Goal: Information Seeking & Learning: Learn about a topic

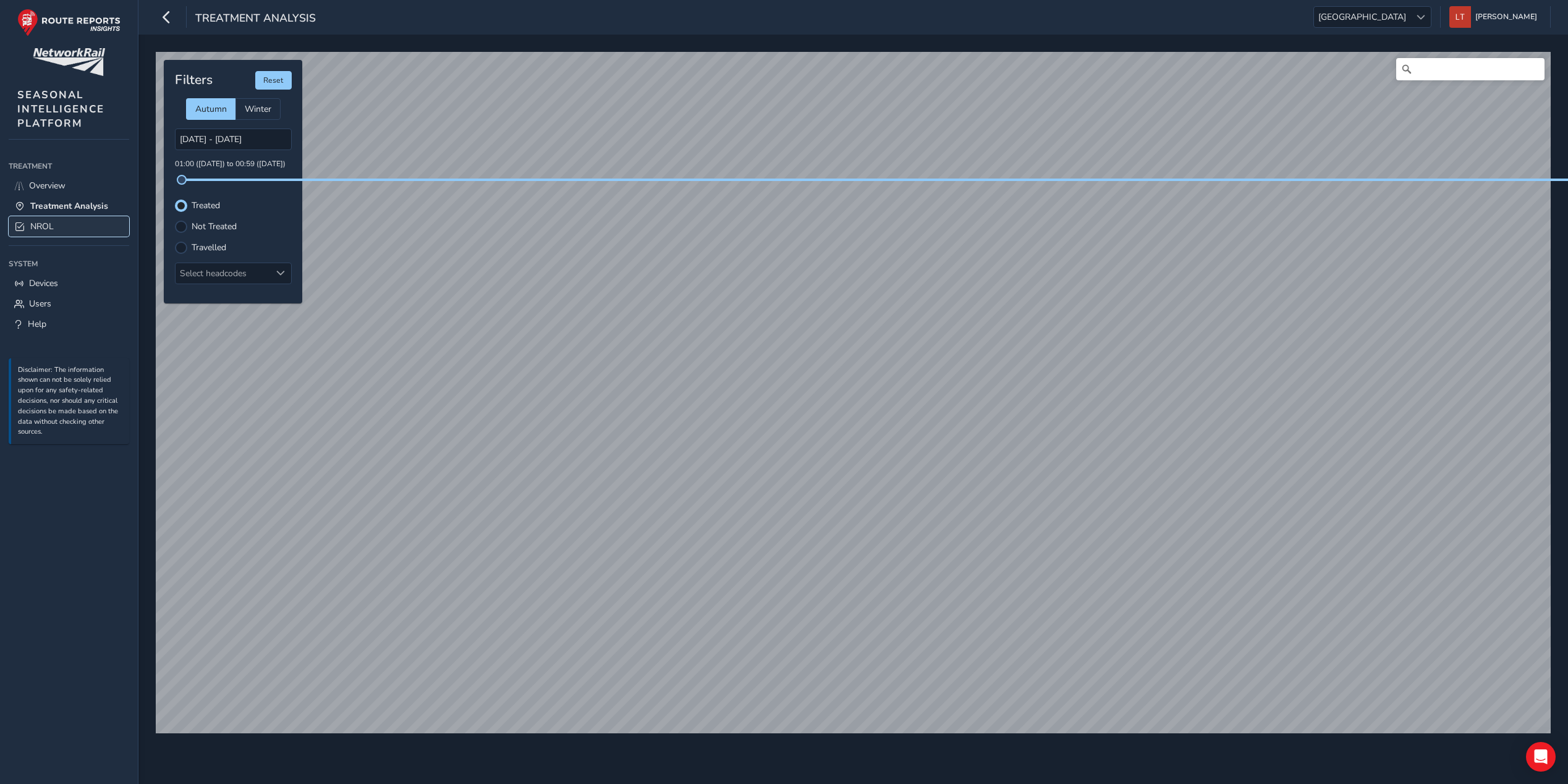
click at [57, 230] on link "NROL" at bounding box center [69, 226] width 121 height 20
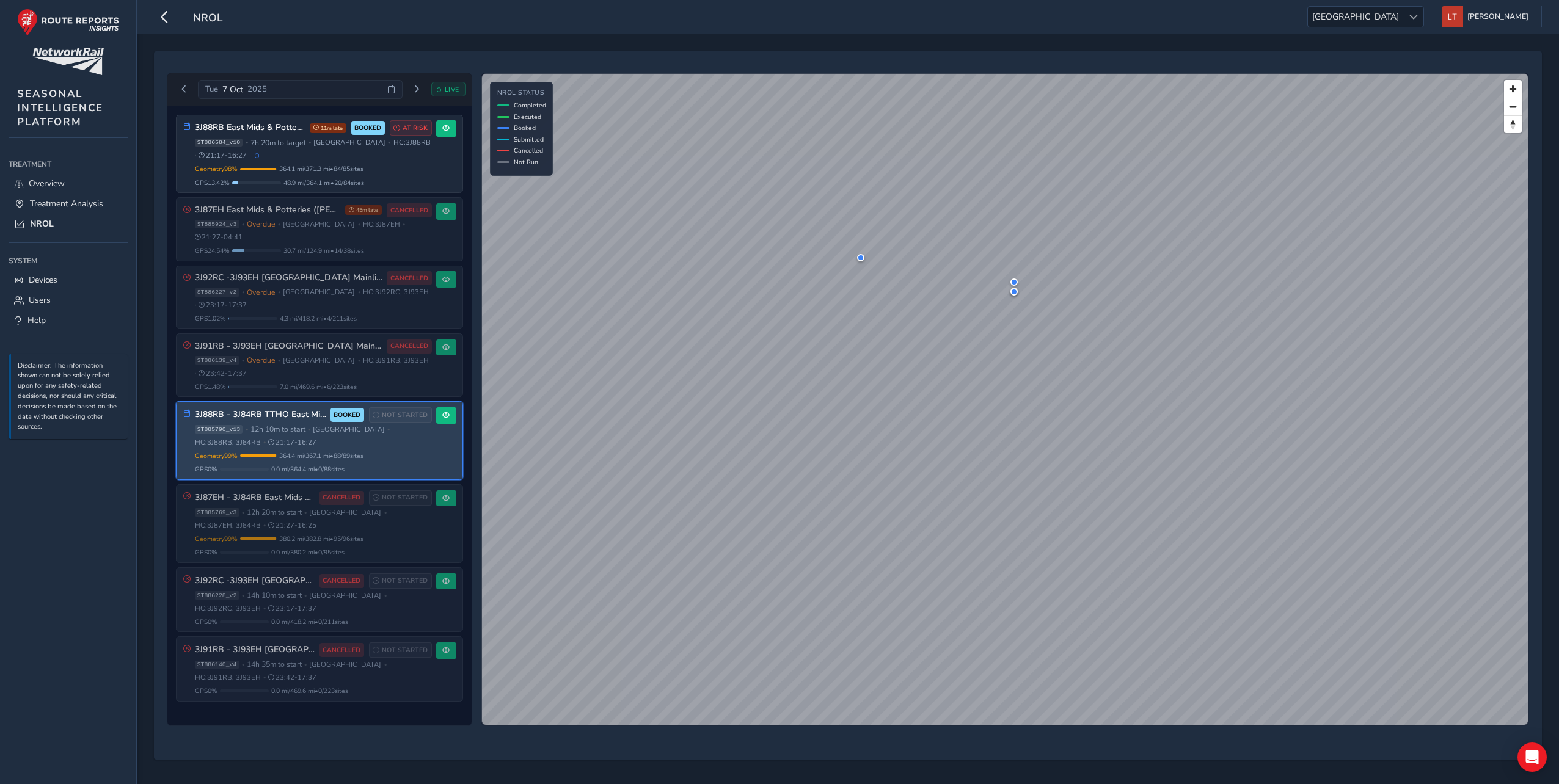
click at [387, 430] on div "ST885790_v13 • 12h 10m to start • [GEOGRAPHIC_DATA] • HC: 3J88RB, 3J84RB • 21:1…" at bounding box center [313, 435] width 237 height 22
click at [385, 451] on div "Geometry 99 % Incomplete Geometry 1 / 89 geometries missing data. Only 364.4 mi…" at bounding box center [313, 462] width 237 height 23
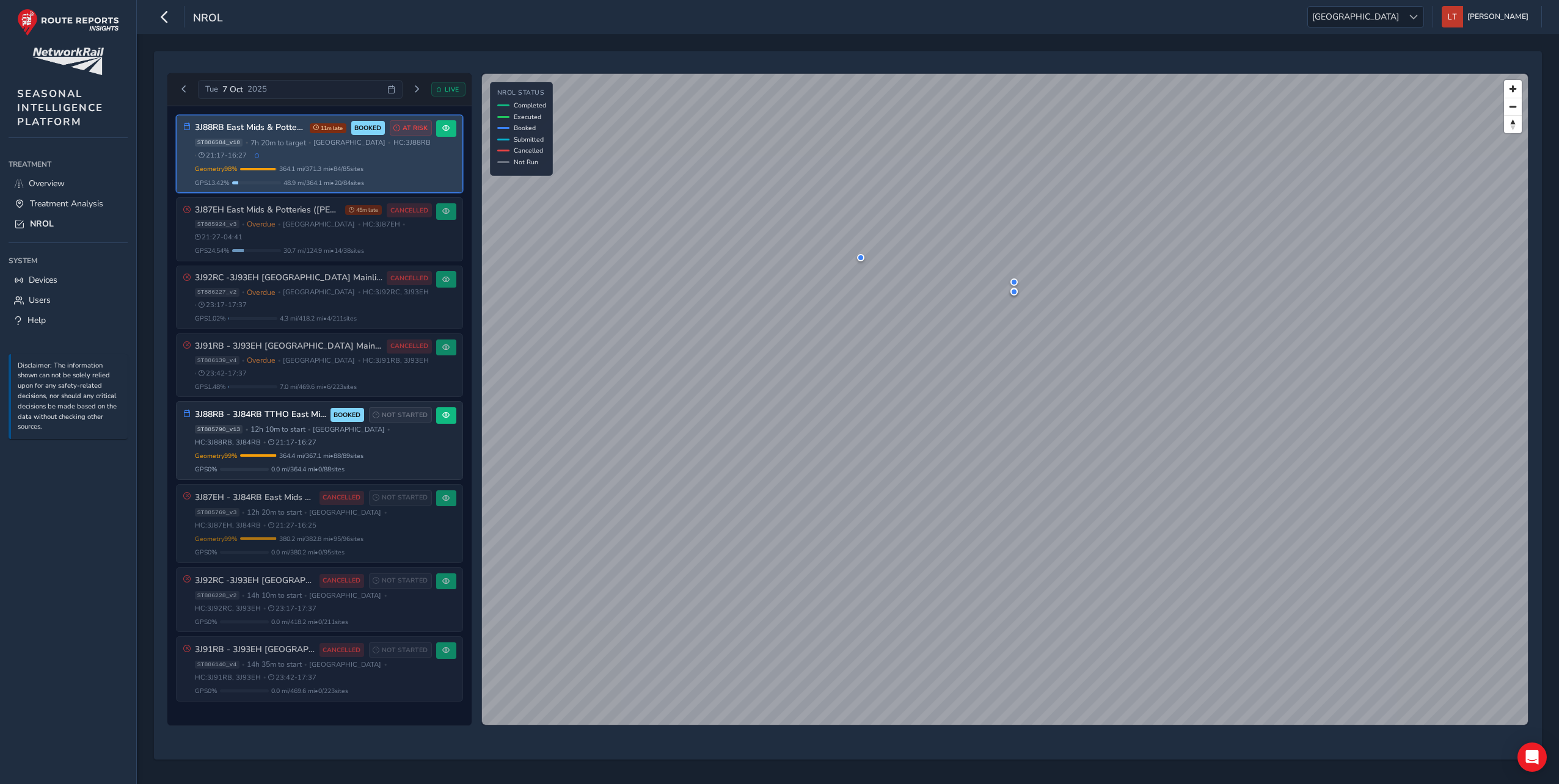
click at [330, 152] on div "ST886584_v10 • 7h 20m to target • [GEOGRAPHIC_DATA] • HC: 3J88RB • 21:17 - 16:27" at bounding box center [313, 149] width 237 height 22
click at [451, 129] on button at bounding box center [446, 128] width 20 height 17
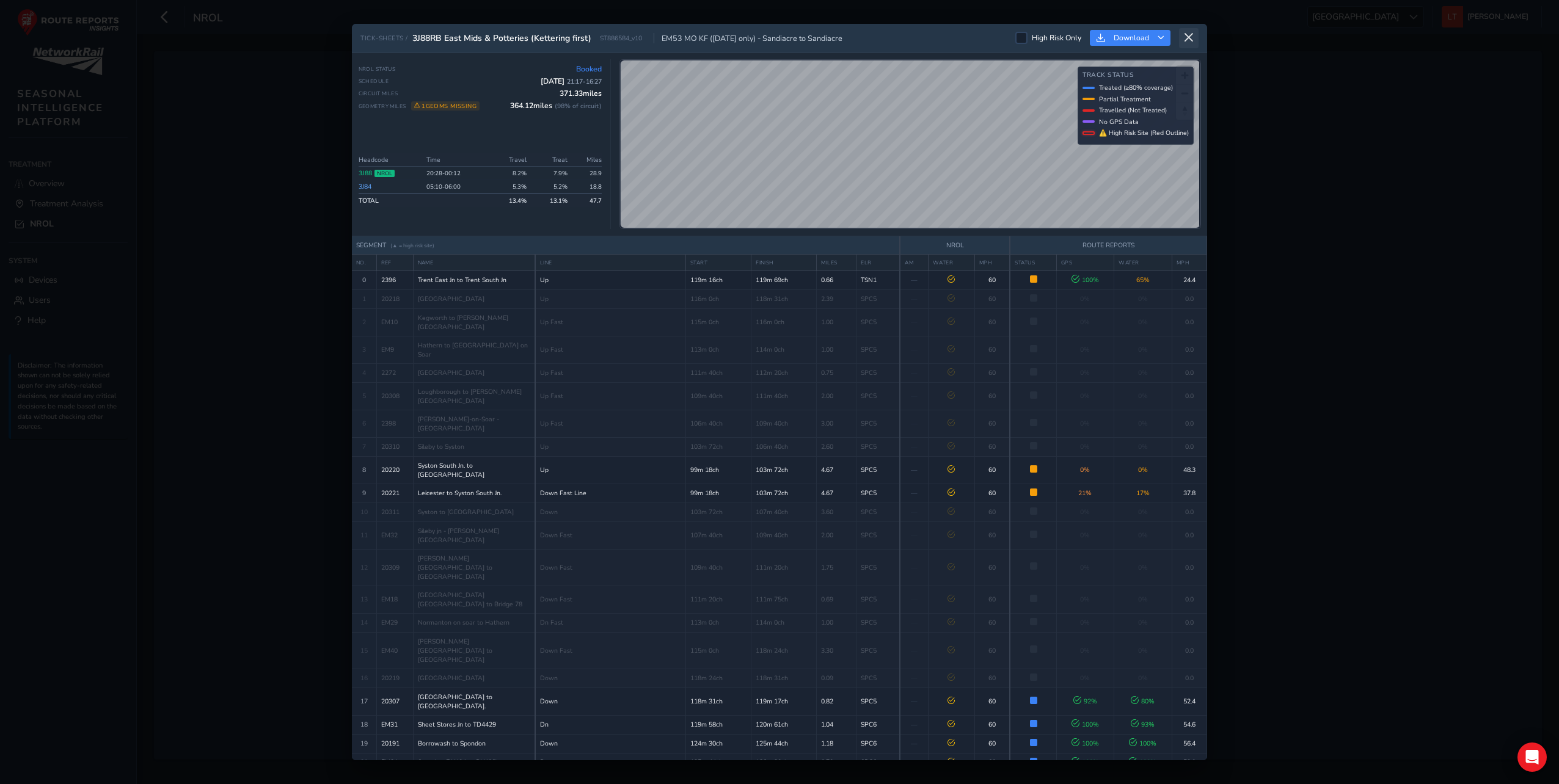
click at [1186, 38] on icon at bounding box center [1189, 38] width 11 height 11
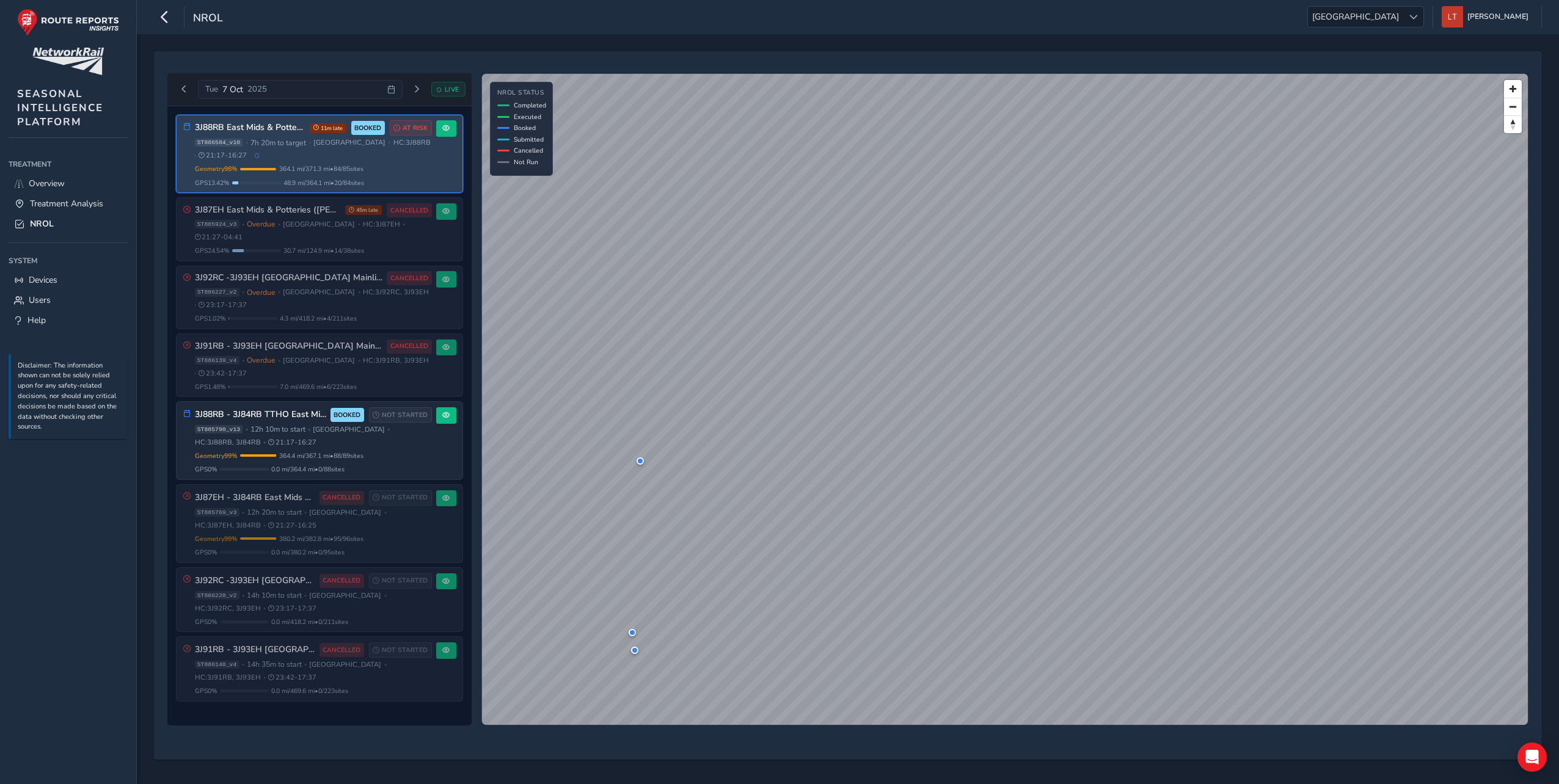
click at [368, 128] on span "BOOKED" at bounding box center [368, 128] width 27 height 10
click at [273, 127] on h3 "3J88RB East Mids & Potteries (Kettering first)" at bounding box center [250, 128] width 110 height 10
click at [403, 162] on div "3J88RB East Mids & Potteries (Kettering first) 11m late BOOKED AT RISK ST886584…" at bounding box center [313, 153] width 237 height 67
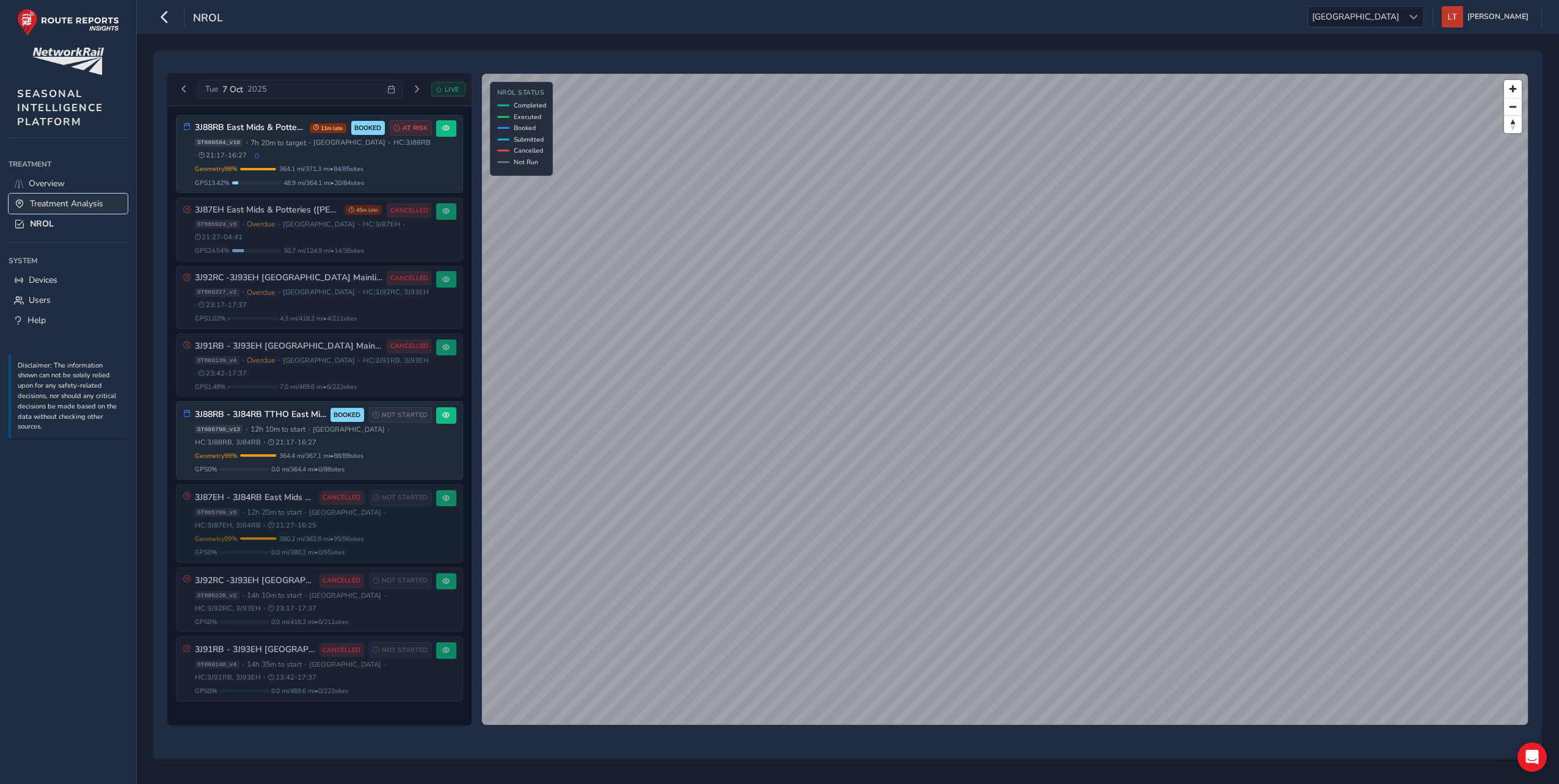
click at [72, 199] on span "Treatment Analysis" at bounding box center [67, 203] width 73 height 12
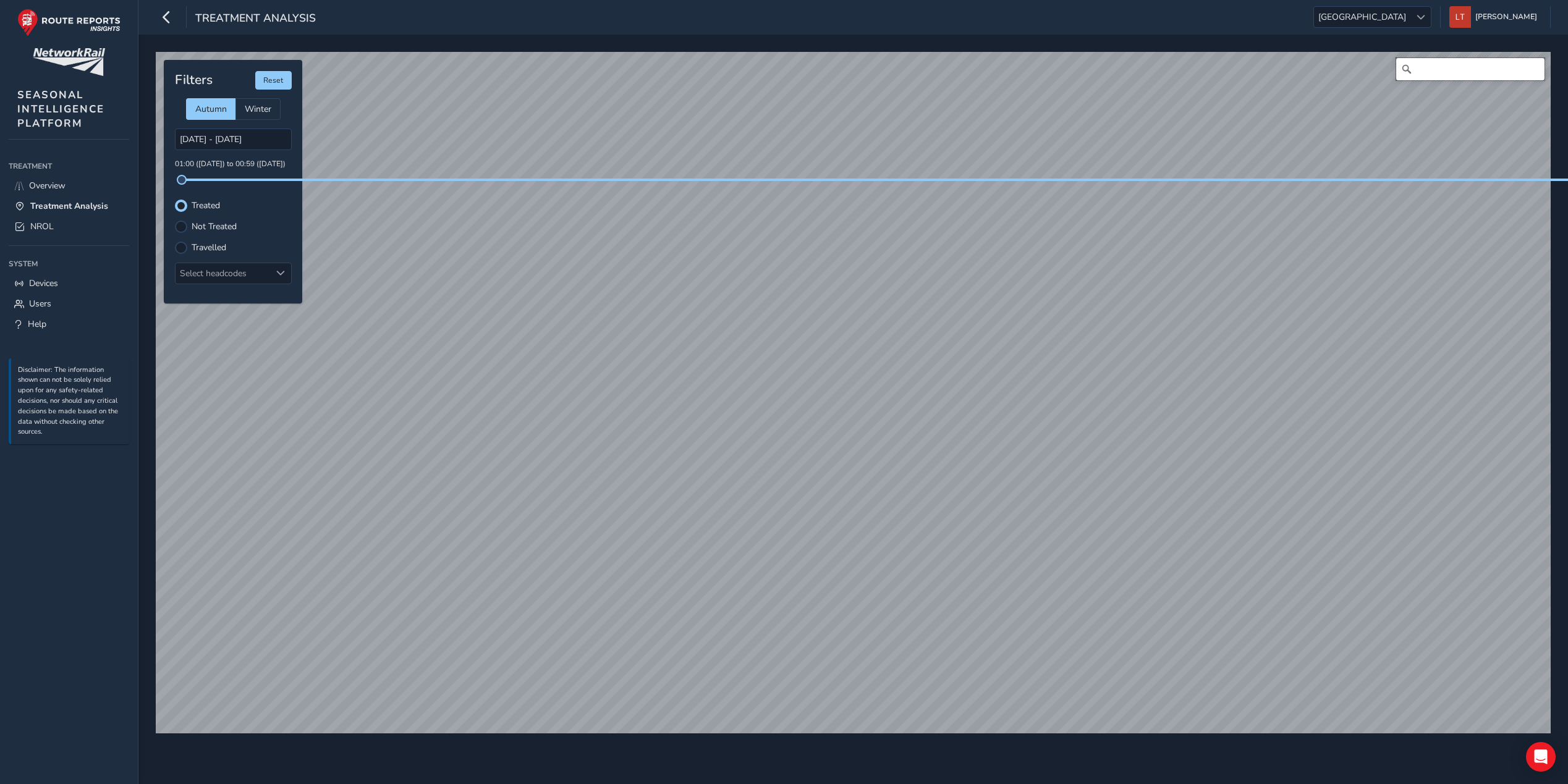
click at [1445, 65] on input "Search" at bounding box center [1470, 69] width 148 height 23
type input "b"
click at [187, 242] on div "Travelled" at bounding box center [233, 248] width 117 height 12
click at [185, 242] on div at bounding box center [181, 248] width 12 height 12
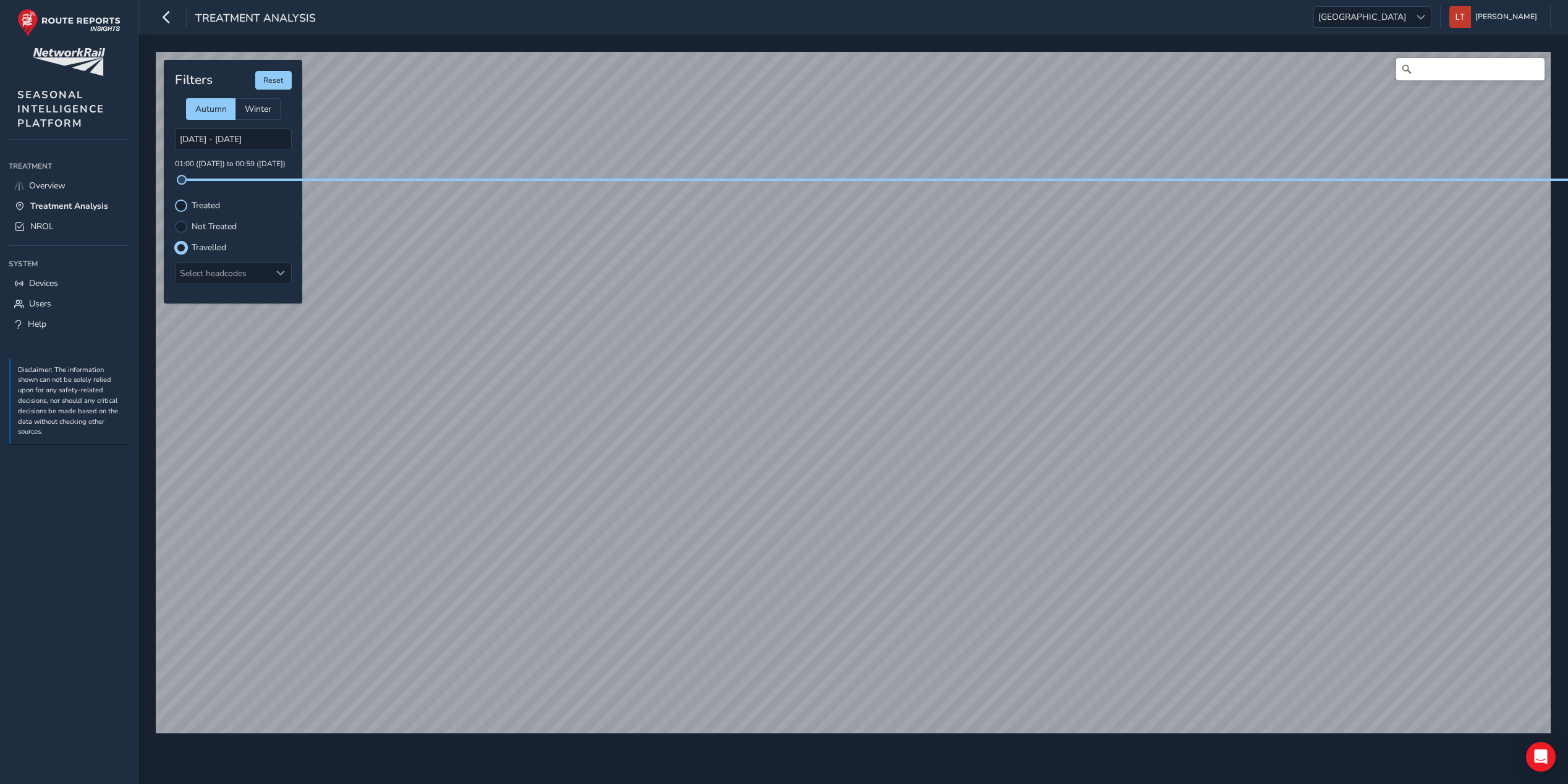
click at [178, 199] on div at bounding box center [181, 205] width 12 height 12
click at [277, 72] on button "Reset" at bounding box center [273, 80] width 36 height 18
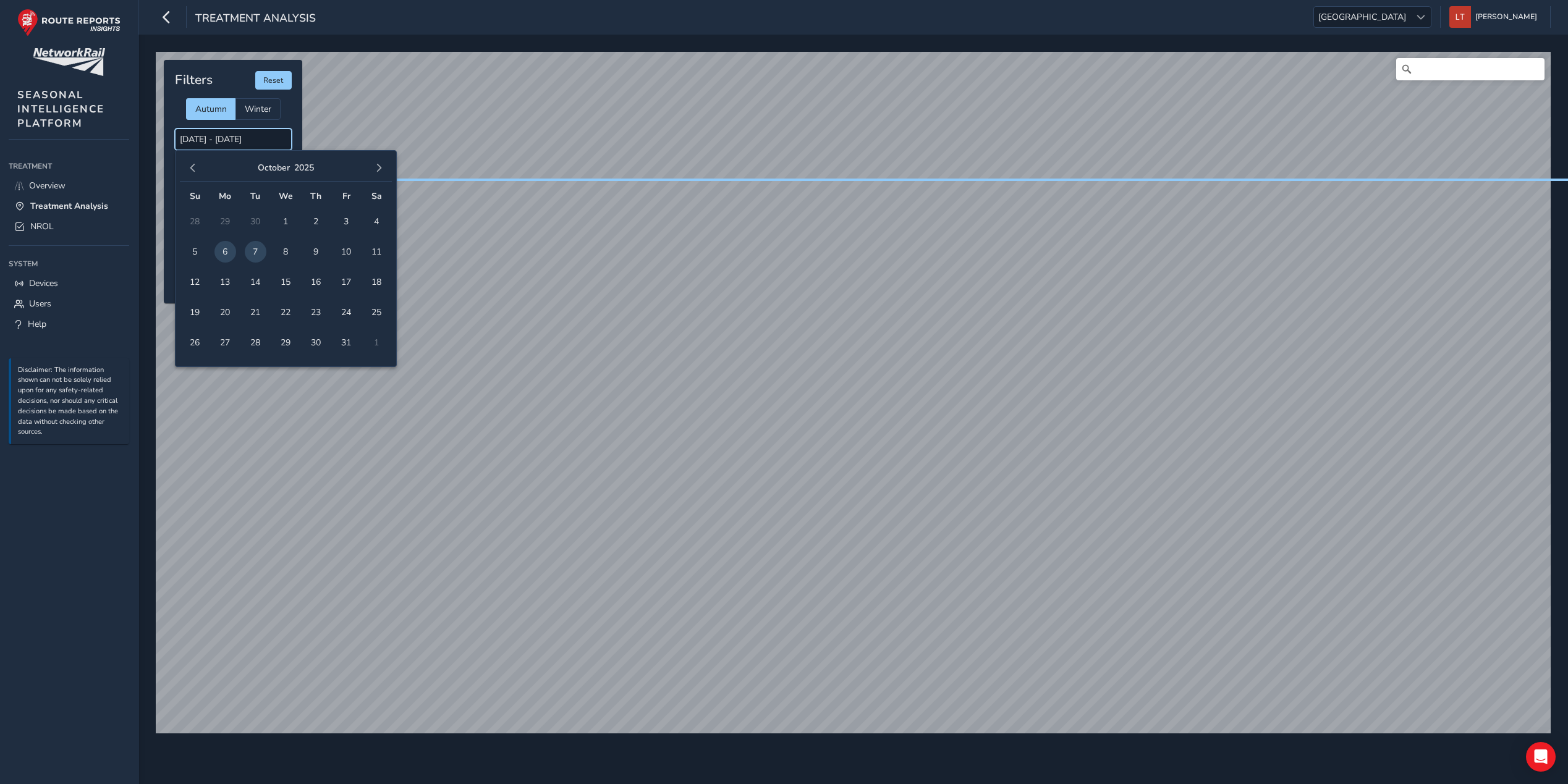
drag, startPoint x: 240, startPoint y: 132, endPoint x: 269, endPoint y: 138, distance: 29.6
click at [240, 132] on input "[DATE] - [DATE]" at bounding box center [233, 139] width 117 height 22
click at [285, 211] on span "1" at bounding box center [285, 221] width 22 height 22
click at [252, 241] on span "7" at bounding box center [255, 252] width 22 height 22
type input "[DATE] - [DATE]"
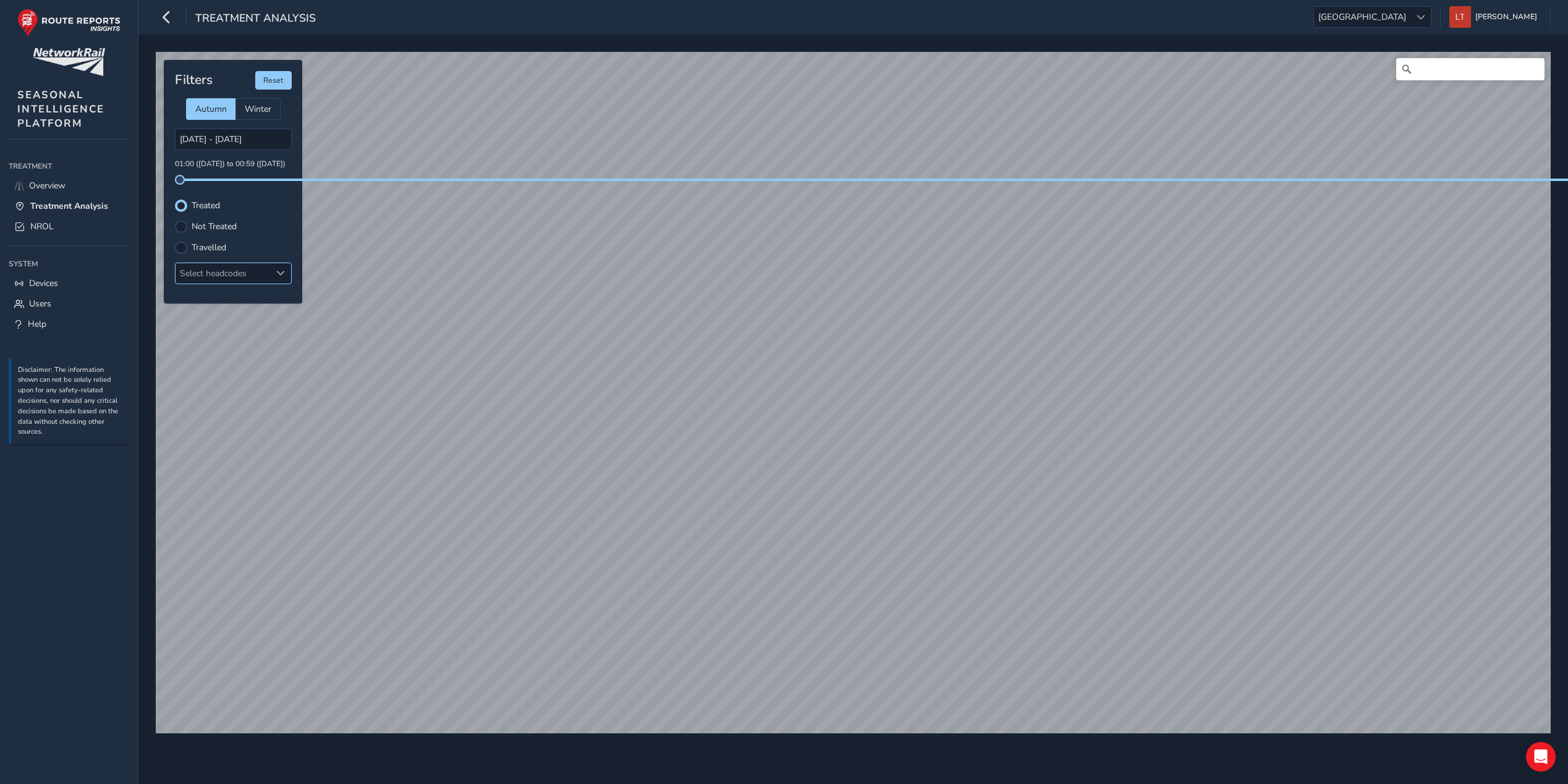
click at [255, 277] on div "Select headcodes" at bounding box center [223, 273] width 95 height 20
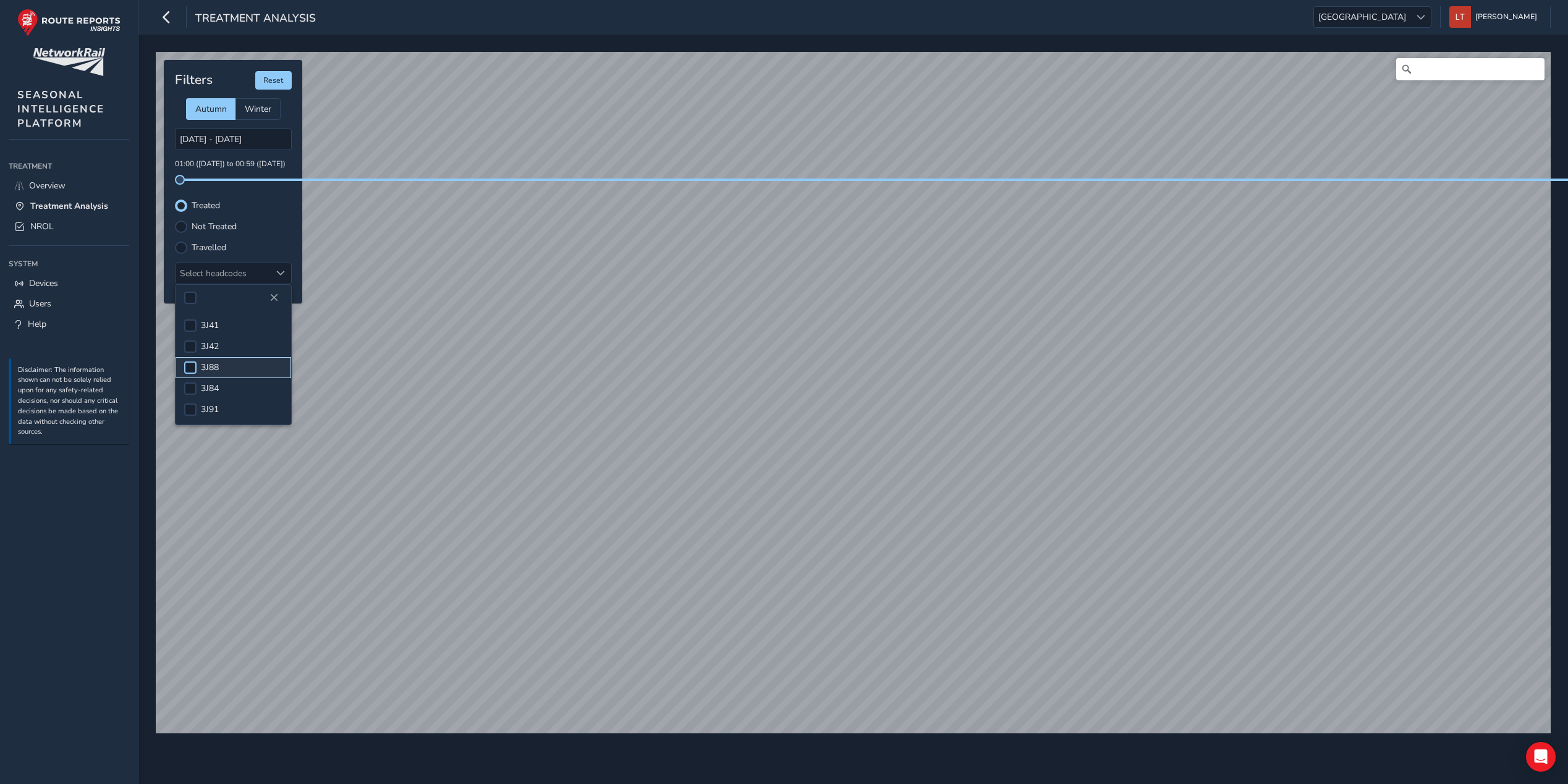
click at [194, 367] on div at bounding box center [190, 367] width 12 height 12
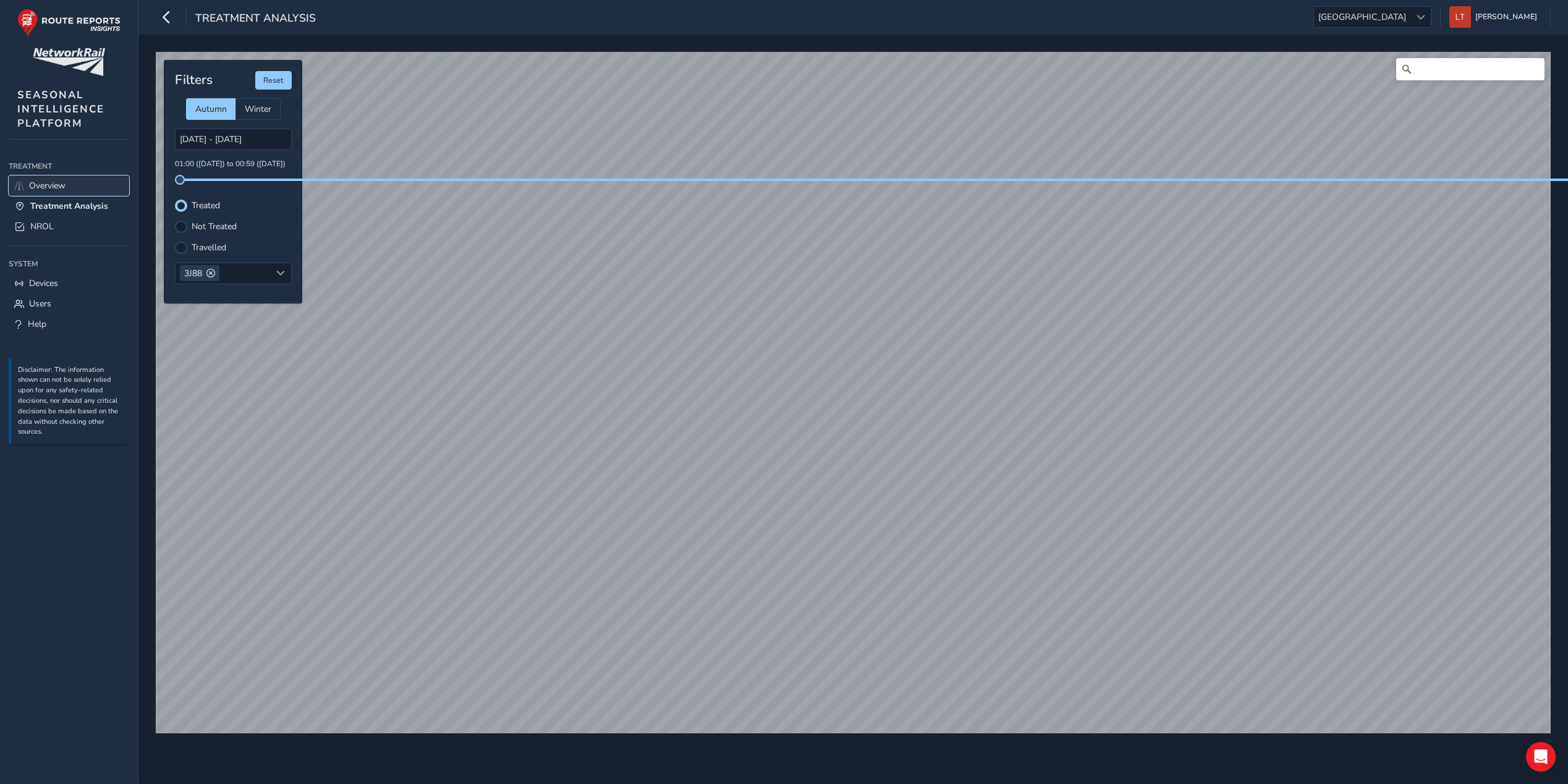
click at [31, 180] on span "Overview" at bounding box center [47, 186] width 36 height 12
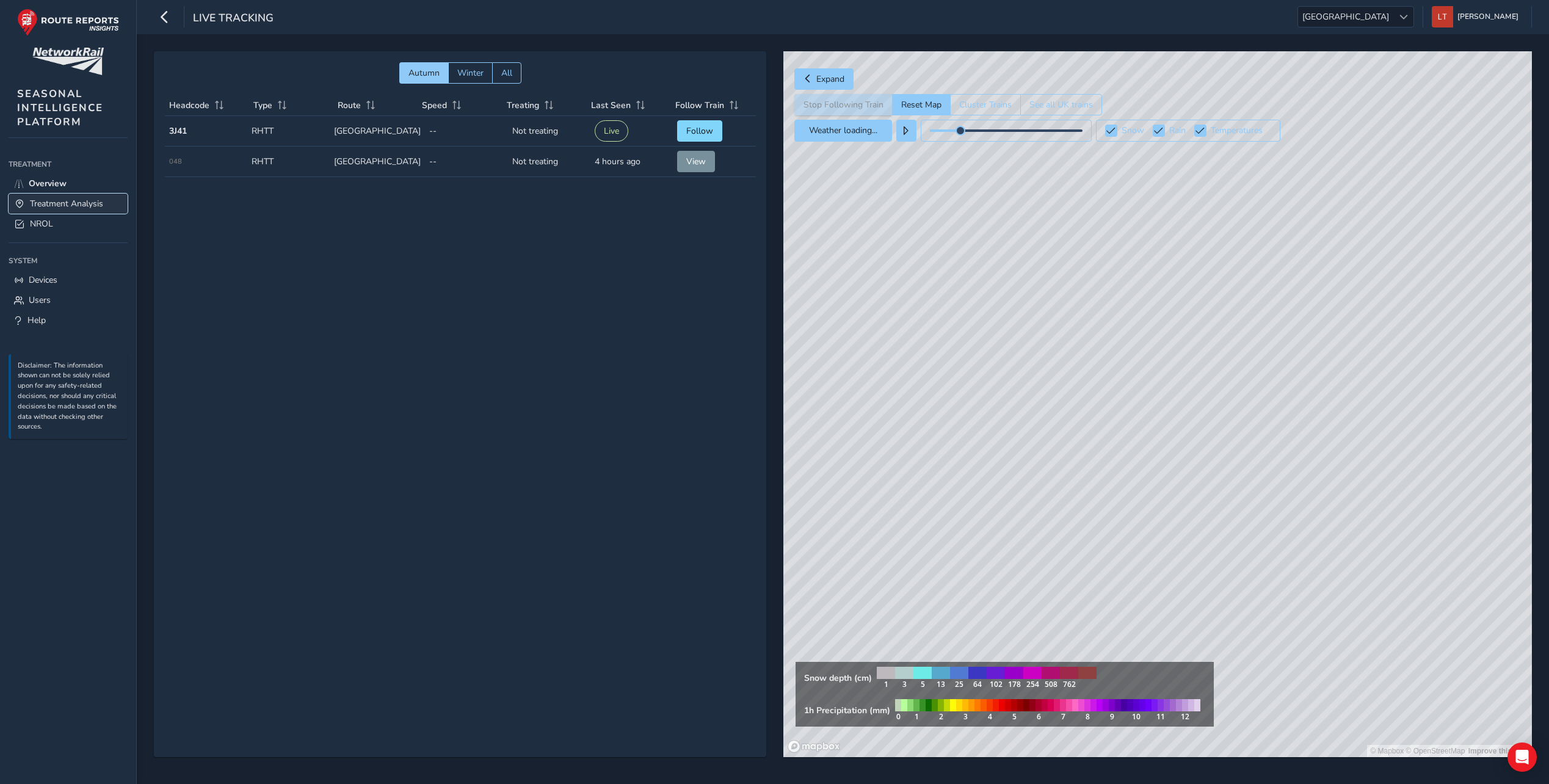
click at [77, 205] on span "Treatment Analysis" at bounding box center [67, 203] width 73 height 12
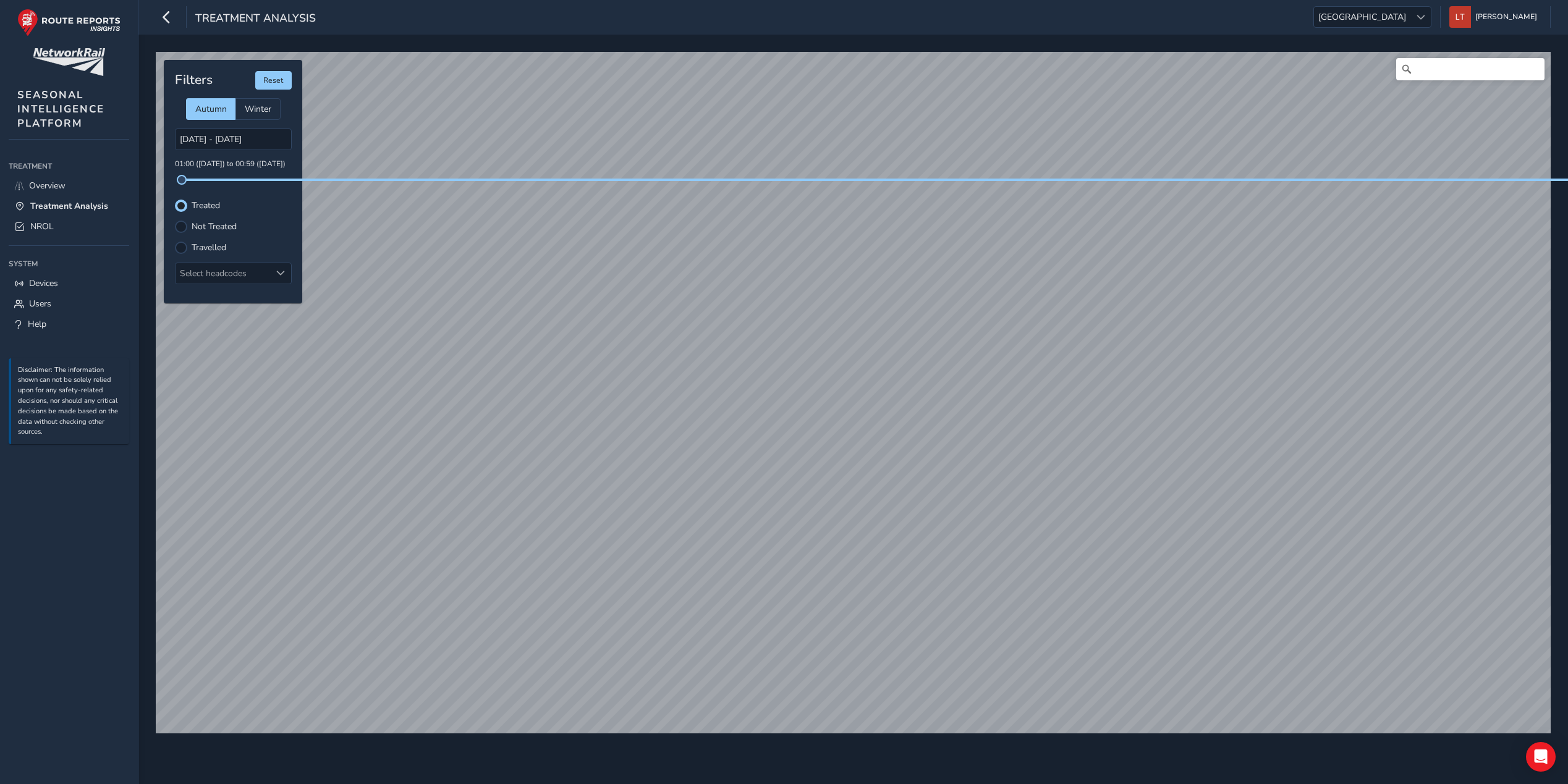
click at [760, 180] on div "© Mapbox © OpenStreetMap Improve this map © Maxar Filters Reset Autumn Winter […" at bounding box center [853, 388] width 1404 height 680
click at [817, 1] on div "Treatment Analysis [GEOGRAPHIC_DATA] [GEOGRAPHIC_DATA] [PERSON_NAME] Colour Sch…" at bounding box center [853, 392] width 1430 height 784
click at [252, 152] on div "[DATE] - [DATE] 01:00 ([DATE]) to 00:59 ([DATE])" at bounding box center [233, 154] width 117 height 52
click at [251, 138] on input "[DATE] - [DATE]" at bounding box center [233, 139] width 117 height 22
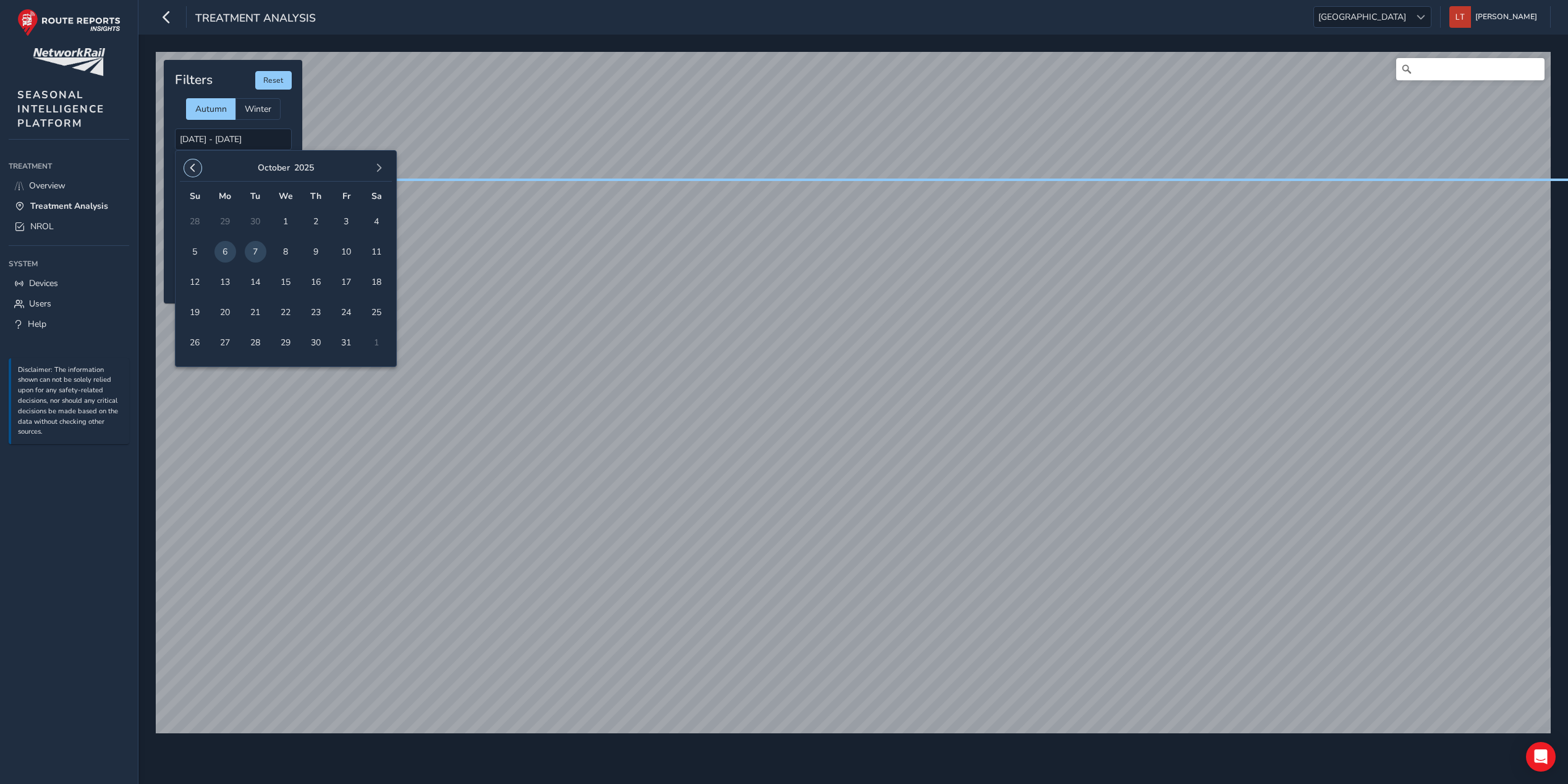
click at [188, 165] on span "button" at bounding box center [192, 168] width 9 height 9
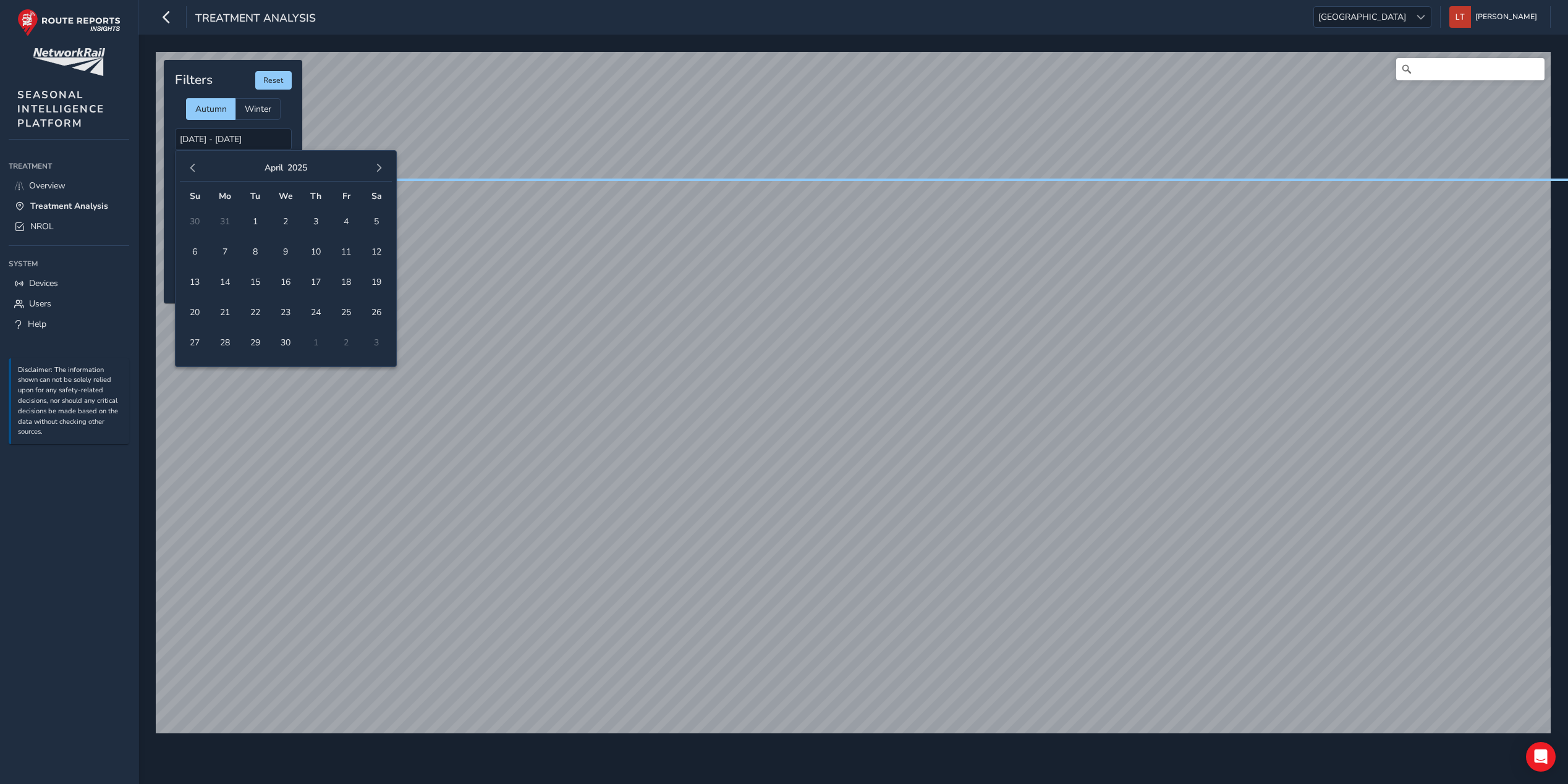
click at [188, 165] on span "button" at bounding box center [192, 168] width 9 height 9
click at [234, 257] on span "3" at bounding box center [225, 252] width 22 height 22
click at [373, 170] on button "button" at bounding box center [379, 168] width 18 height 18
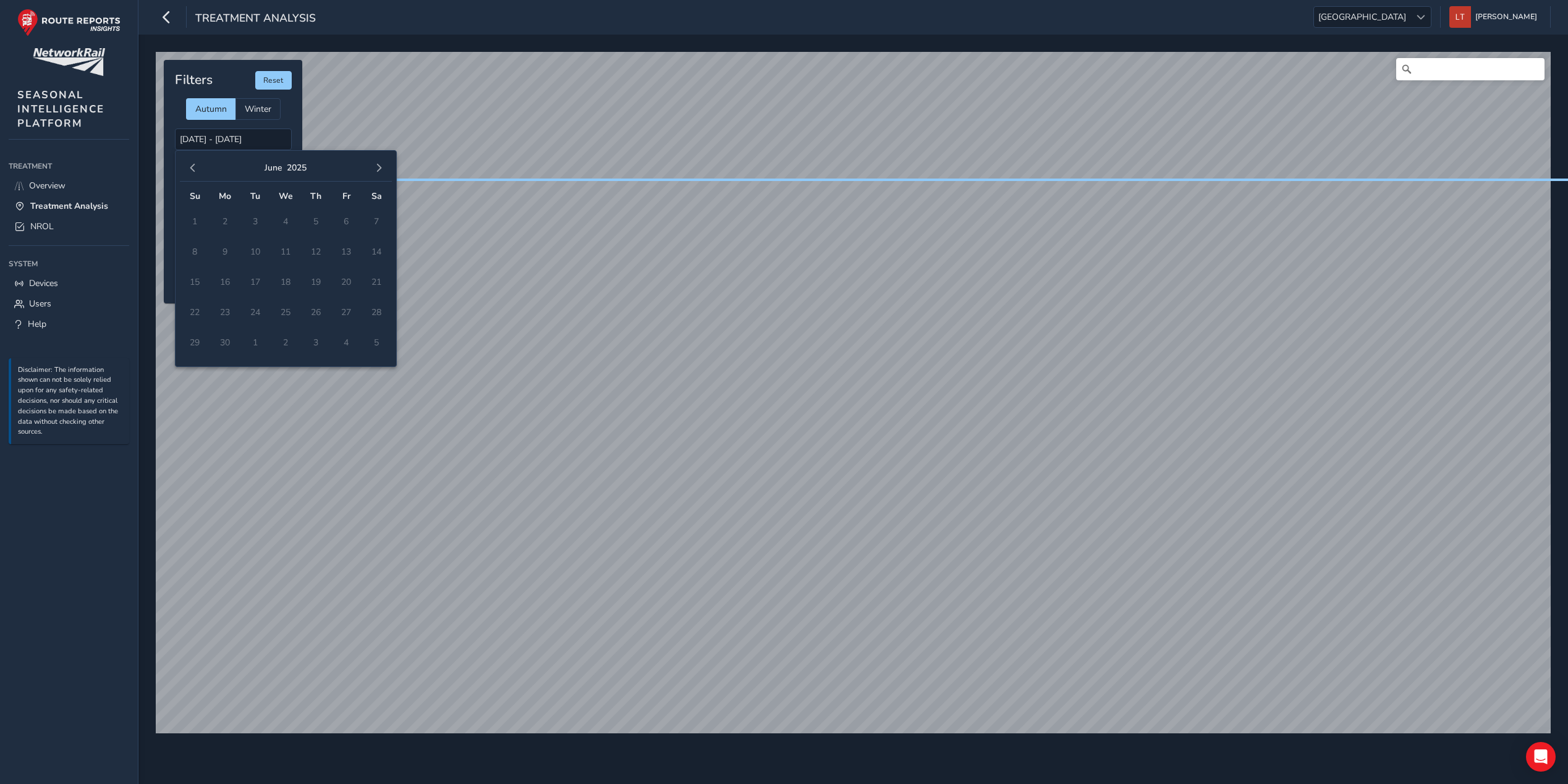
click at [373, 170] on button "button" at bounding box center [379, 168] width 18 height 18
click at [198, 164] on button "button" at bounding box center [193, 168] width 18 height 18
click at [197, 165] on button "button" at bounding box center [193, 168] width 18 height 18
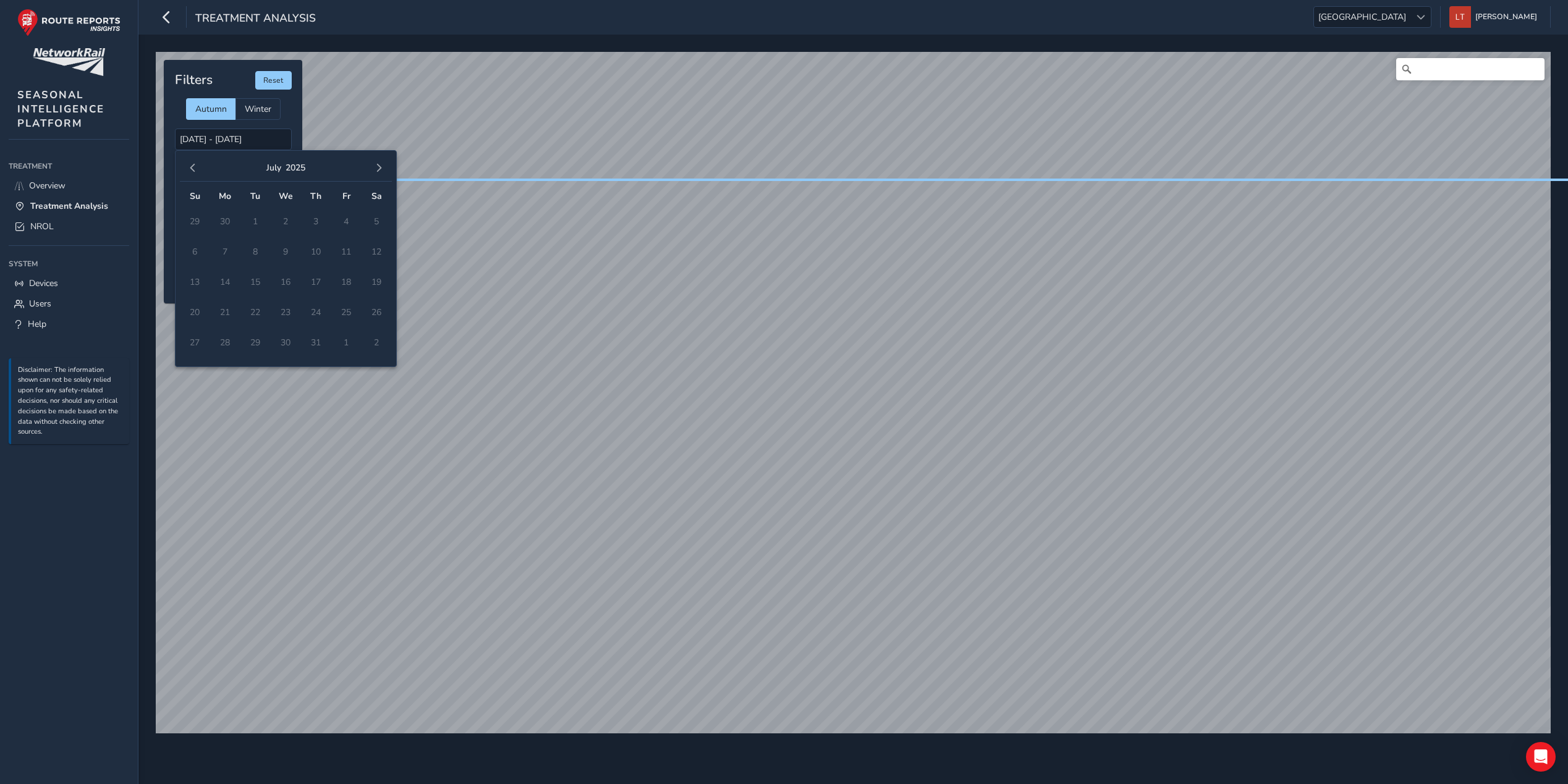
click at [197, 165] on button "button" at bounding box center [193, 168] width 18 height 18
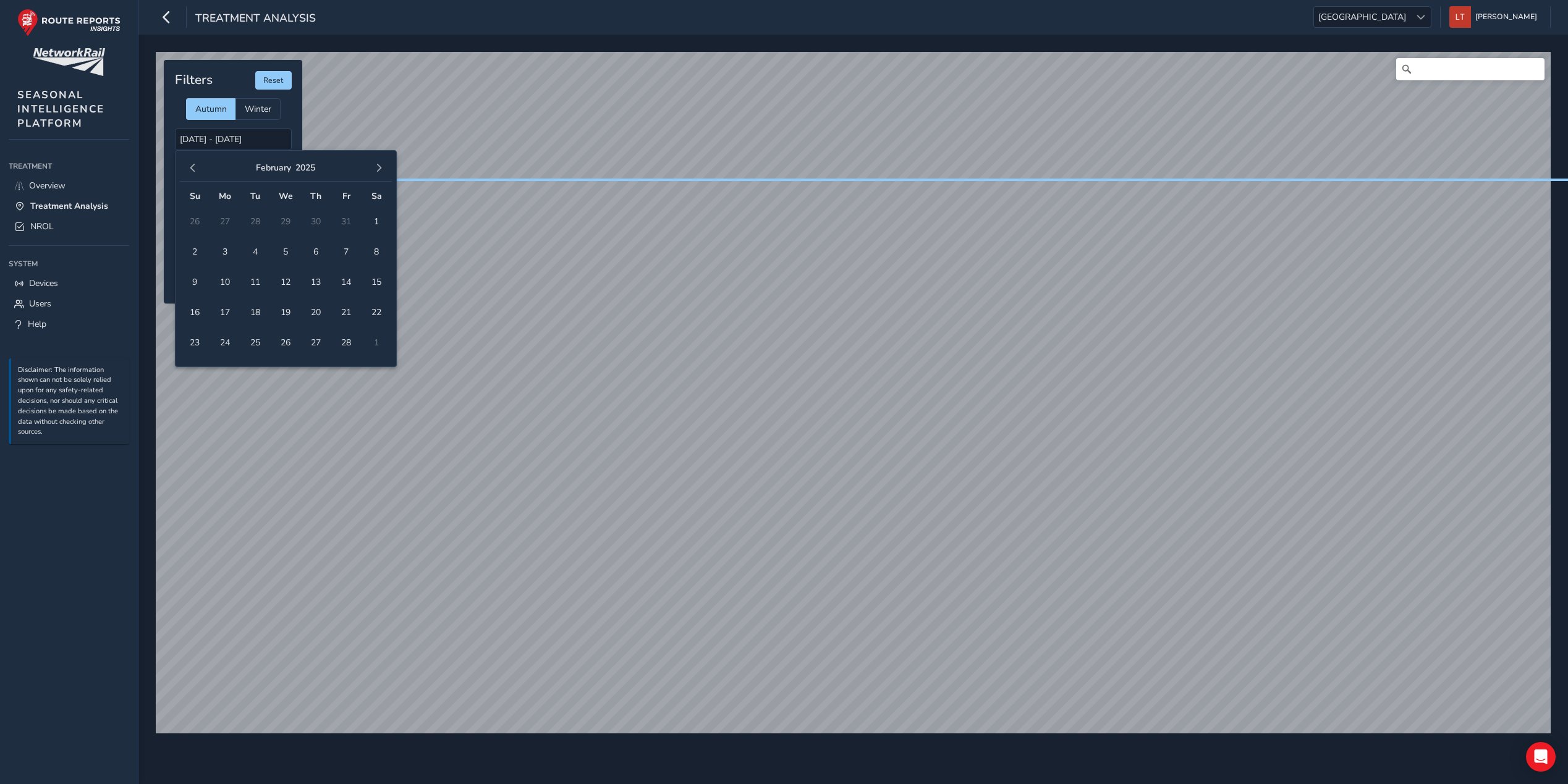
click at [197, 165] on button "button" at bounding box center [193, 168] width 18 height 18
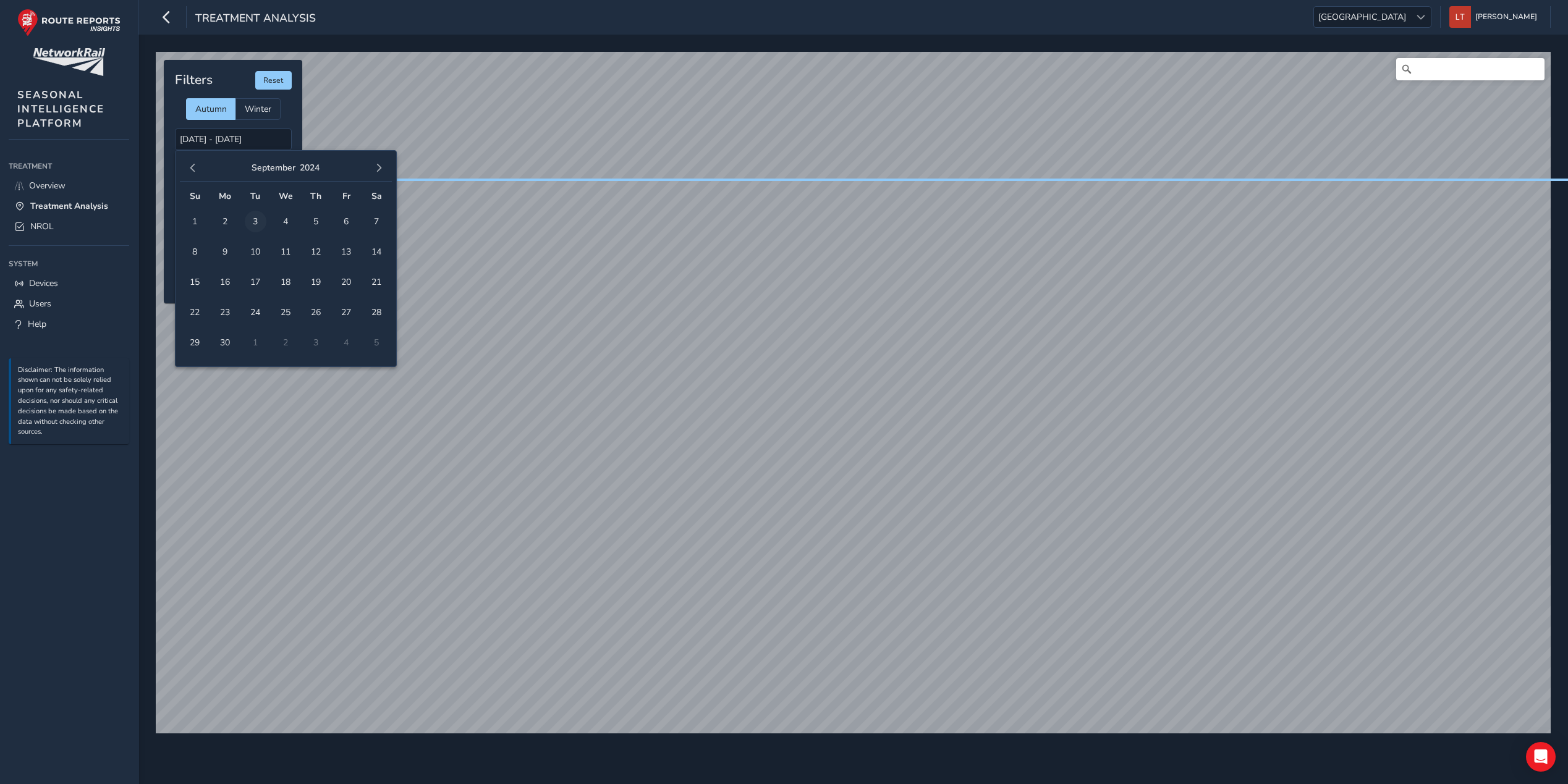
click at [248, 214] on span "3" at bounding box center [255, 221] width 22 height 22
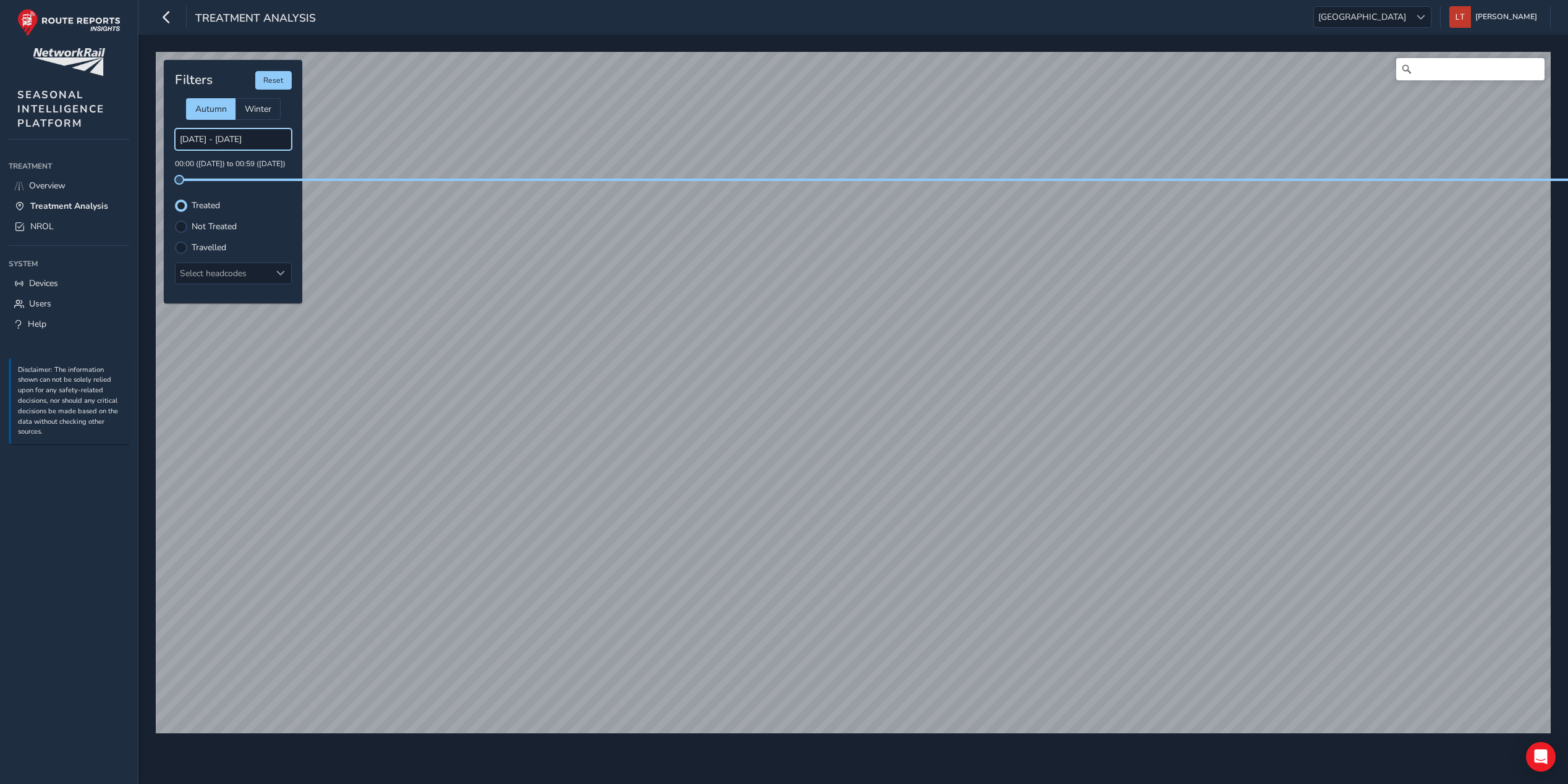
click at [216, 134] on input "[DATE] - [DATE]" at bounding box center [233, 139] width 117 height 22
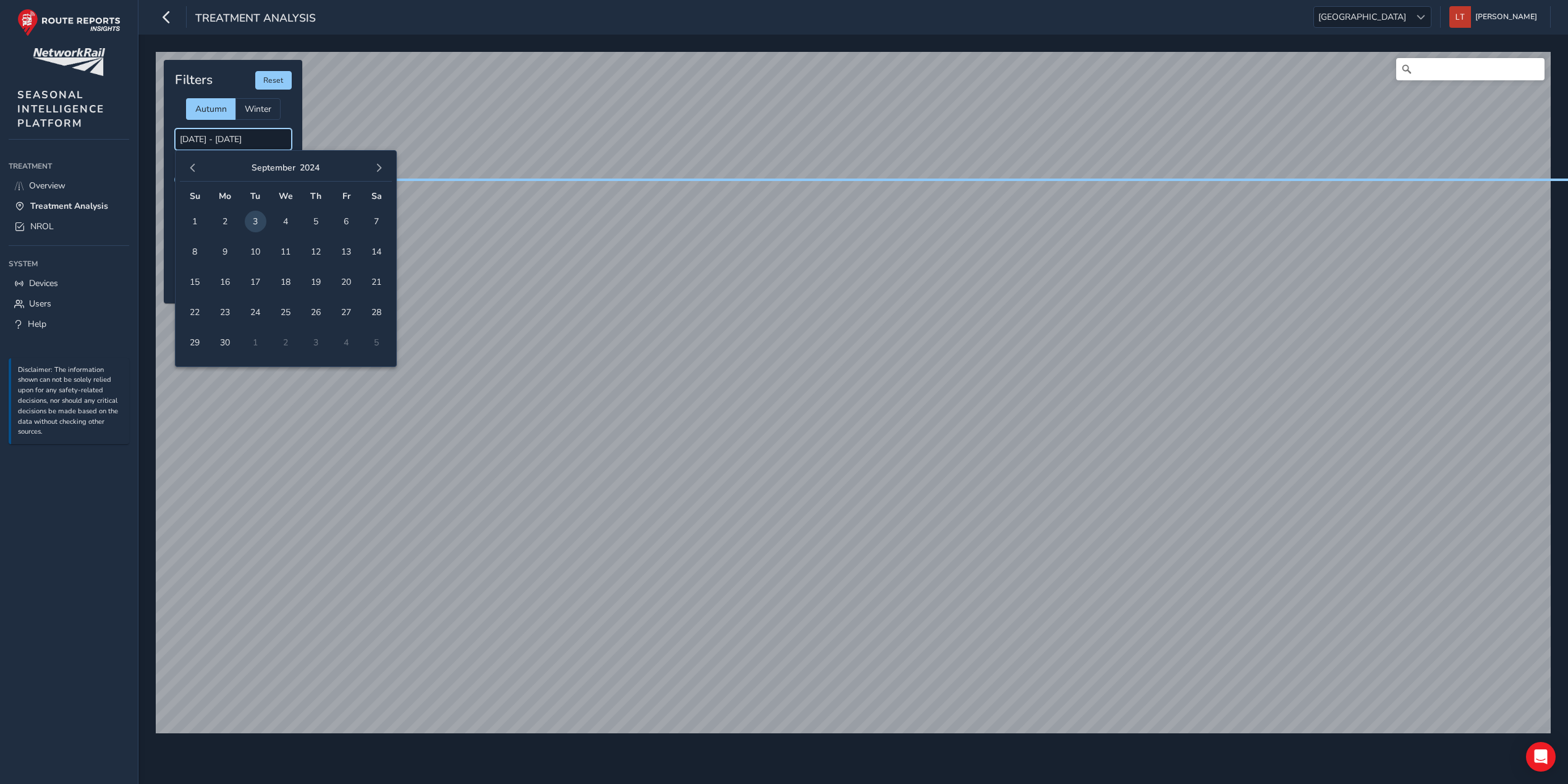
click at [196, 141] on input "[DATE] - [DATE]" at bounding box center [233, 139] width 117 height 22
click at [254, 141] on input "[DATE] - [DATE]" at bounding box center [233, 139] width 117 height 22
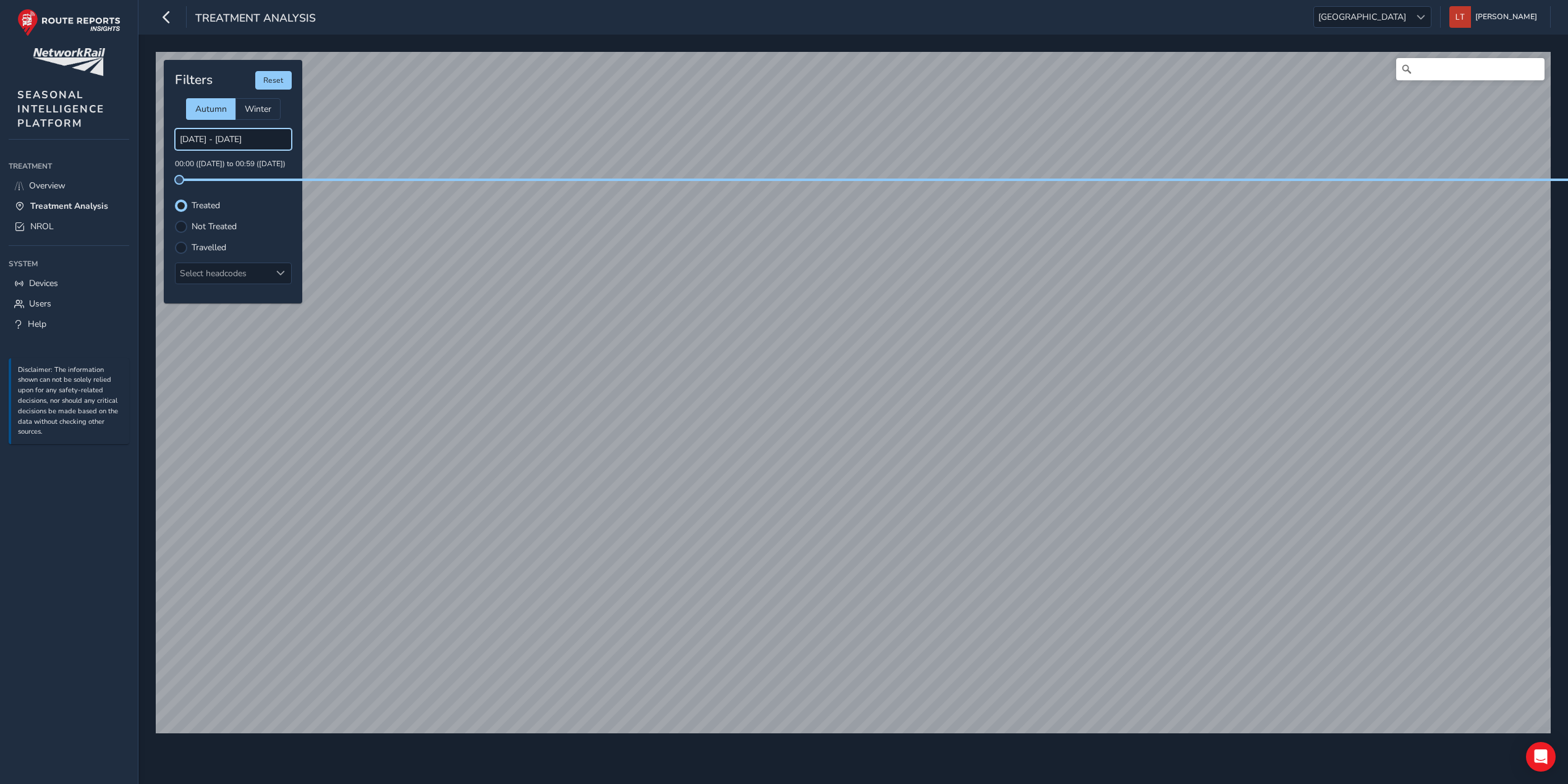
click at [257, 137] on input "[DATE] - [DATE]" at bounding box center [233, 139] width 117 height 22
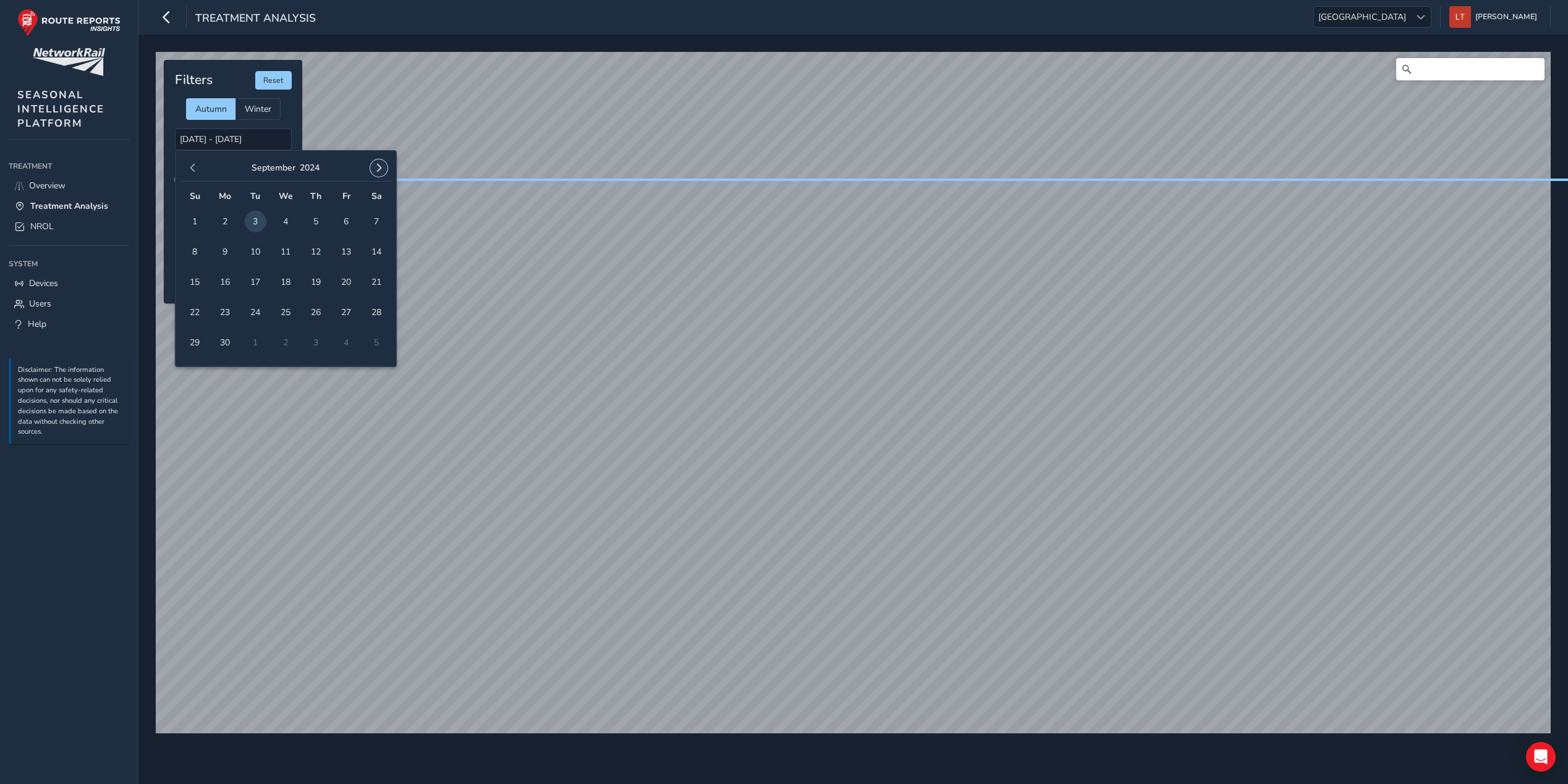
click at [384, 171] on button "button" at bounding box center [379, 168] width 18 height 18
click at [380, 170] on span "button" at bounding box center [379, 168] width 9 height 9
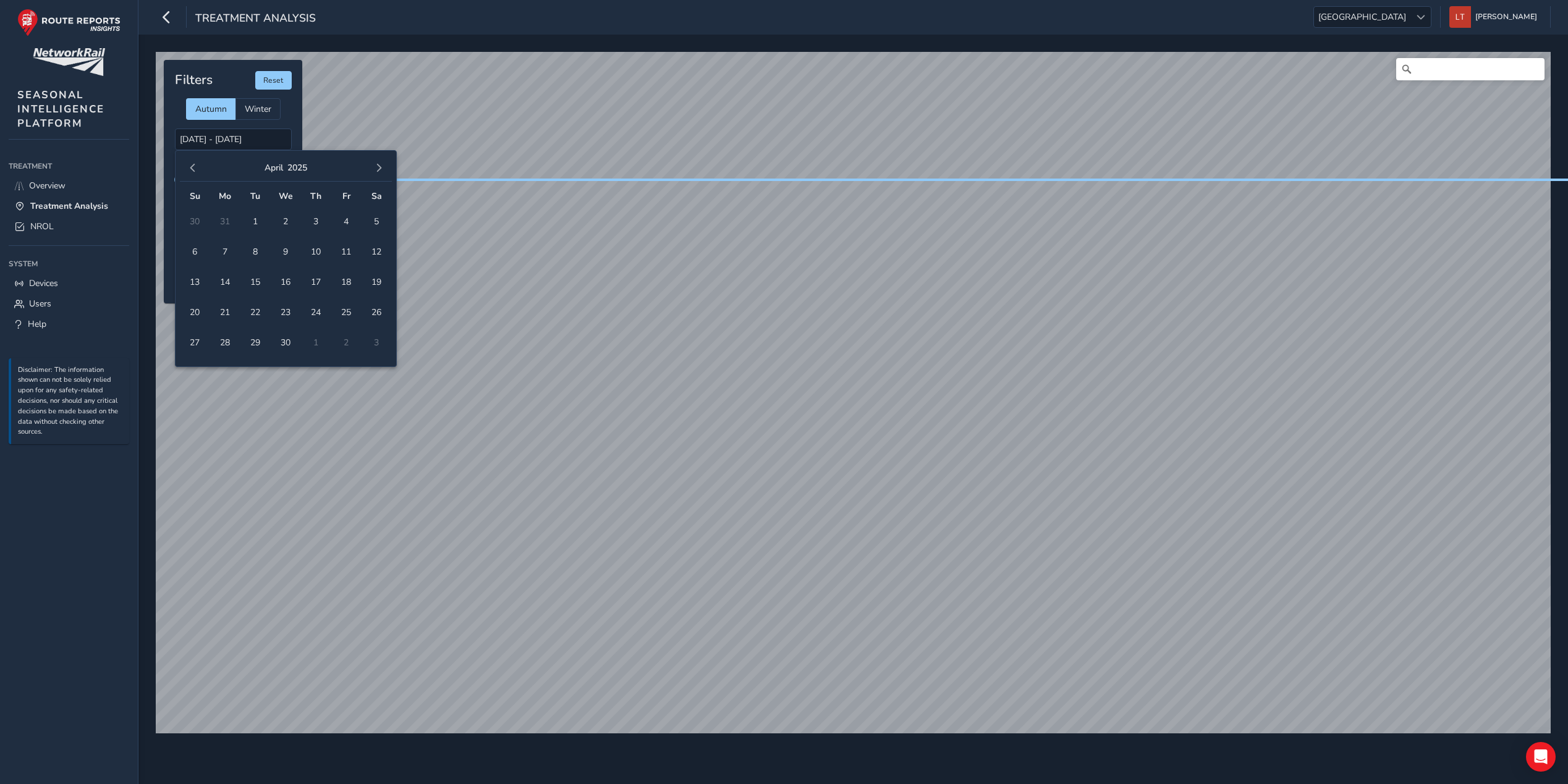
click at [380, 170] on span "button" at bounding box center [379, 168] width 9 height 9
click at [370, 166] on button "button" at bounding box center [379, 168] width 18 height 18
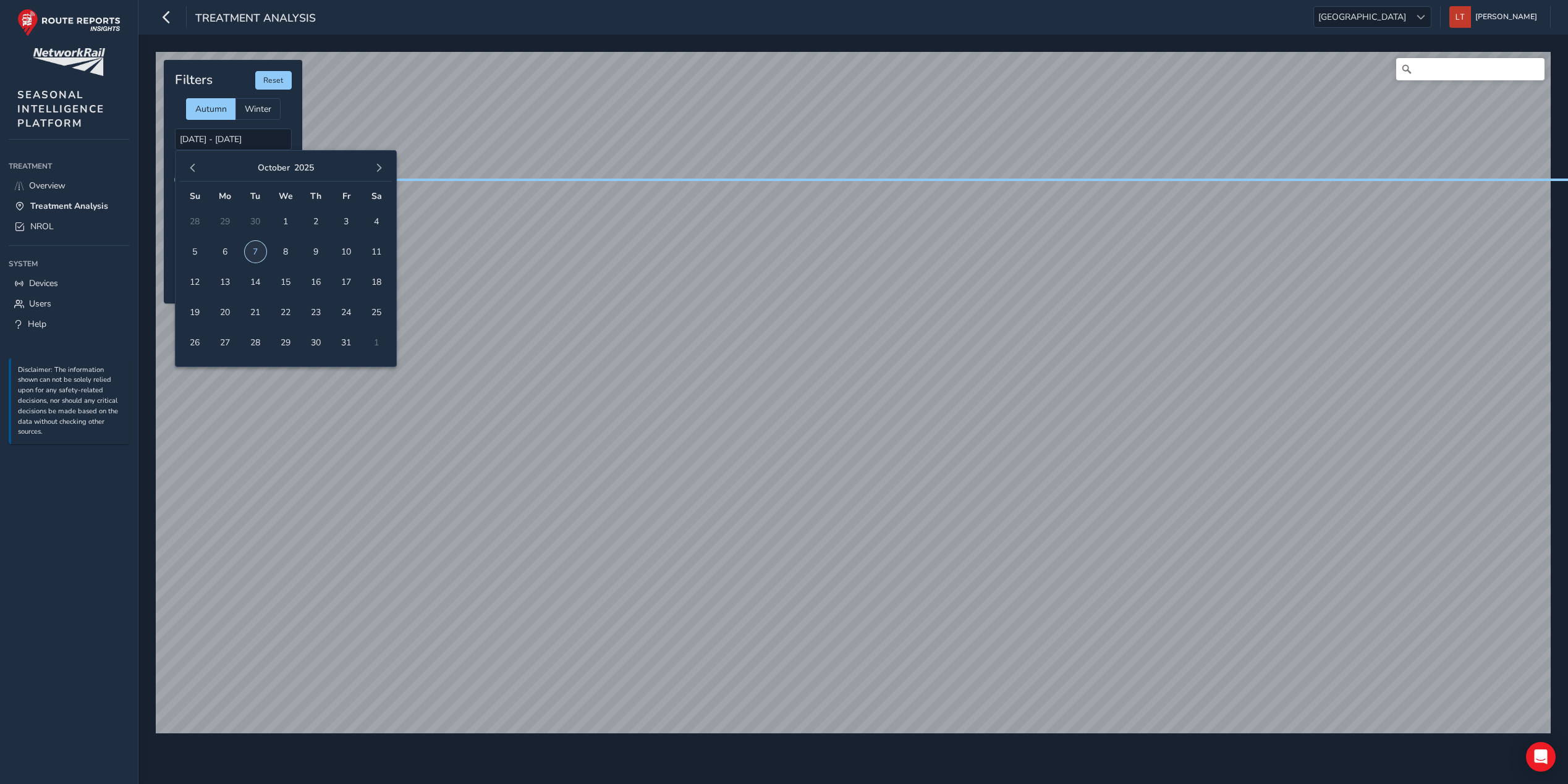
click at [255, 254] on span "7" at bounding box center [255, 252] width 22 height 22
click at [191, 164] on span "button" at bounding box center [192, 168] width 9 height 9
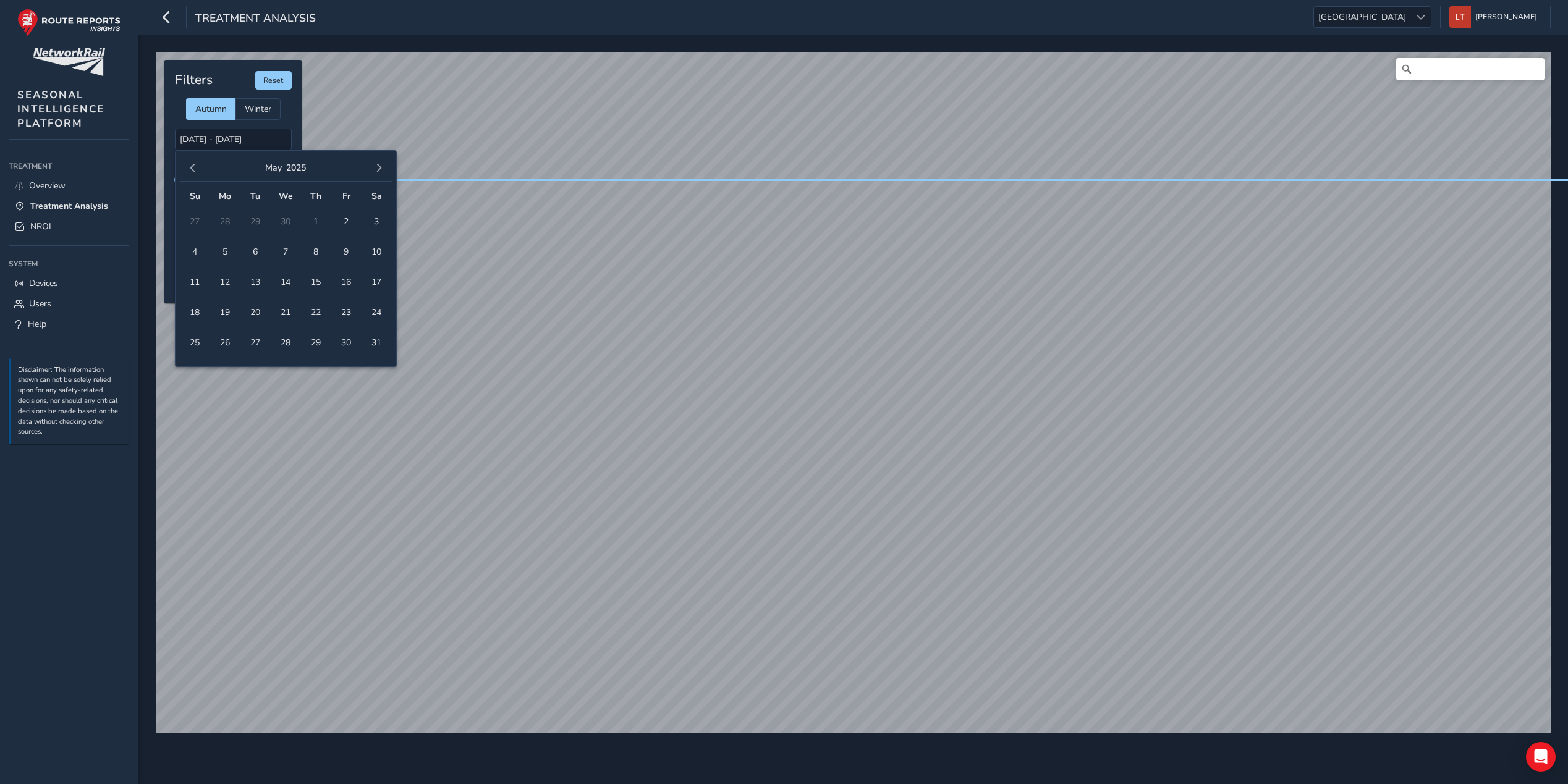
click at [191, 164] on span "button" at bounding box center [192, 168] width 9 height 9
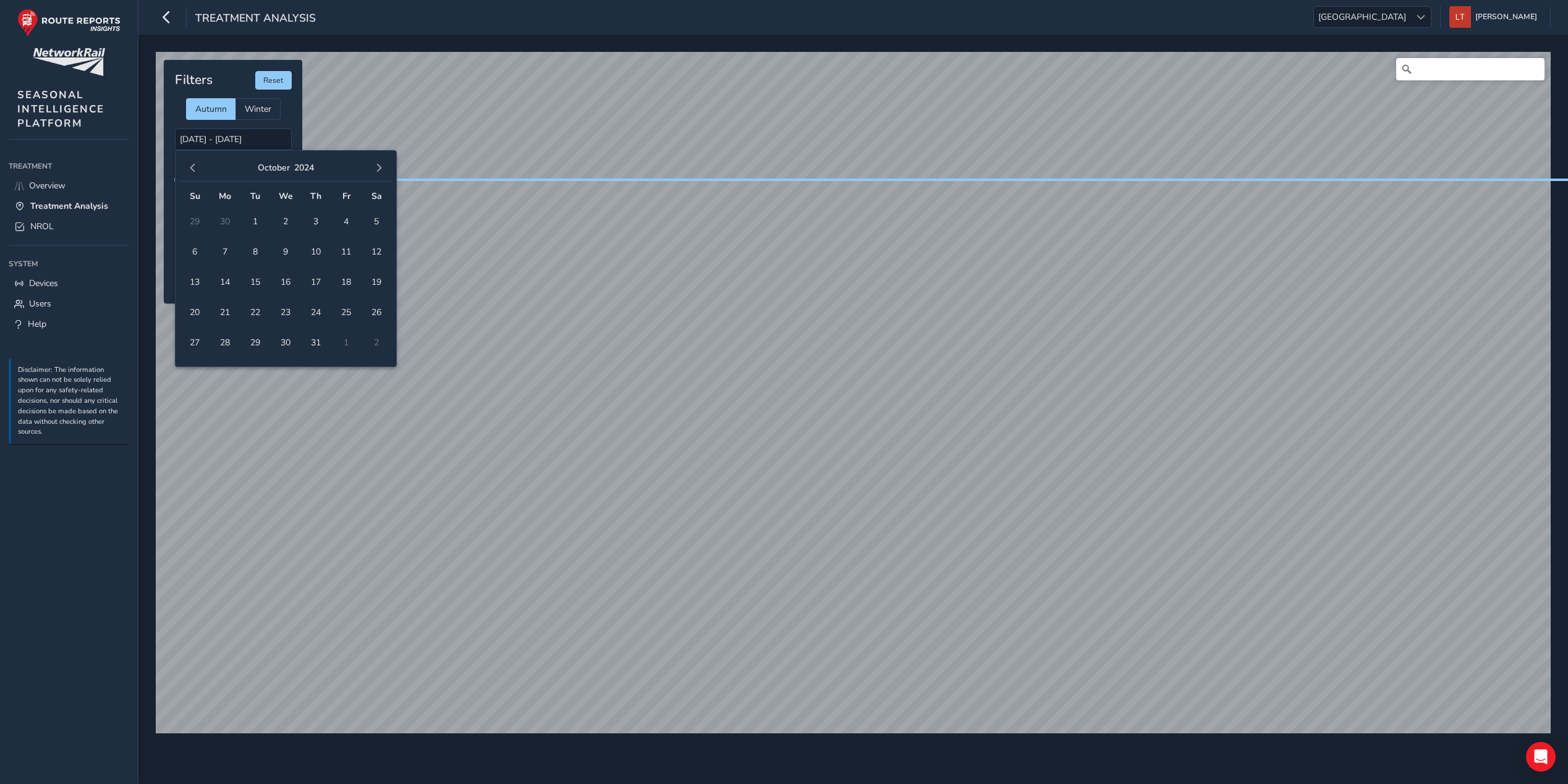
click at [191, 164] on span "button" at bounding box center [192, 168] width 9 height 9
click at [371, 164] on button "button" at bounding box center [379, 168] width 18 height 18
click at [375, 165] on span "button" at bounding box center [379, 168] width 9 height 9
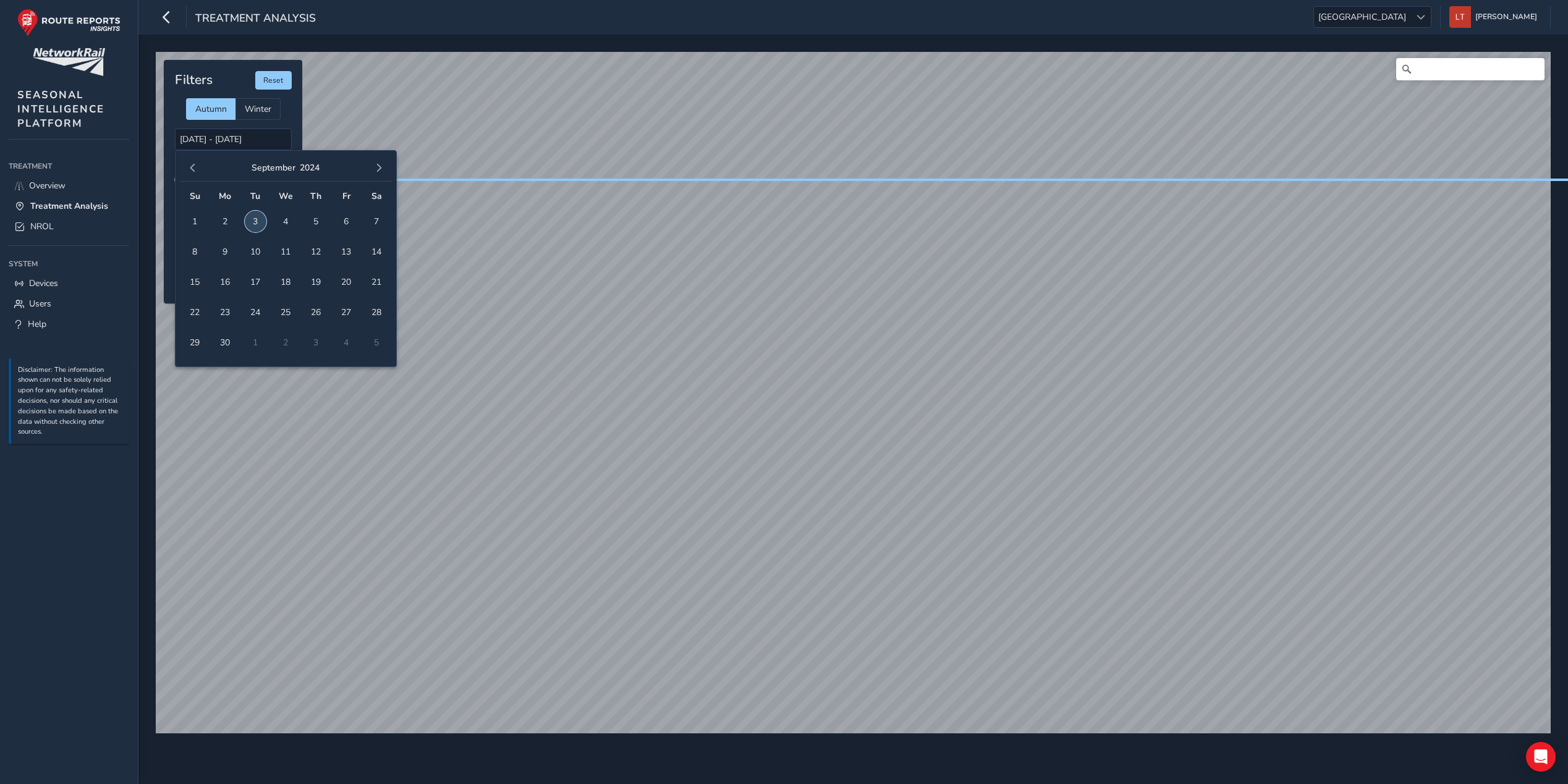
click at [251, 215] on span "3" at bounding box center [255, 221] width 22 height 22
type input "[DATE] - [DATE]"
click at [285, 141] on input "[DATE] - [DATE]" at bounding box center [233, 139] width 117 height 22
click at [224, 138] on input "[DATE] - [DATE]" at bounding box center [233, 139] width 117 height 22
click at [225, 138] on input "[DATE] - [DATE]" at bounding box center [233, 139] width 117 height 22
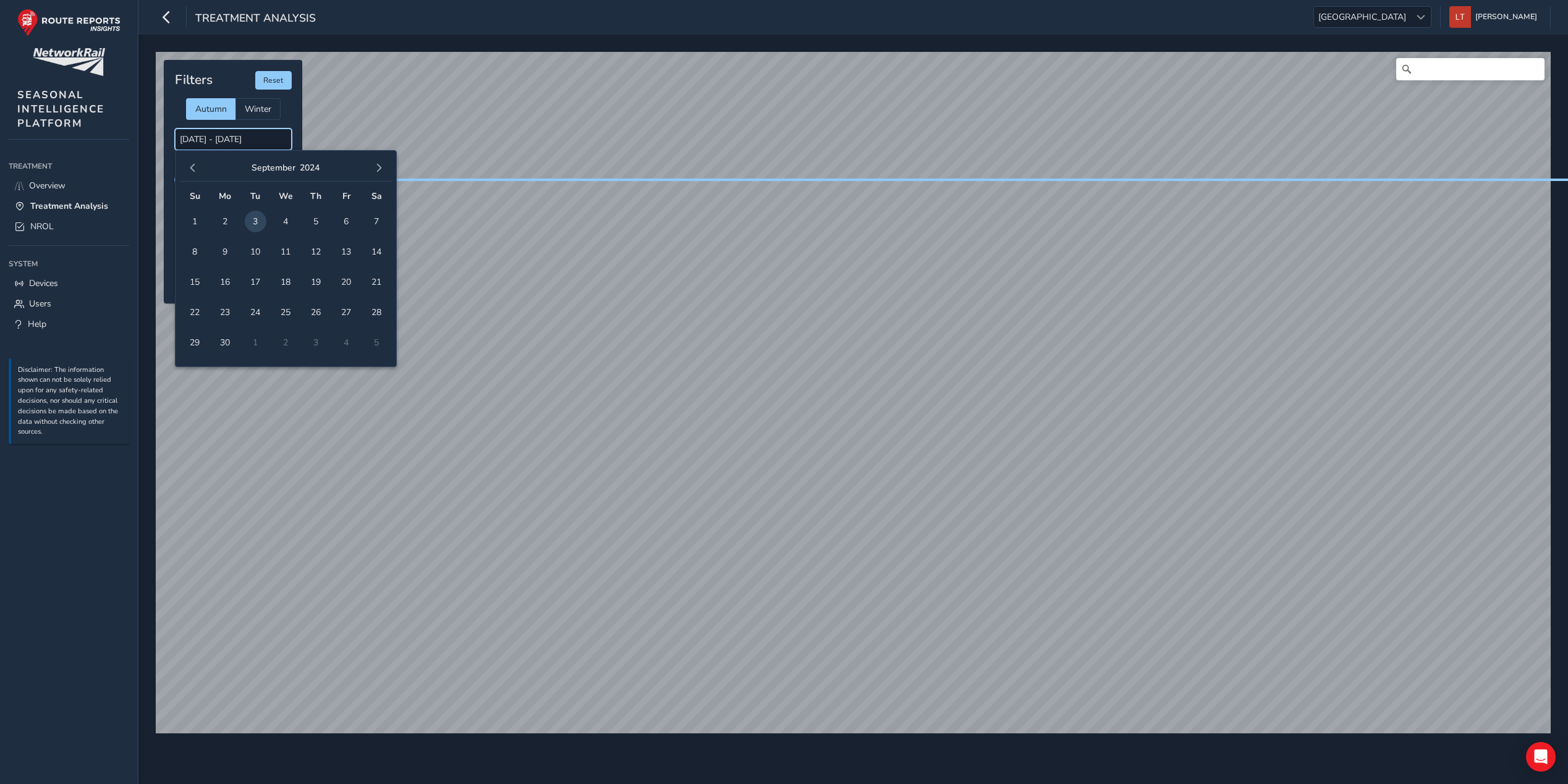
click at [225, 138] on input "[DATE] - [DATE]" at bounding box center [233, 139] width 117 height 22
click at [314, 175] on div "[DATE]" at bounding box center [285, 168] width 68 height 18
click at [314, 167] on button "2024" at bounding box center [310, 167] width 20 height 12
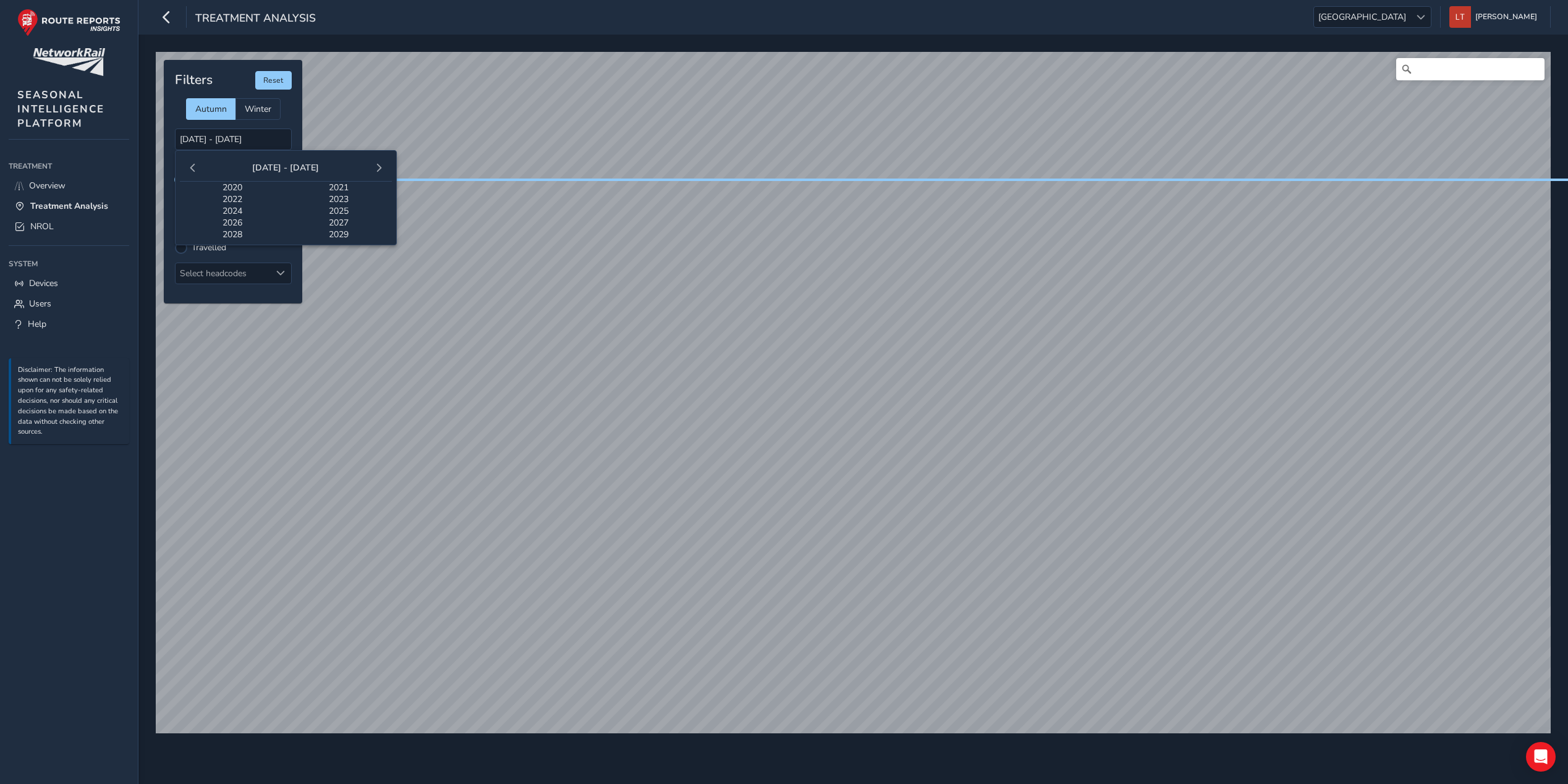
click at [224, 212] on span "2024" at bounding box center [233, 211] width 106 height 12
click at [348, 236] on span "Sep" at bounding box center [356, 236] width 71 height 20
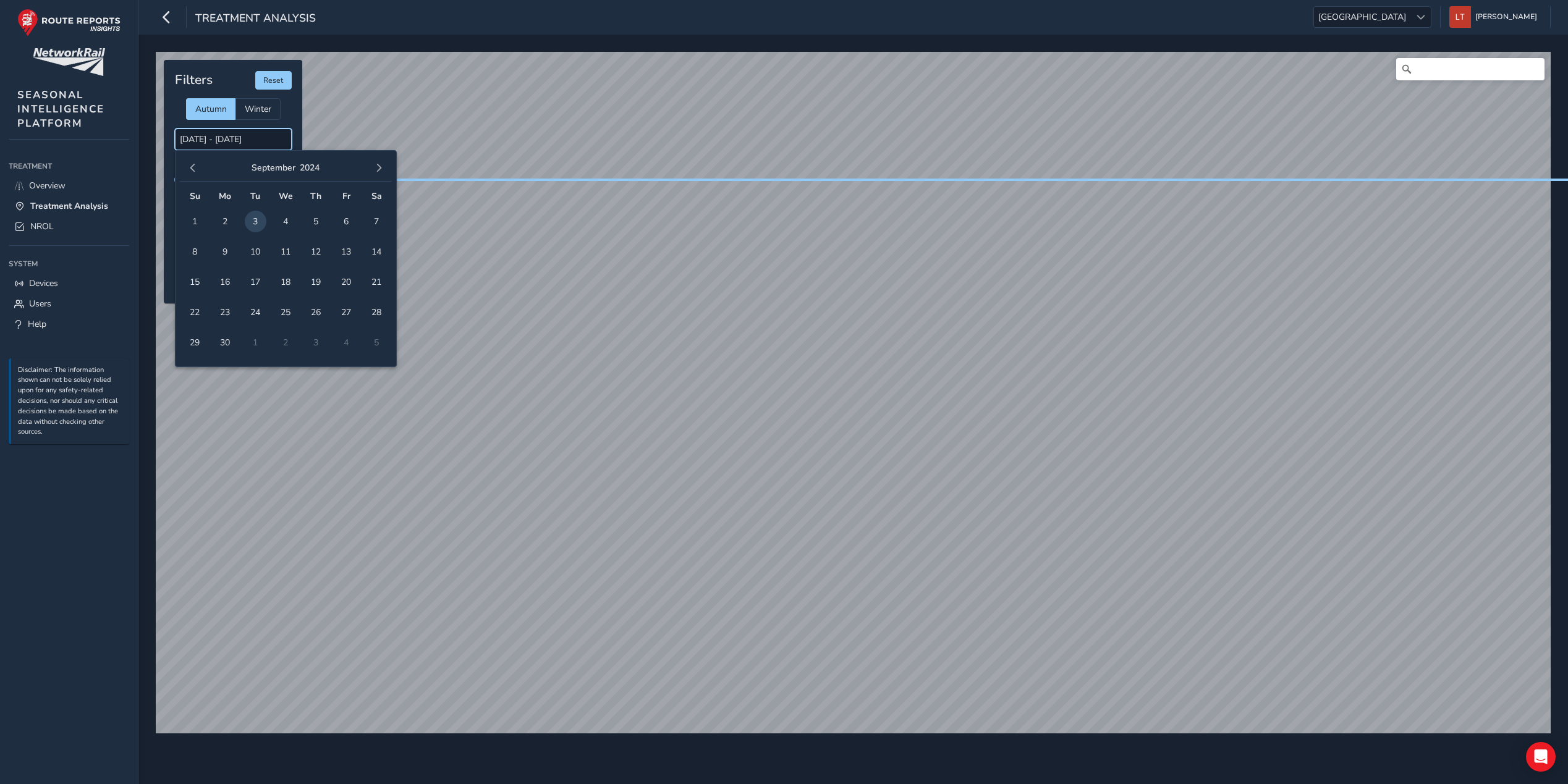
click at [248, 135] on input "[DATE] - [DATE]" at bounding box center [233, 139] width 117 height 22
click at [263, 140] on input "[DATE] - [DATE]" at bounding box center [233, 139] width 117 height 22
drag, startPoint x: 285, startPoint y: 140, endPoint x: 151, endPoint y: 140, distance: 134.0
click at [151, 140] on div "© Mapbox © OpenStreetMap Improve this map Filters Reset Autumn Winter [DATE] - …" at bounding box center [853, 388] width 1404 height 680
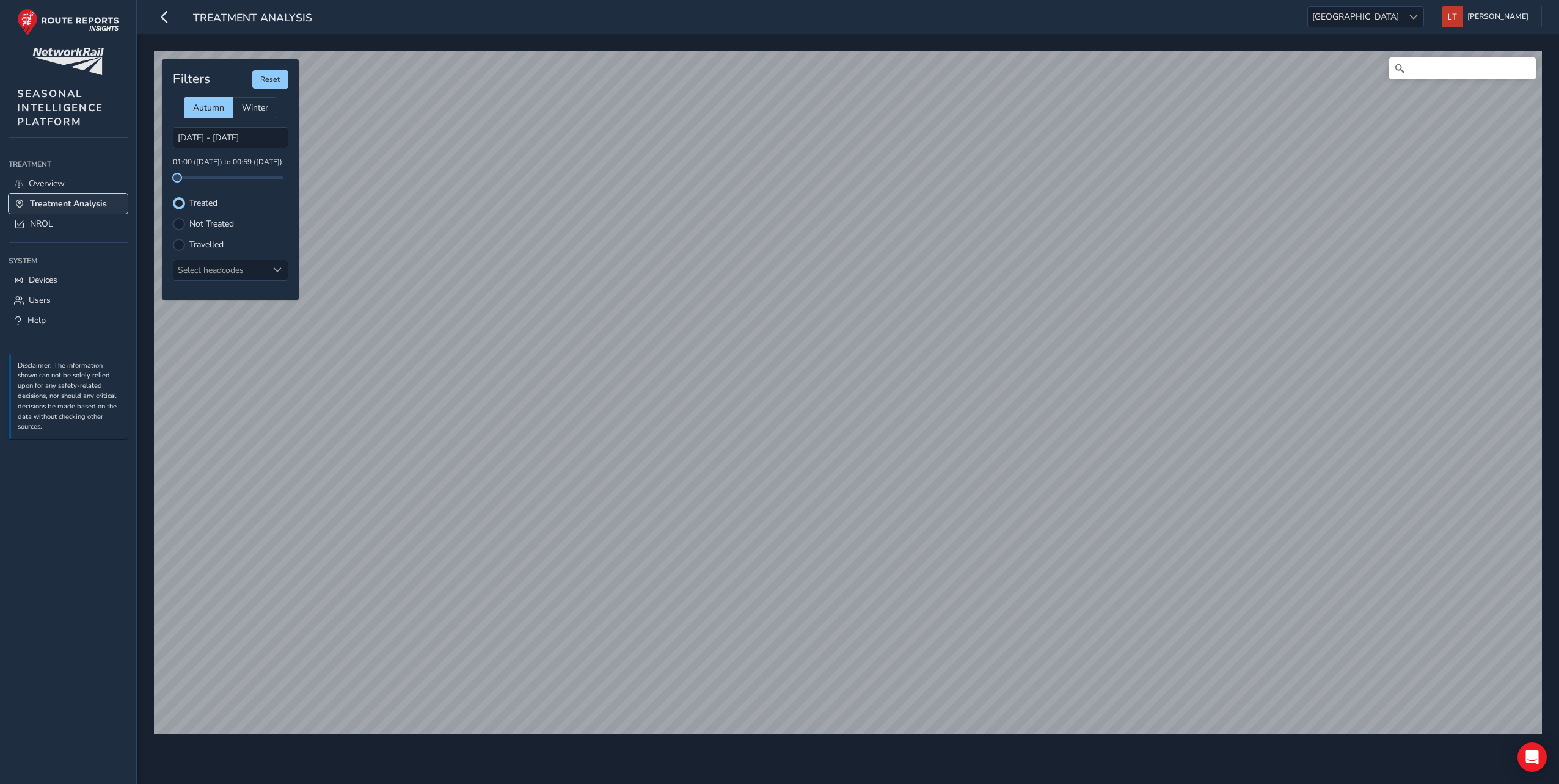
click at [79, 212] on link "Treatment Analysis" at bounding box center [68, 203] width 119 height 20
type input "[DATE] - [DATE]"
click at [72, 222] on link "NROL" at bounding box center [68, 223] width 119 height 20
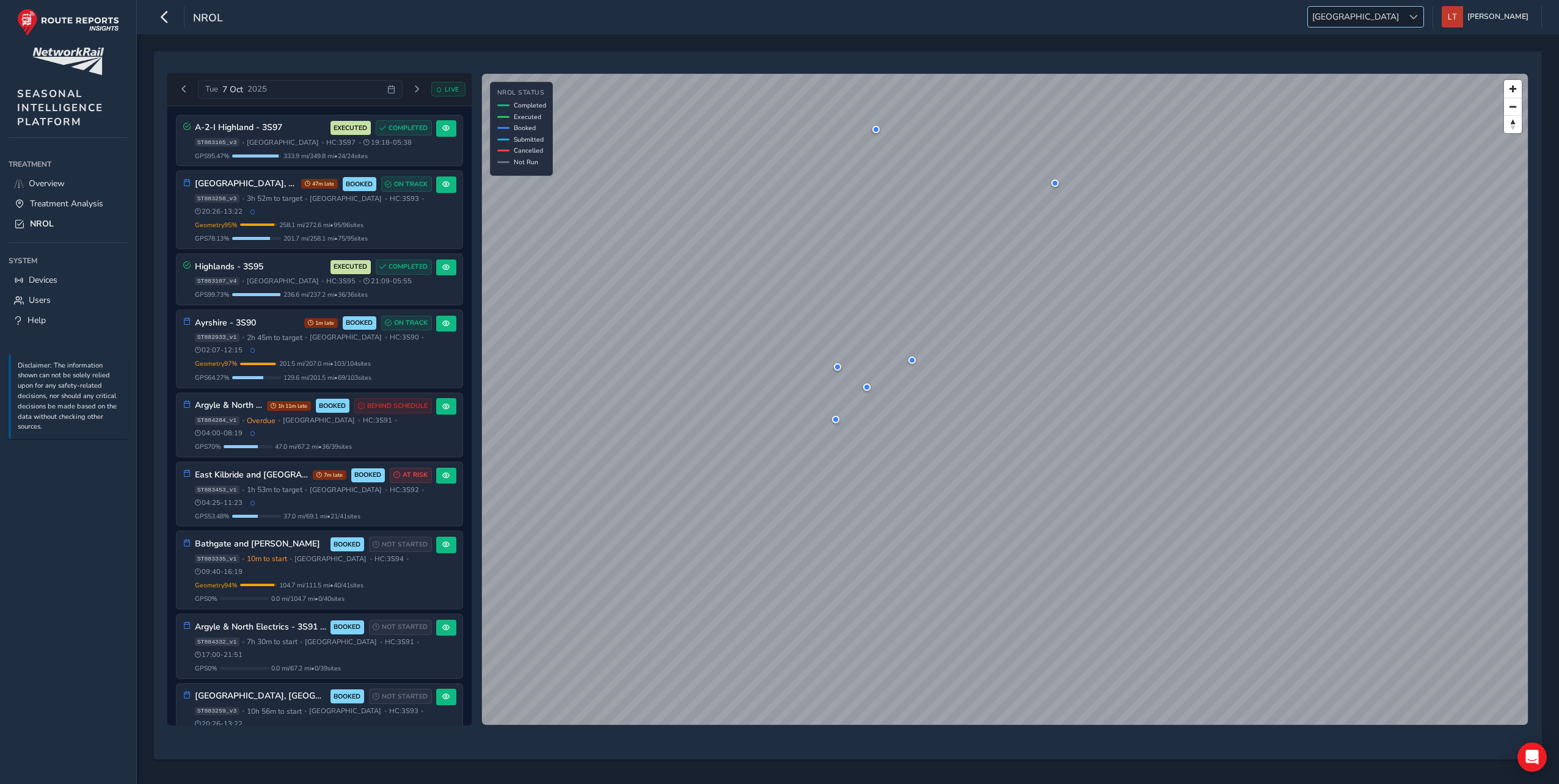
click at [1445, 14] on ul "Scotland Scotland Louise Tilly Colour Scheme: Dark Dim Light Logout" at bounding box center [1420, 17] width 243 height 21
click at [1423, 14] on div at bounding box center [1413, 16] width 20 height 20
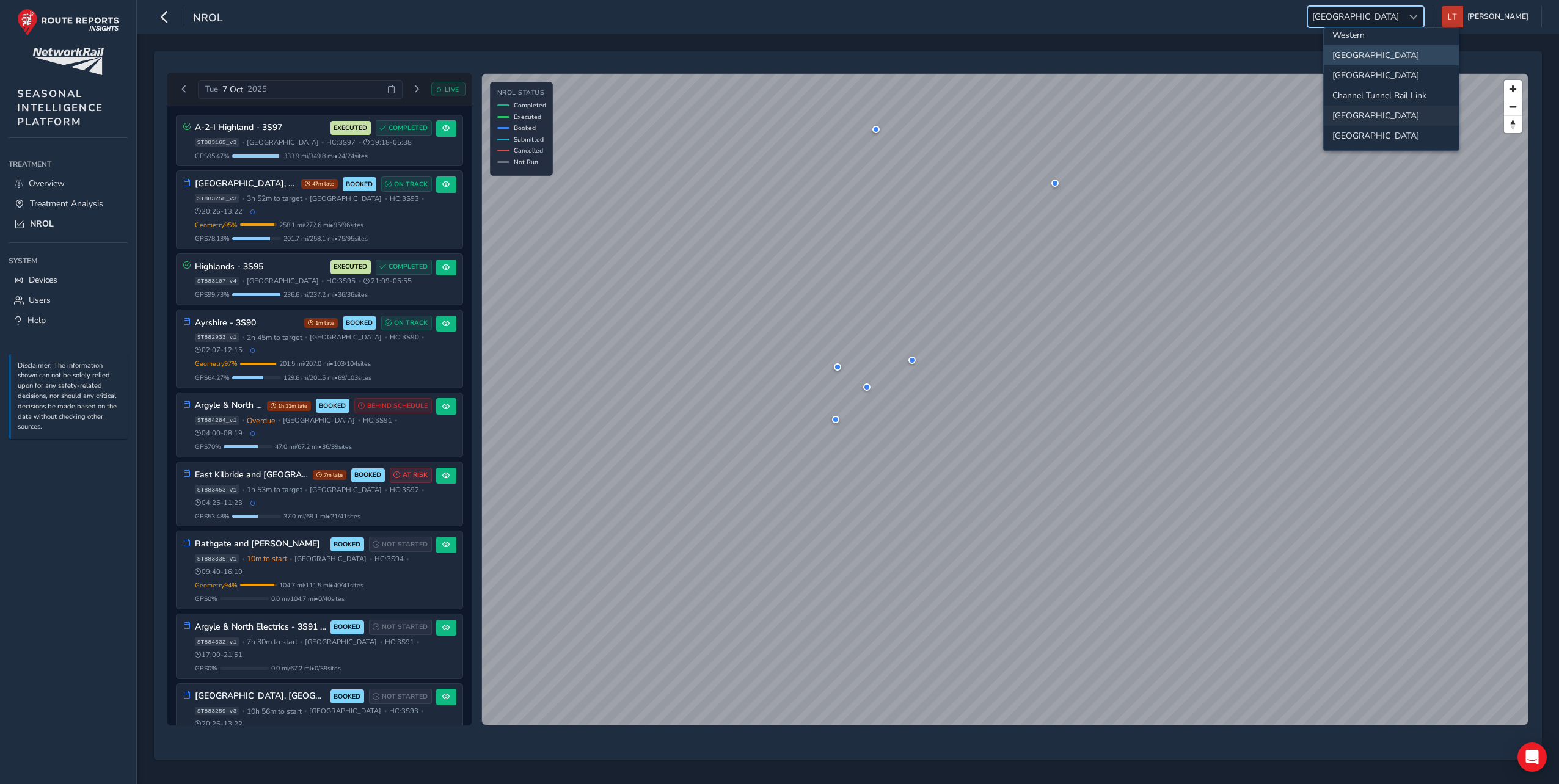
click at [1406, 133] on li "[GEOGRAPHIC_DATA]" at bounding box center [1391, 135] width 135 height 20
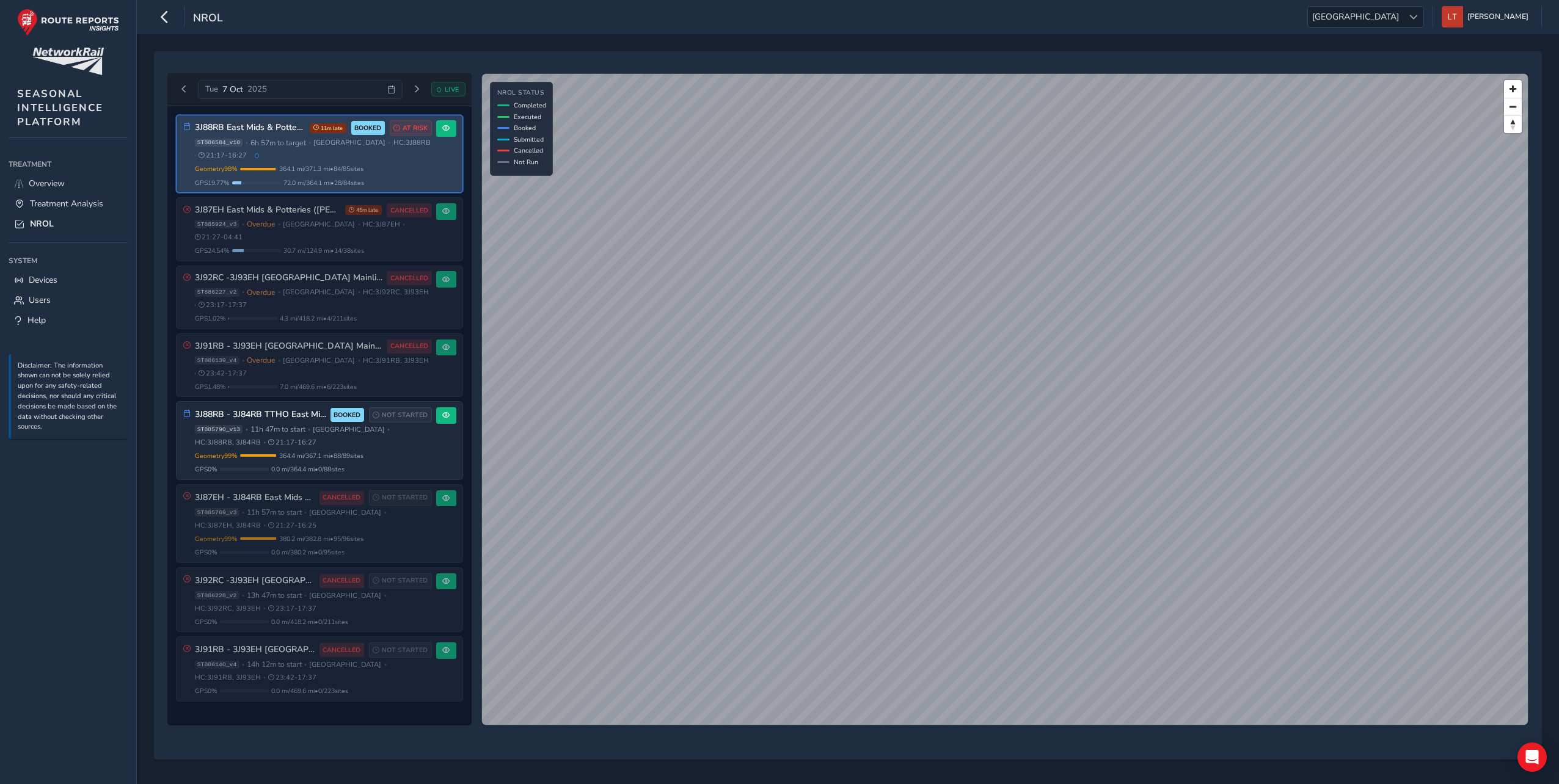
click at [299, 163] on div "3J88RB East Mids & Potteries (Kettering first) 11m late BOOKED AT RISK ST886584…" at bounding box center [313, 153] width 237 height 67
click at [355, 176] on div "Geometry 98 % Incomplete Geometry 1 / 85 geometries missing data. Only 364.1 mi…" at bounding box center [313, 176] width 237 height 23
click at [447, 133] on button at bounding box center [446, 128] width 20 height 17
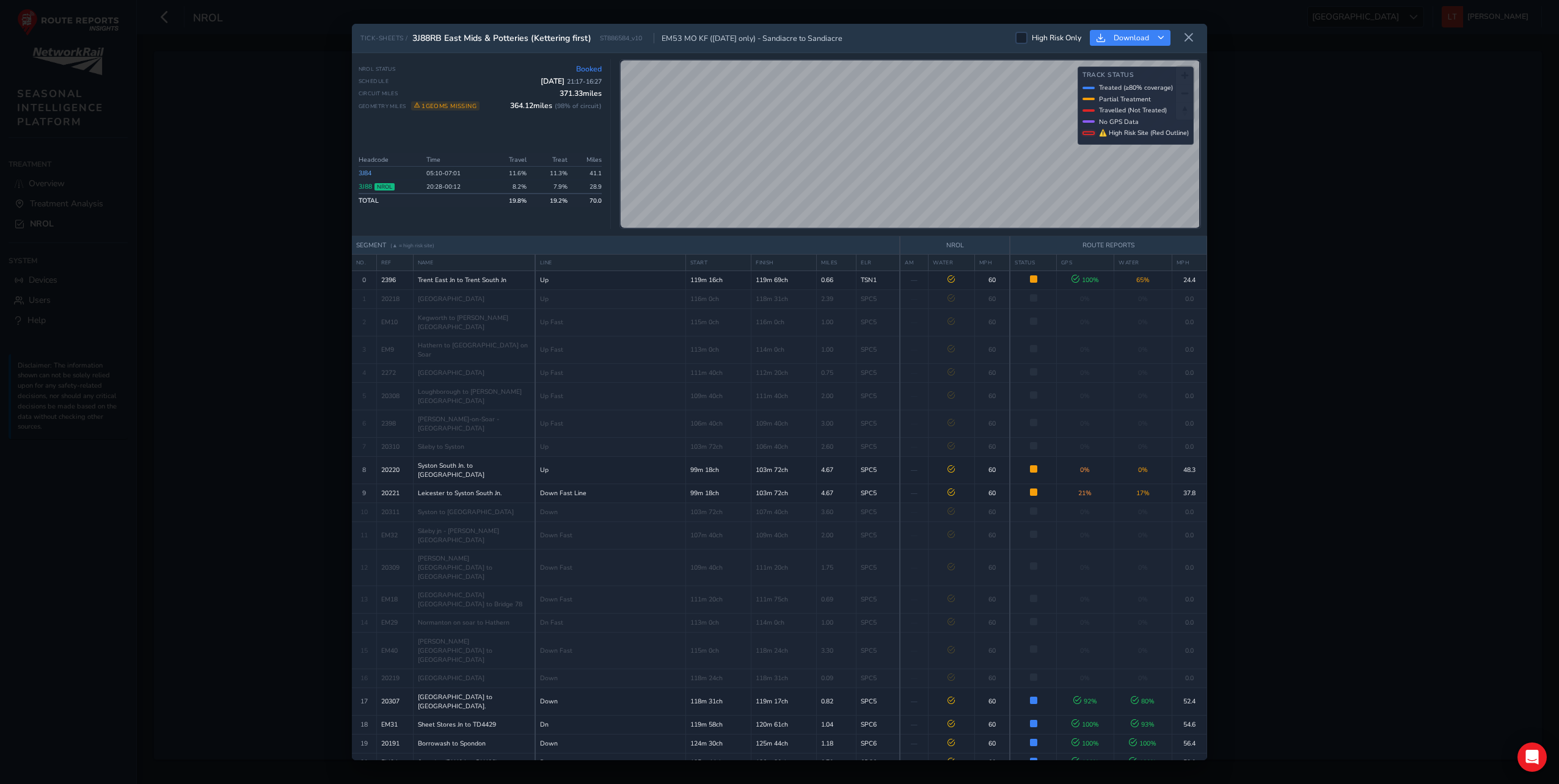
click at [236, 77] on div "TICK-SHEETS / 3J88RB East Mids & Potteries (Kettering first) ST886584_v10 EM53 …" at bounding box center [780, 392] width 1559 height 784
click at [1188, 38] on icon at bounding box center [1189, 38] width 11 height 11
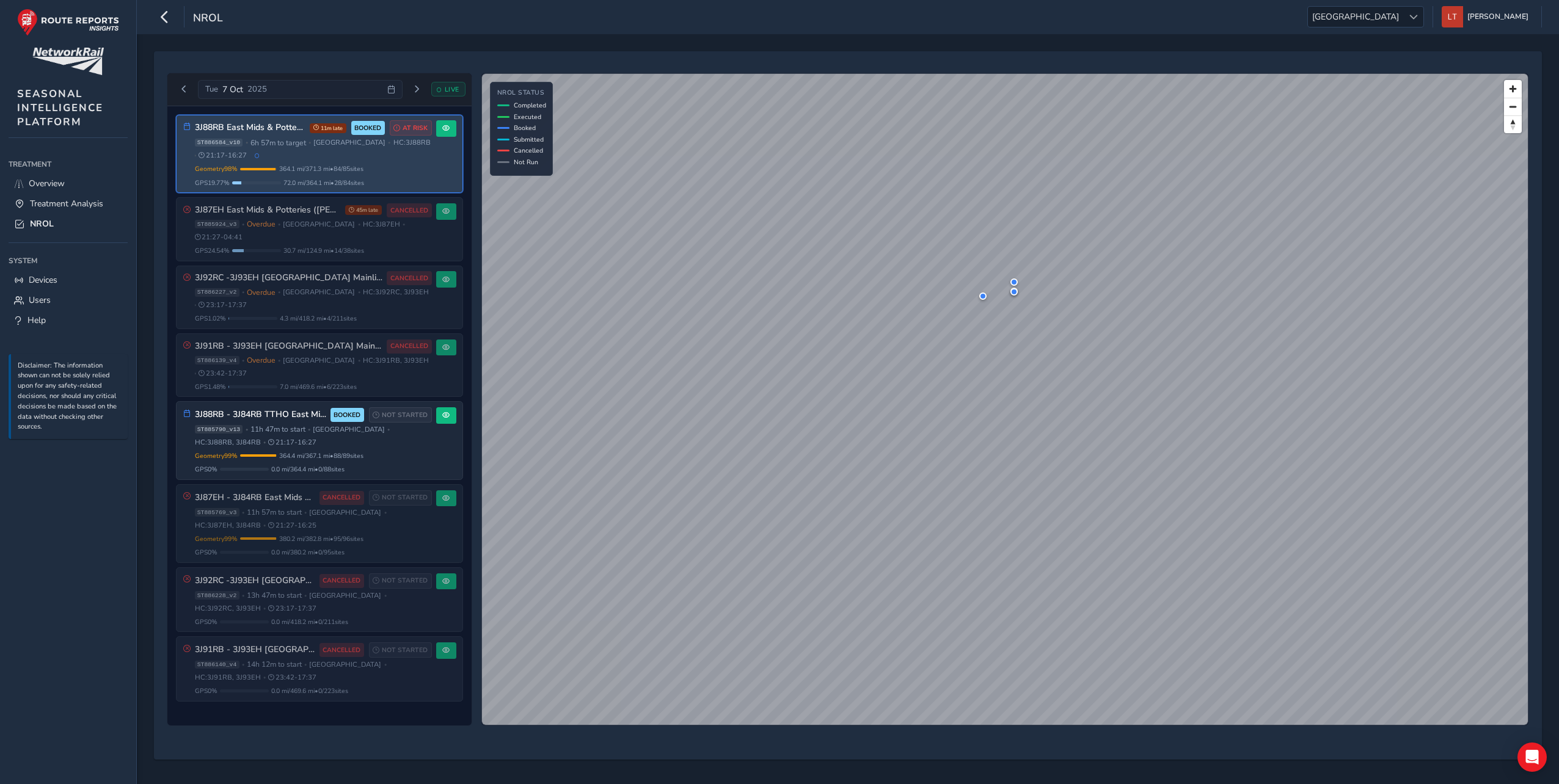
click at [313, 144] on div "ST886584_v10 • 6h 57m to target • East Midlands • HC: 3J88RB • 21:17 - 16:27" at bounding box center [313, 149] width 237 height 22
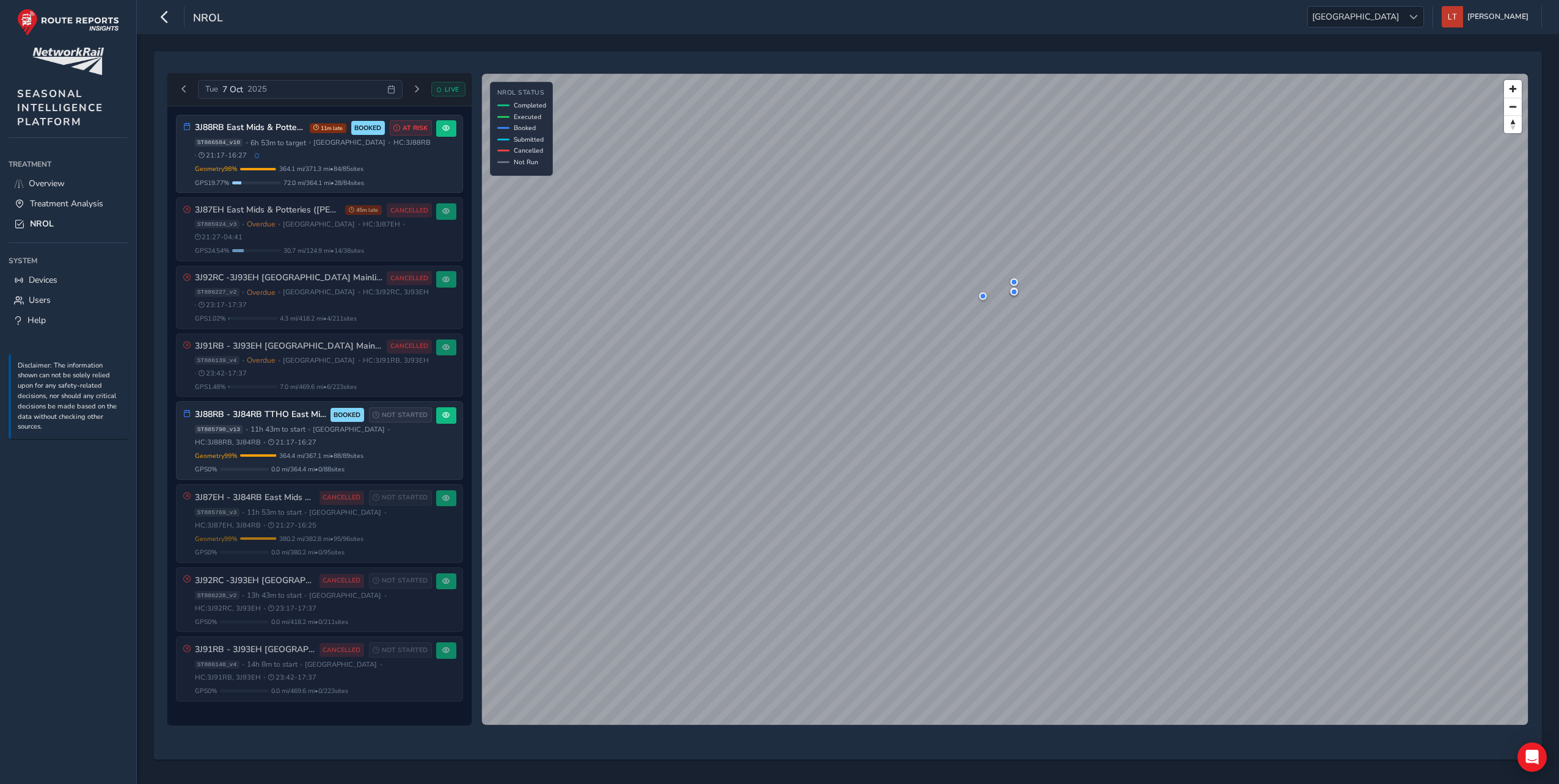
click at [391, 93] on icon at bounding box center [391, 90] width 8 height 8
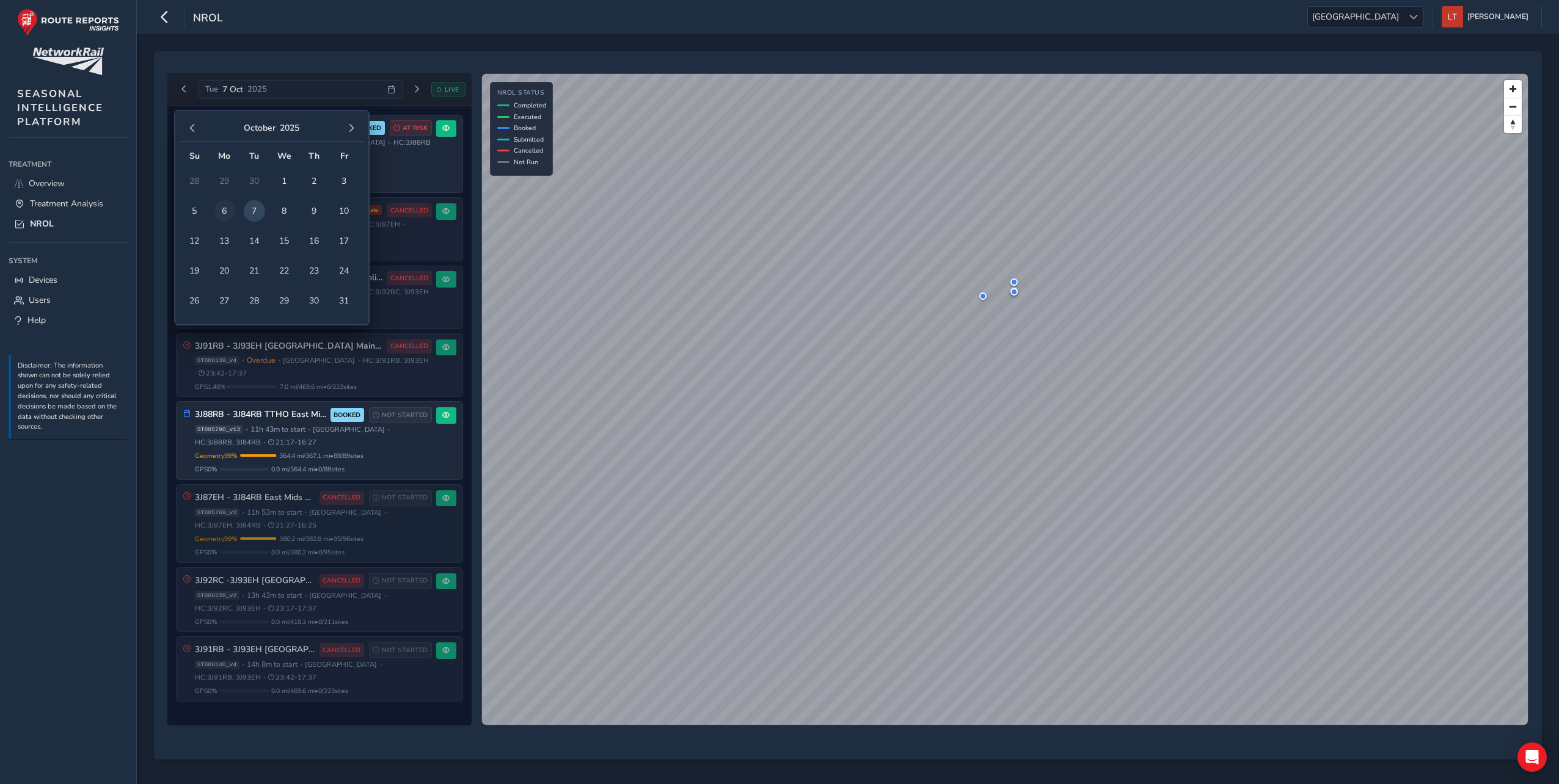
click at [218, 203] on span "6" at bounding box center [224, 210] width 21 height 21
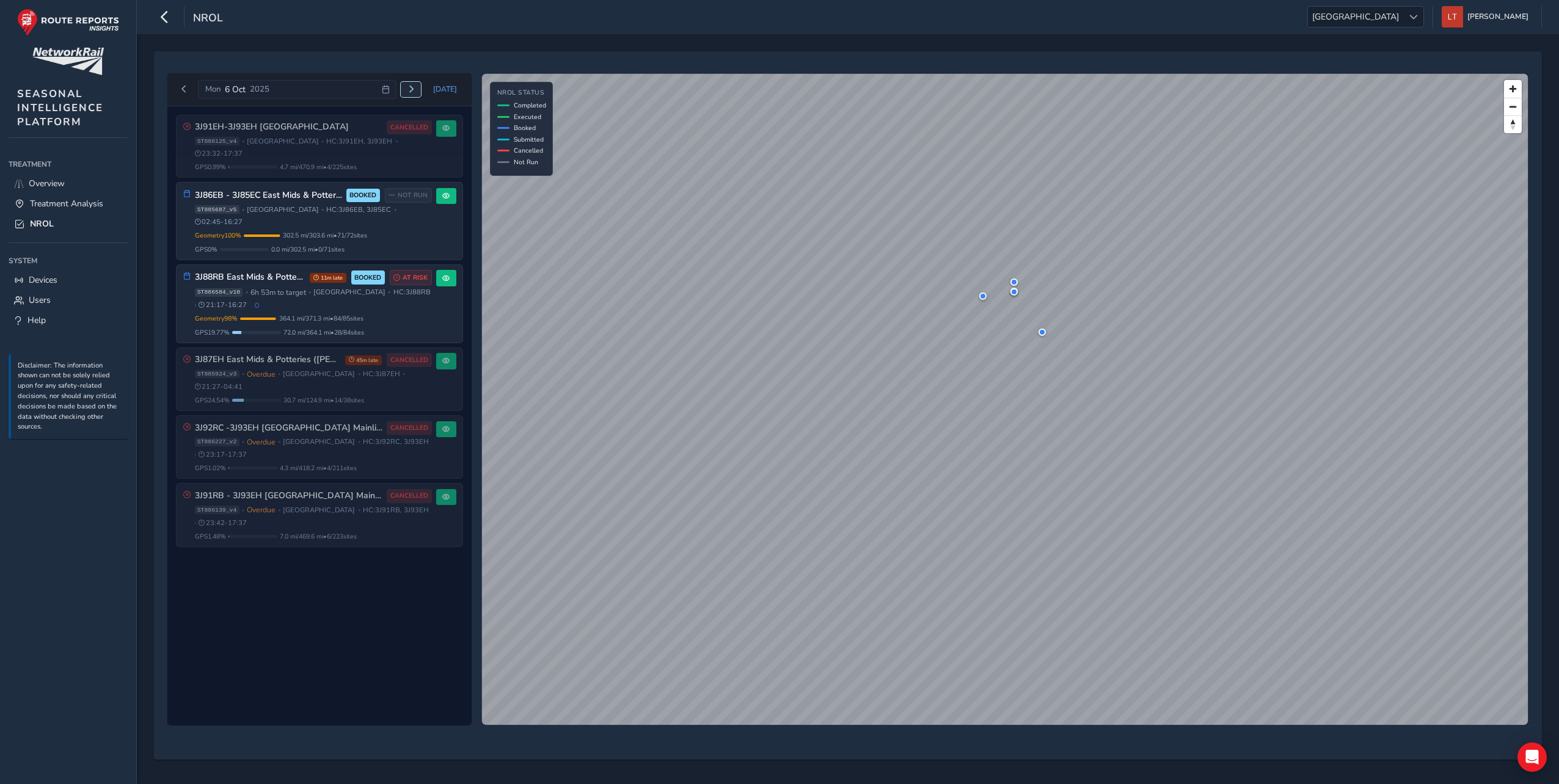
click at [415, 82] on button "Next day" at bounding box center [410, 89] width 20 height 15
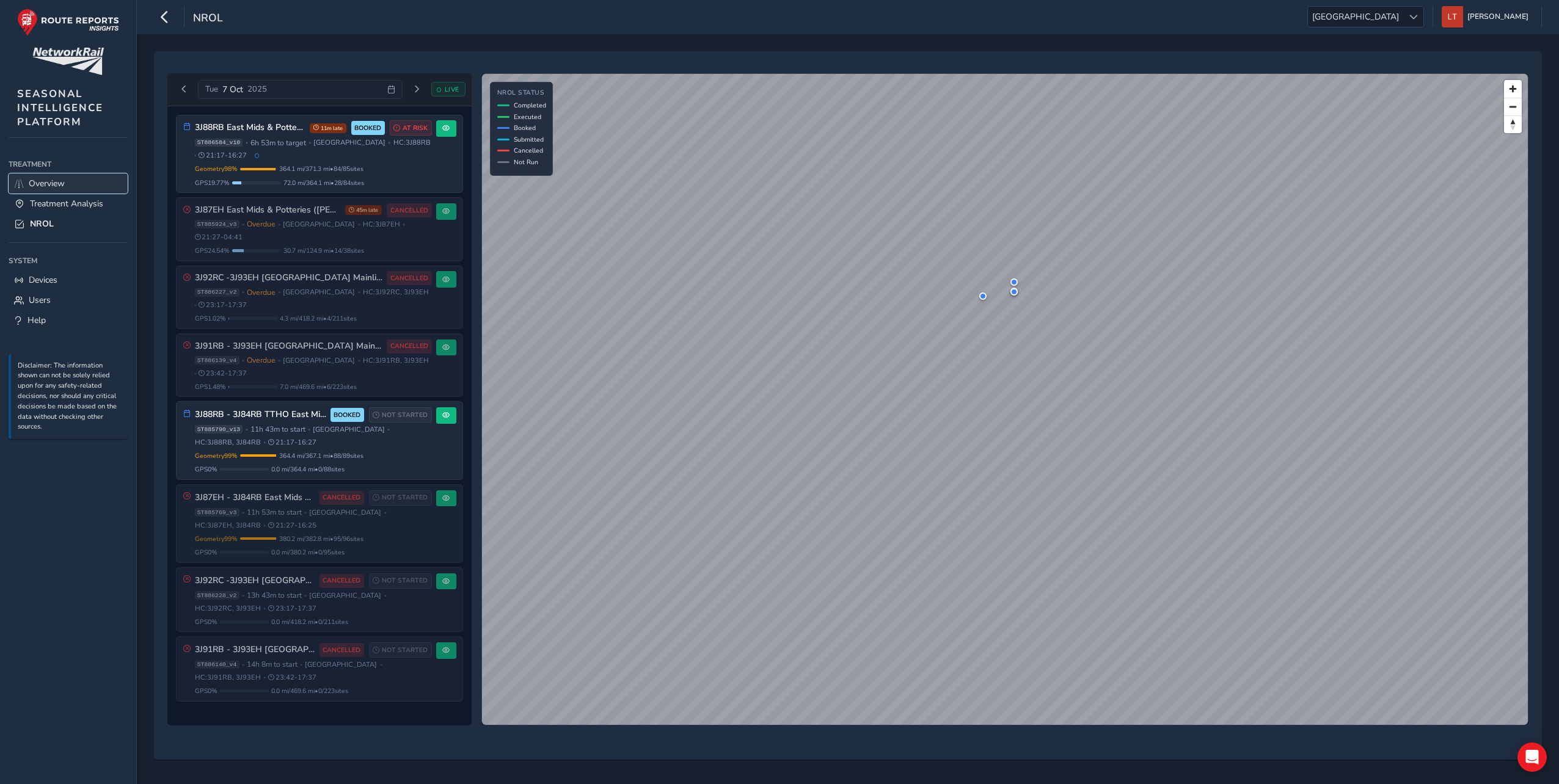
click at [72, 180] on link "Overview" at bounding box center [68, 183] width 119 height 20
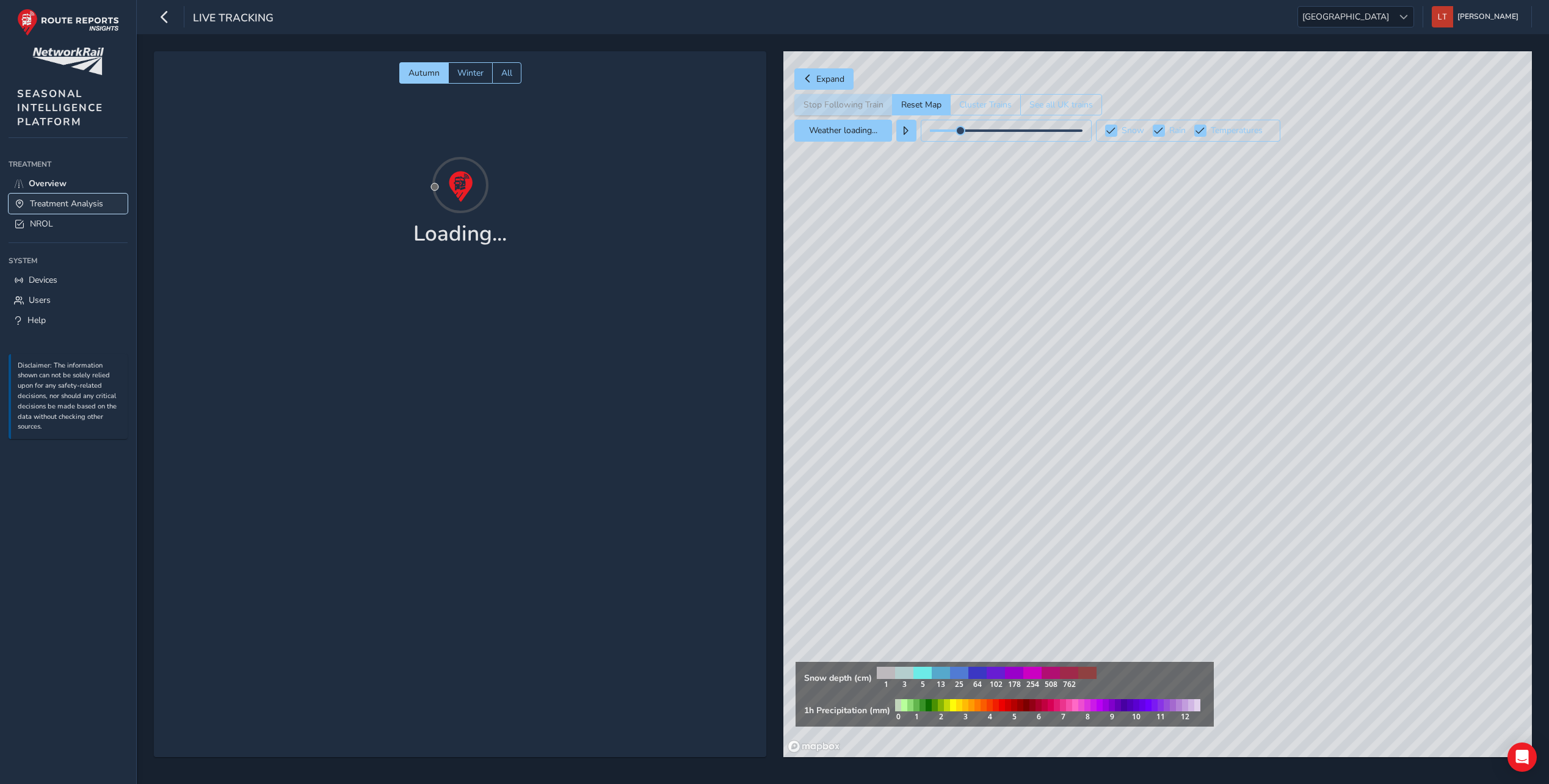
click at [91, 203] on span "Treatment Analysis" at bounding box center [67, 203] width 73 height 12
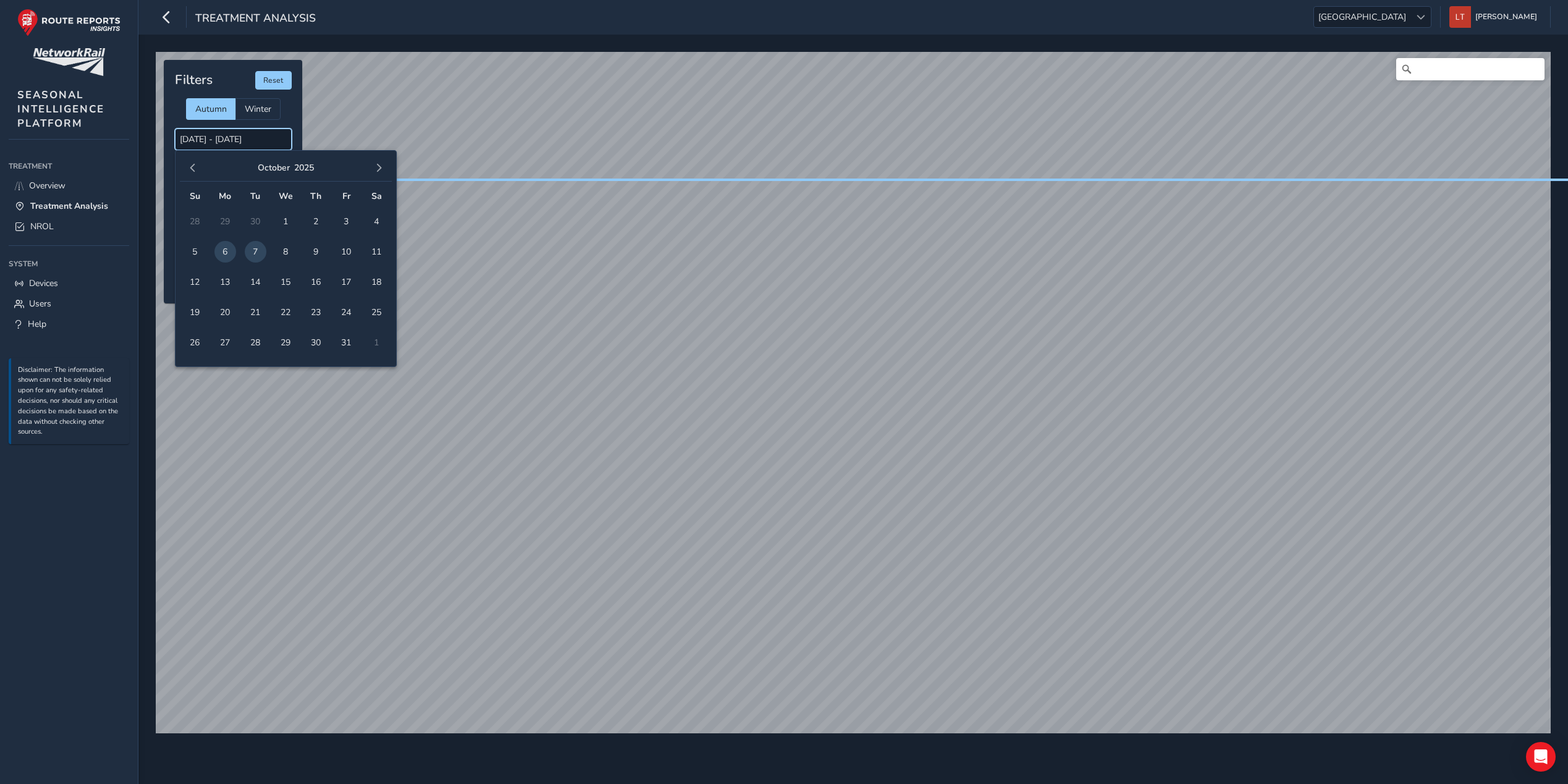
click at [228, 137] on input "[DATE] - [DATE]" at bounding box center [233, 139] width 117 height 22
click at [227, 138] on input "[DATE] - [DATE]" at bounding box center [233, 139] width 117 height 22
click at [226, 138] on input "[DATE] - [DATE]" at bounding box center [233, 139] width 117 height 22
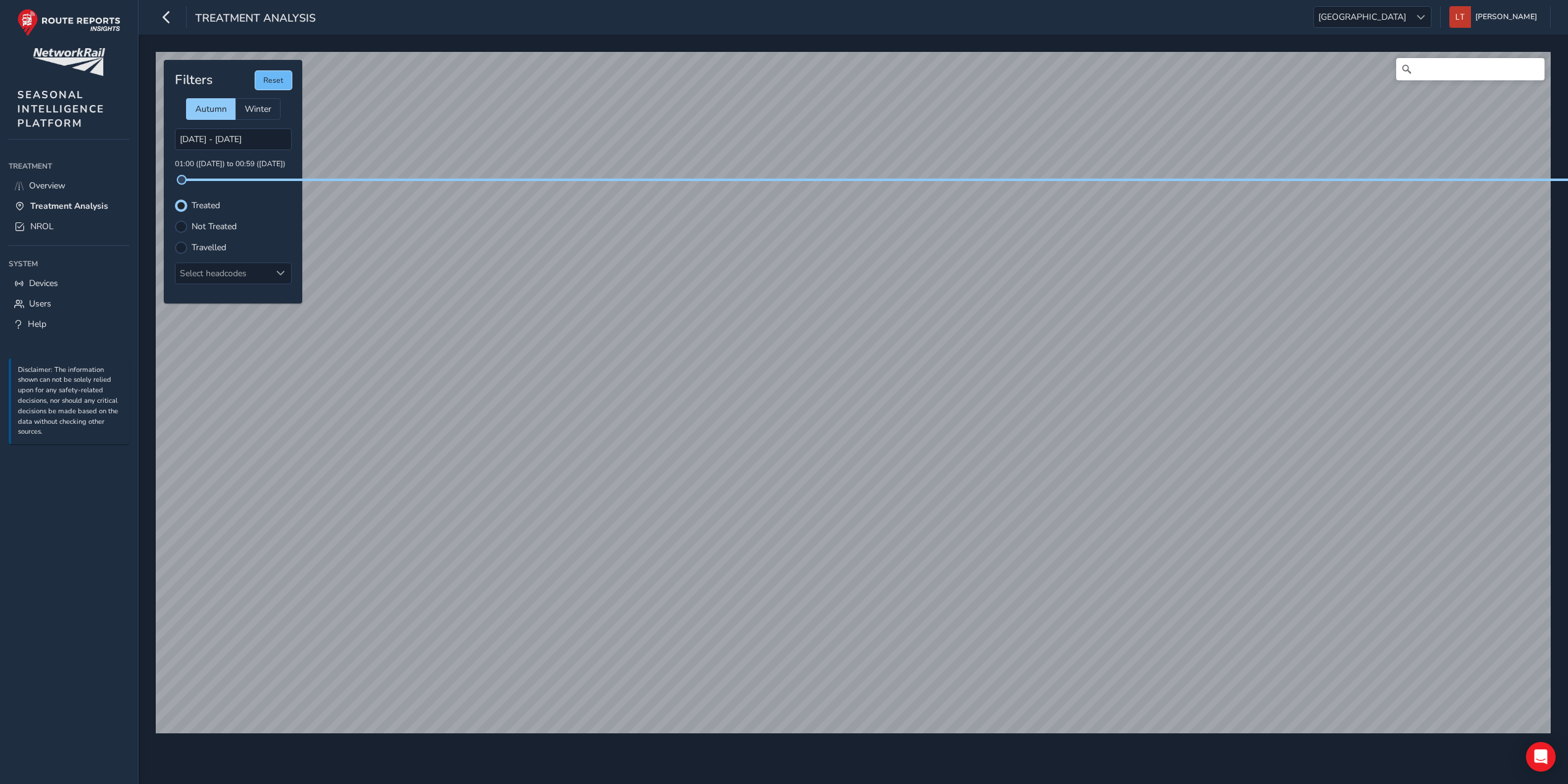
click at [265, 81] on button "Reset" at bounding box center [273, 80] width 36 height 18
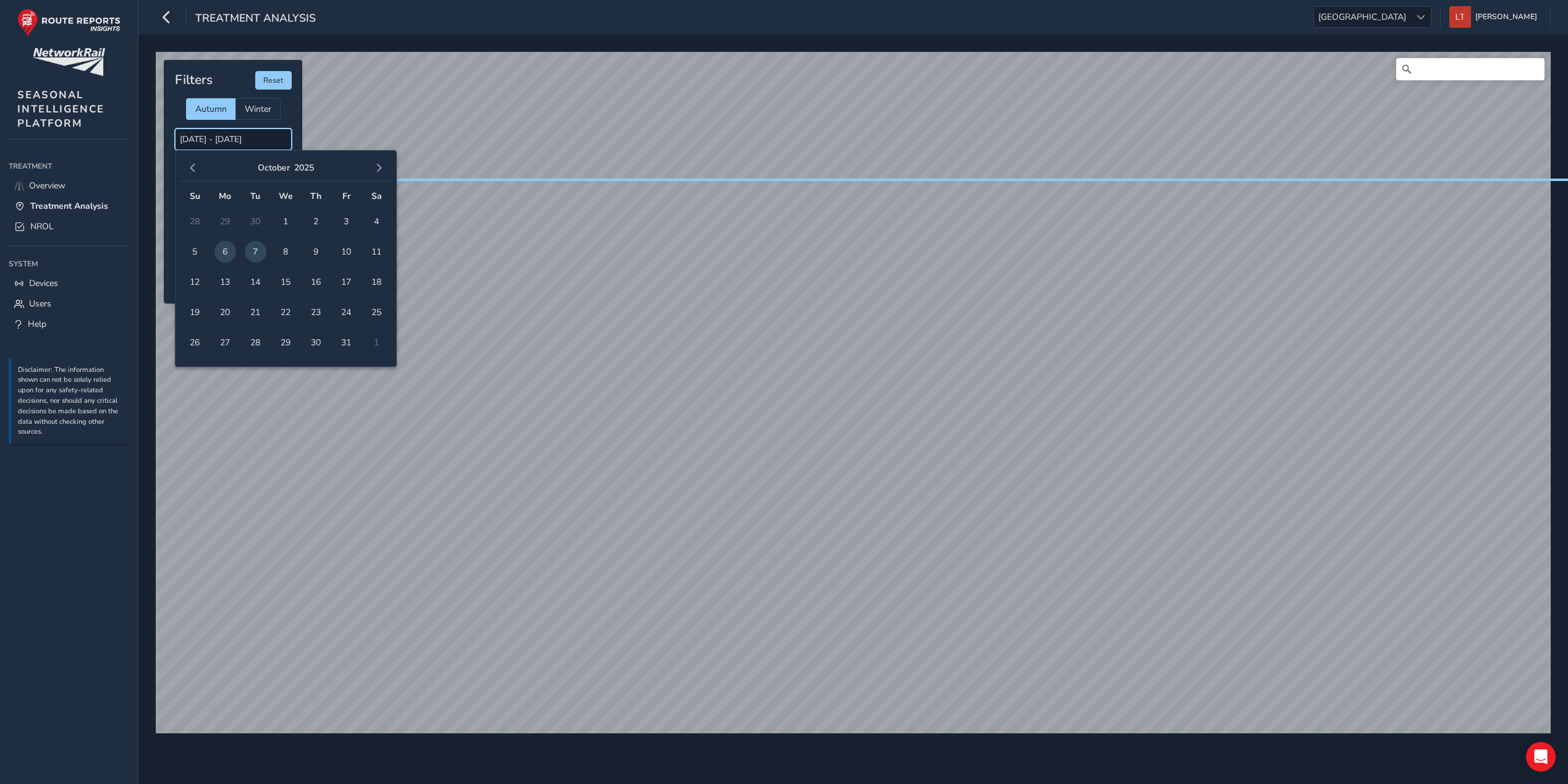
click at [216, 138] on input "[DATE] - [DATE]" at bounding box center [233, 139] width 117 height 22
click at [313, 164] on button "2025" at bounding box center [304, 167] width 20 height 12
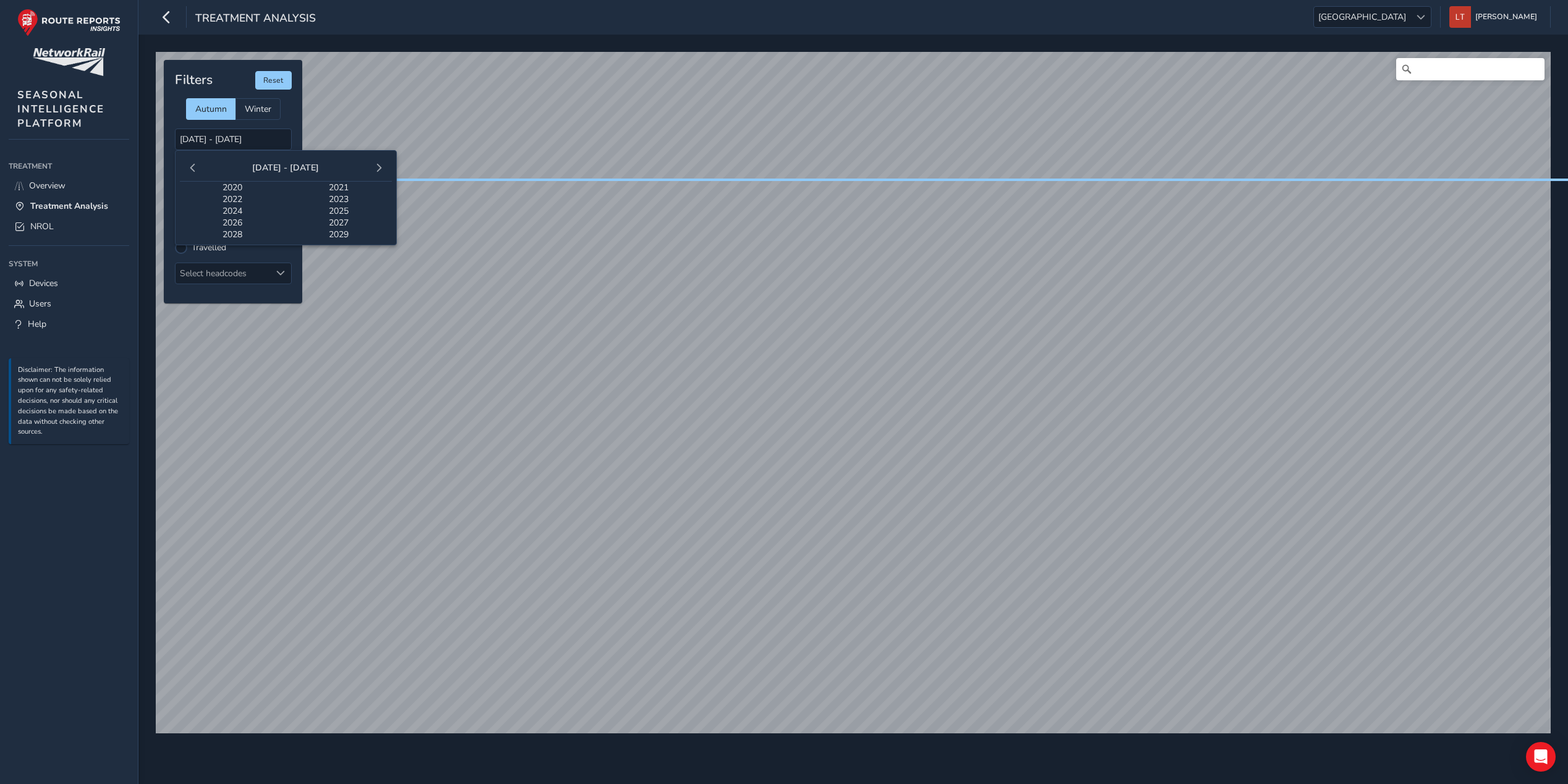
click at [238, 206] on span "2024" at bounding box center [233, 211] width 106 height 12
click at [367, 234] on span "Sep" at bounding box center [356, 236] width 71 height 20
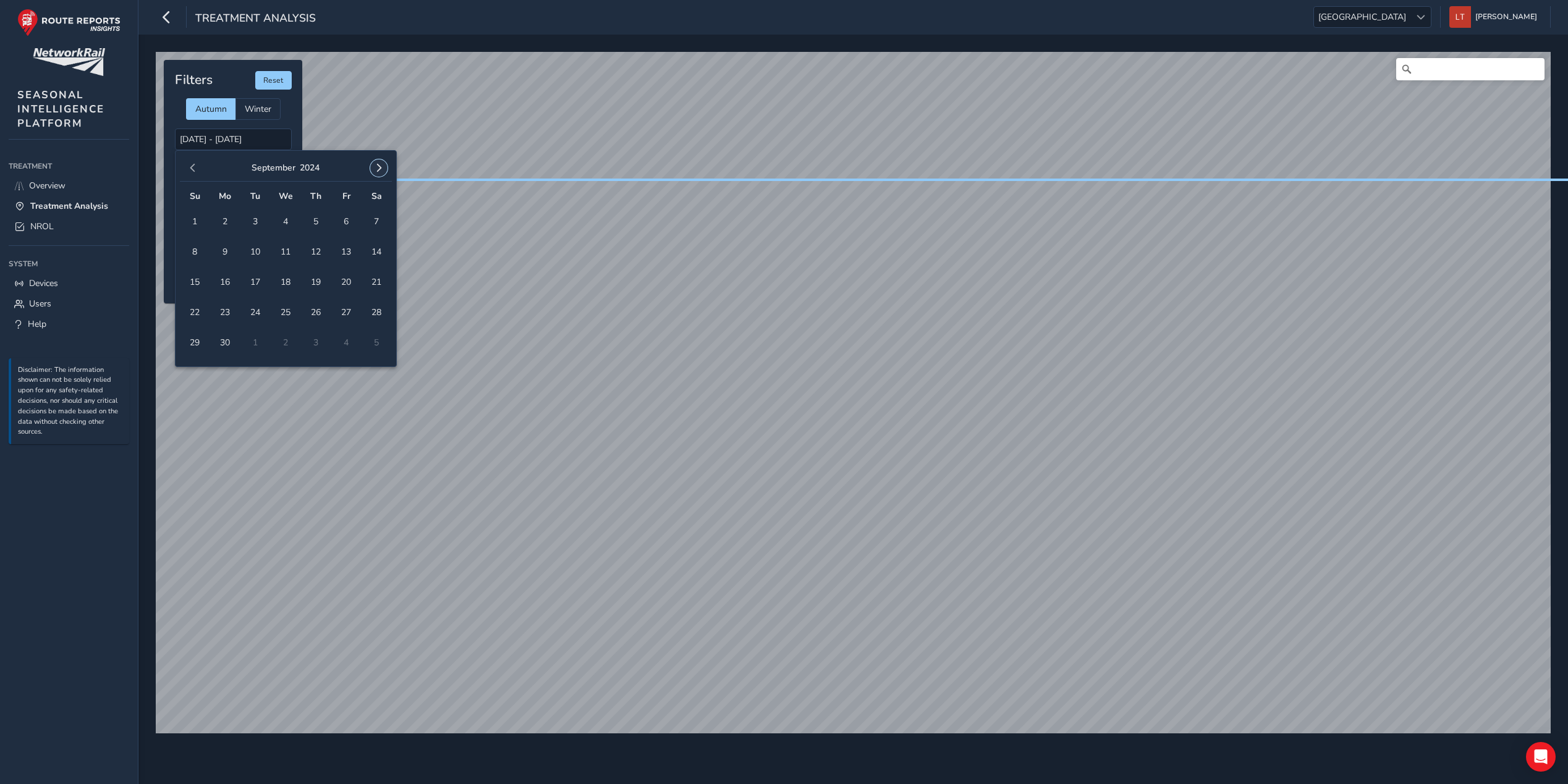
click at [380, 166] on span "button" at bounding box center [379, 168] width 9 height 9
click at [379, 166] on span "button" at bounding box center [379, 168] width 9 height 9
click at [377, 166] on span "button" at bounding box center [379, 168] width 9 height 9
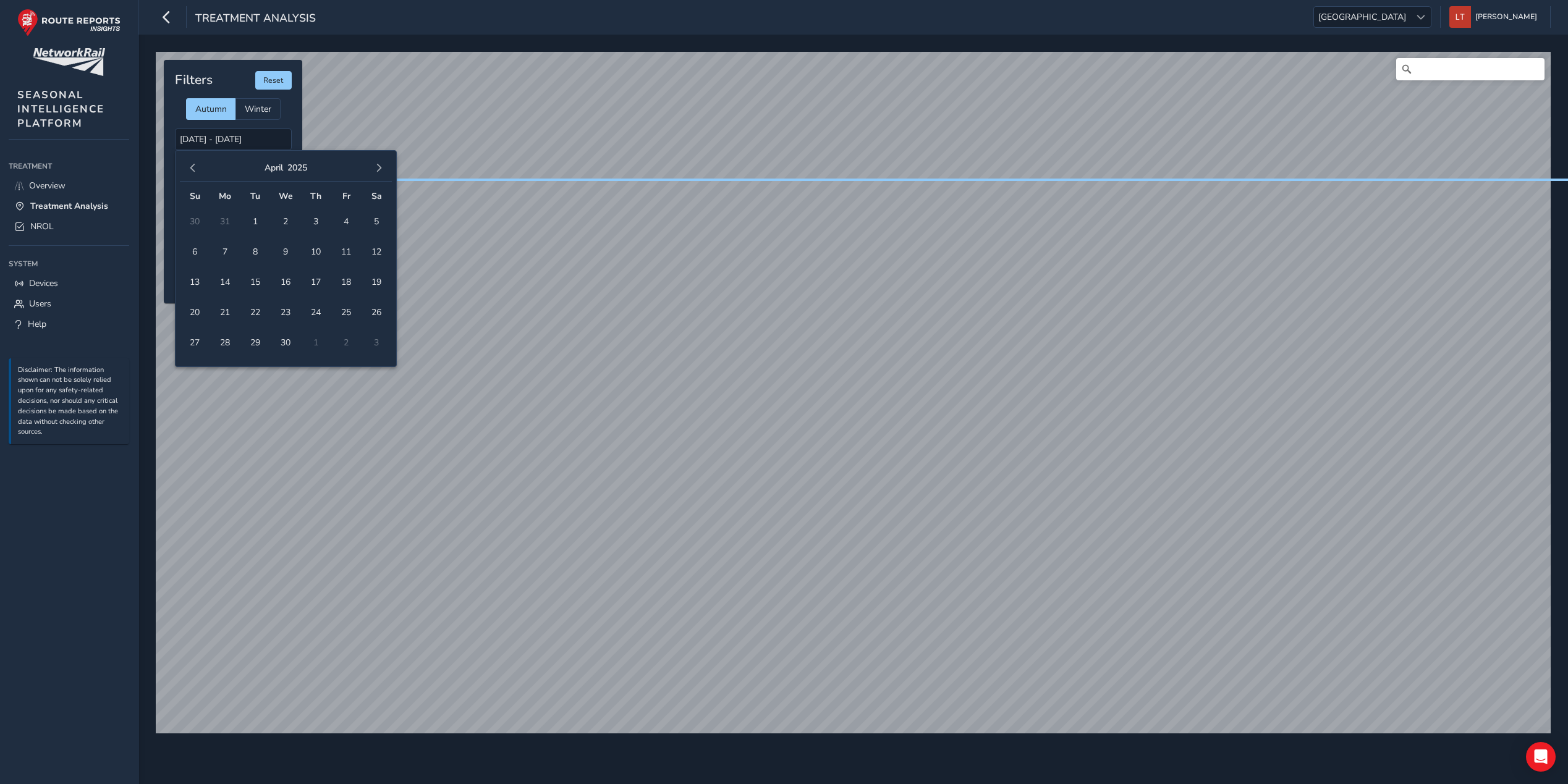
click at [377, 166] on span "button" at bounding box center [379, 168] width 9 height 9
click at [376, 165] on span "button" at bounding box center [379, 168] width 9 height 9
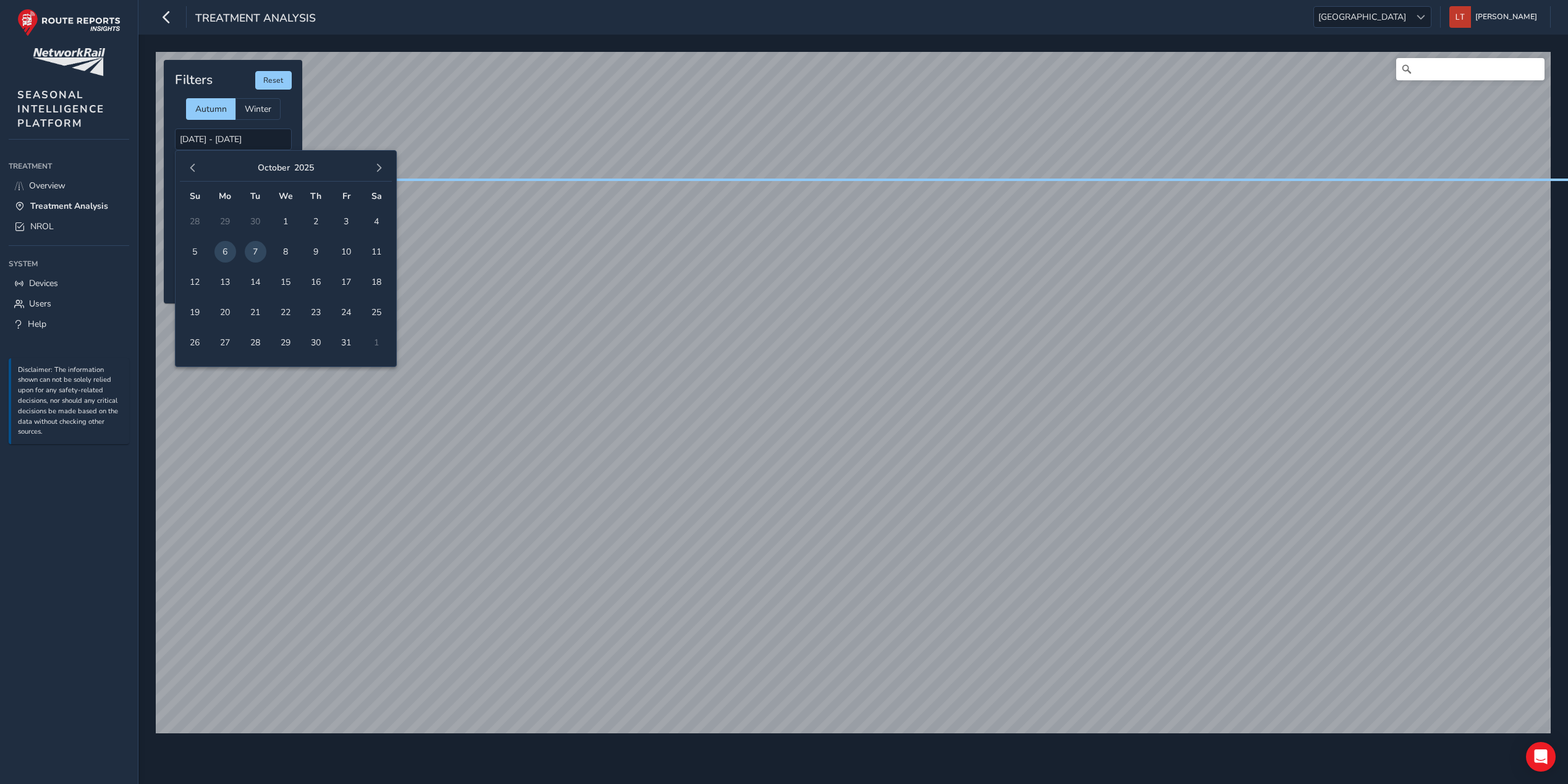
click at [258, 244] on span "7" at bounding box center [255, 252] width 22 height 22
click at [259, 246] on span "7" at bounding box center [255, 252] width 22 height 22
click at [215, 146] on input "07/10/2025 - 07/10/2025" at bounding box center [233, 139] width 117 height 22
click at [194, 141] on input "07/10/2025 - 07/10/2025" at bounding box center [233, 139] width 117 height 22
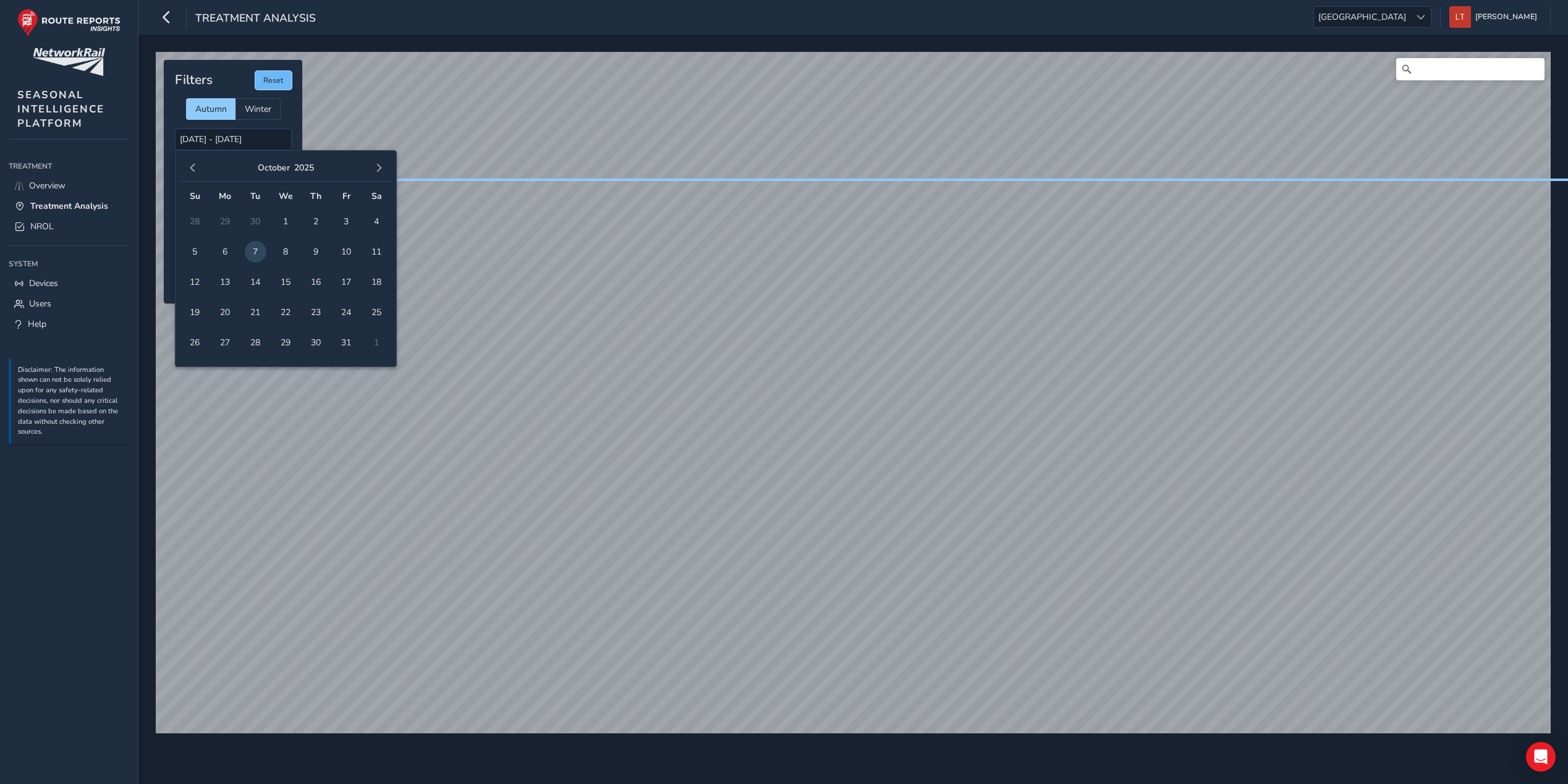
drag, startPoint x: 194, startPoint y: 141, endPoint x: 270, endPoint y: 79, distance: 98.1
click at [270, 79] on button "Reset" at bounding box center [273, 80] width 36 height 18
click at [221, 138] on input "[DATE] - [DATE]" at bounding box center [233, 139] width 117 height 22
click at [305, 164] on button "2025" at bounding box center [304, 167] width 20 height 12
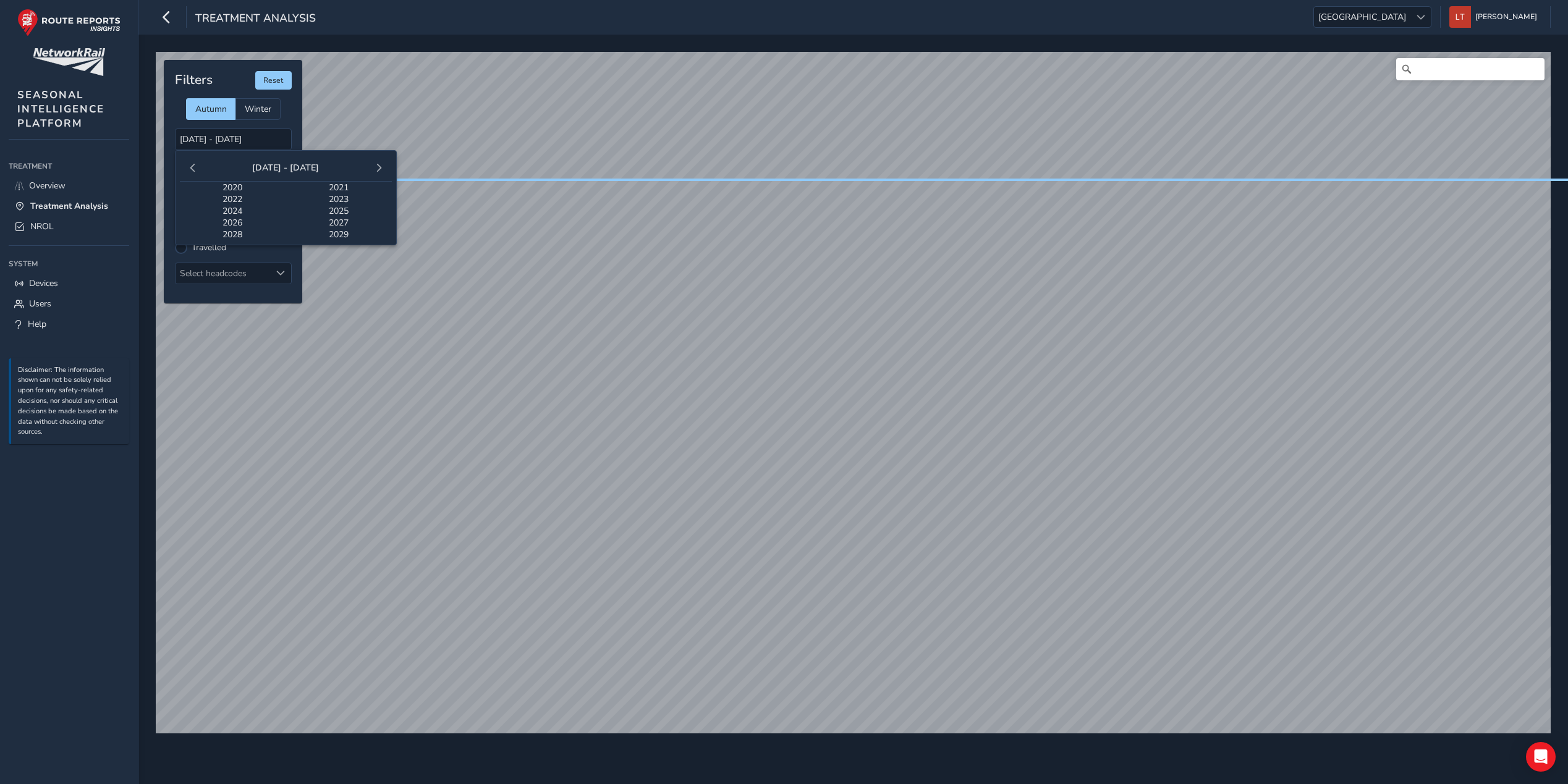
click at [238, 205] on span "2024" at bounding box center [233, 211] width 106 height 12
click at [348, 233] on span "Sep" at bounding box center [356, 236] width 71 height 20
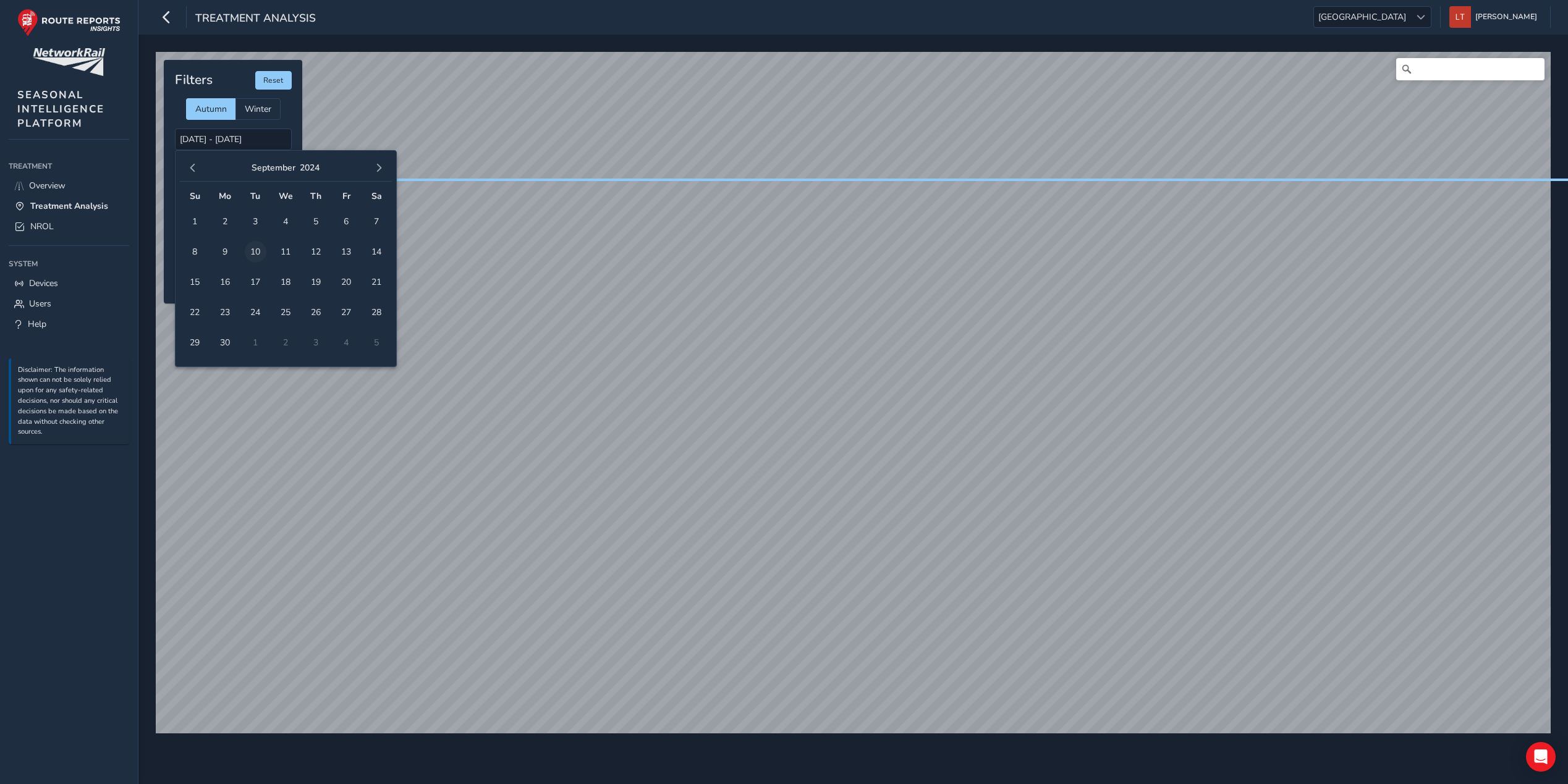
click at [264, 254] on span "10" at bounding box center [255, 252] width 22 height 22
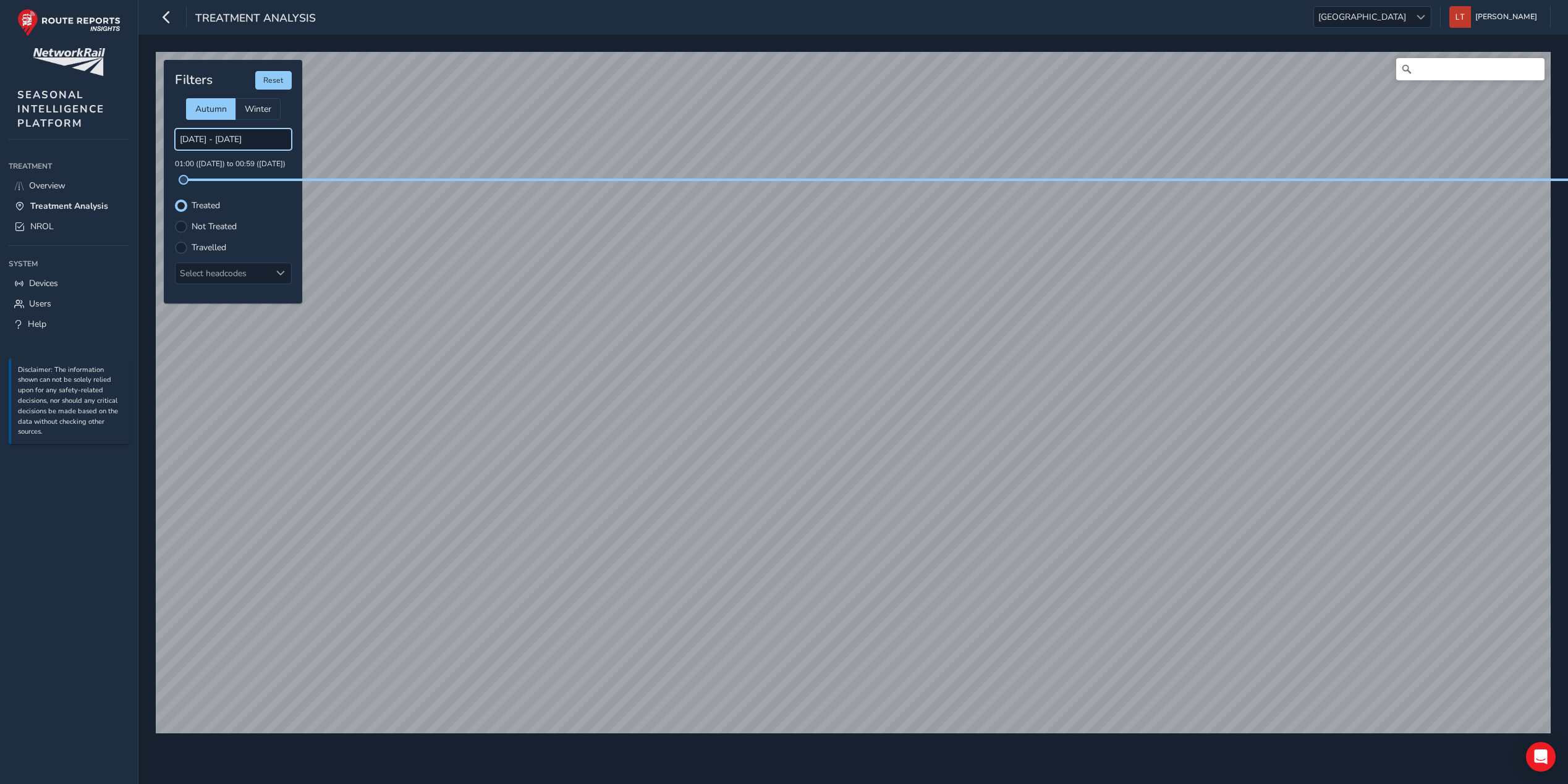
click at [269, 143] on input "10/09/2024 - 10/09/2024" at bounding box center [233, 139] width 117 height 22
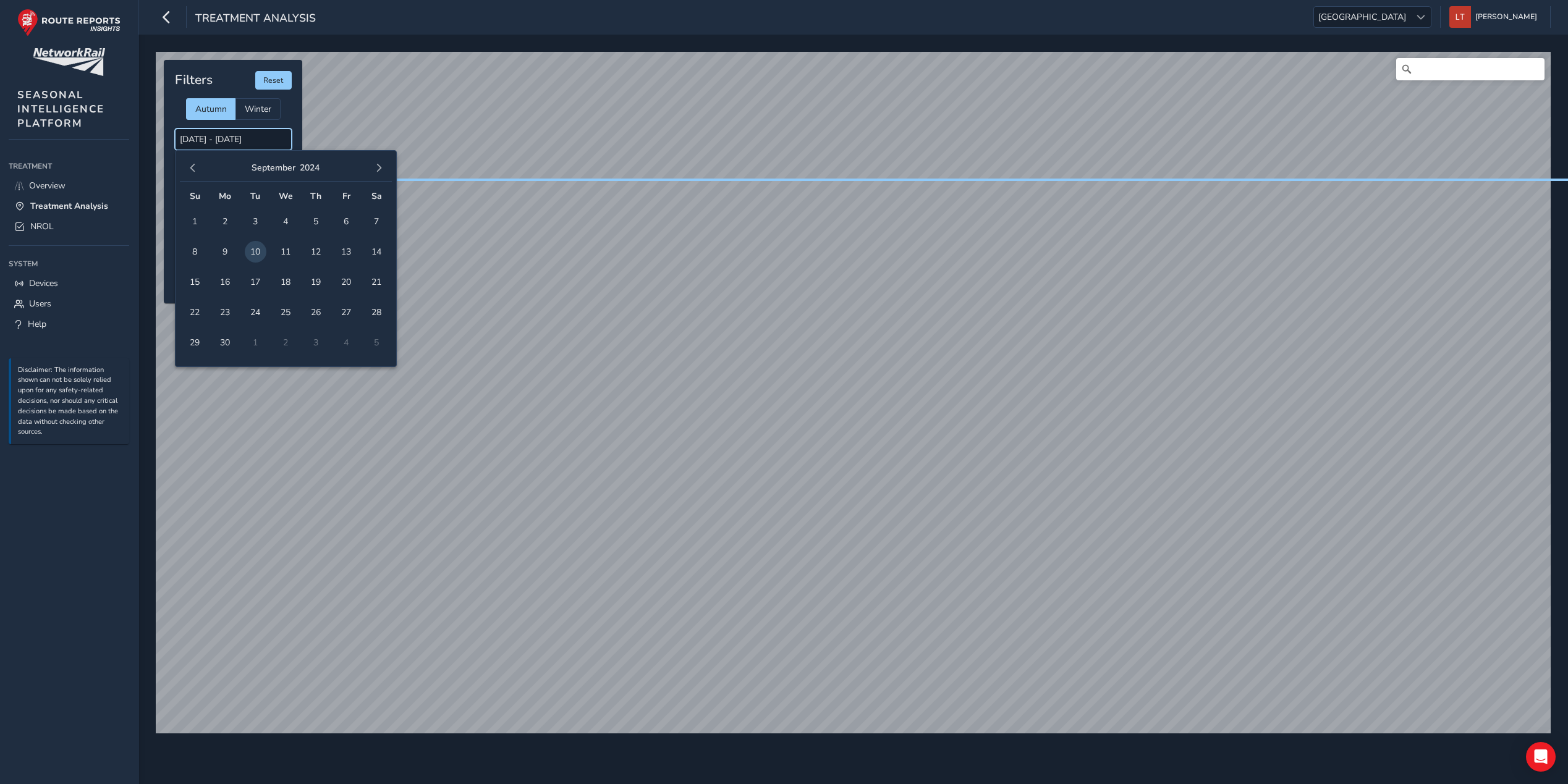
click at [277, 145] on input "10/09/2024 - 10/09/2024" at bounding box center [233, 139] width 117 height 22
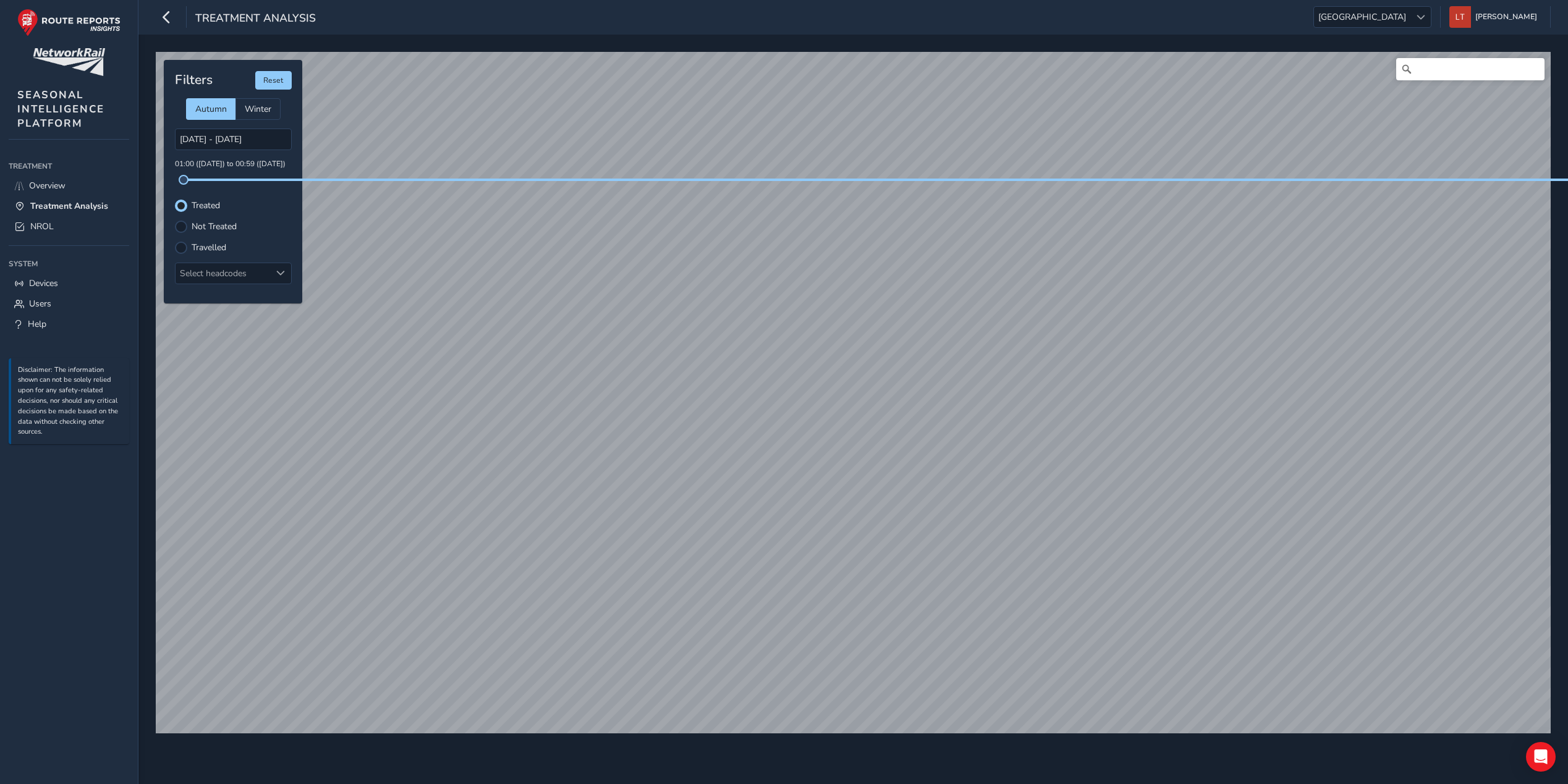
click at [273, 150] on div "10/09/2024 - 10/09/2024 01:00 (10 Sep) to 00:59 (11 Sep)" at bounding box center [233, 154] width 117 height 52
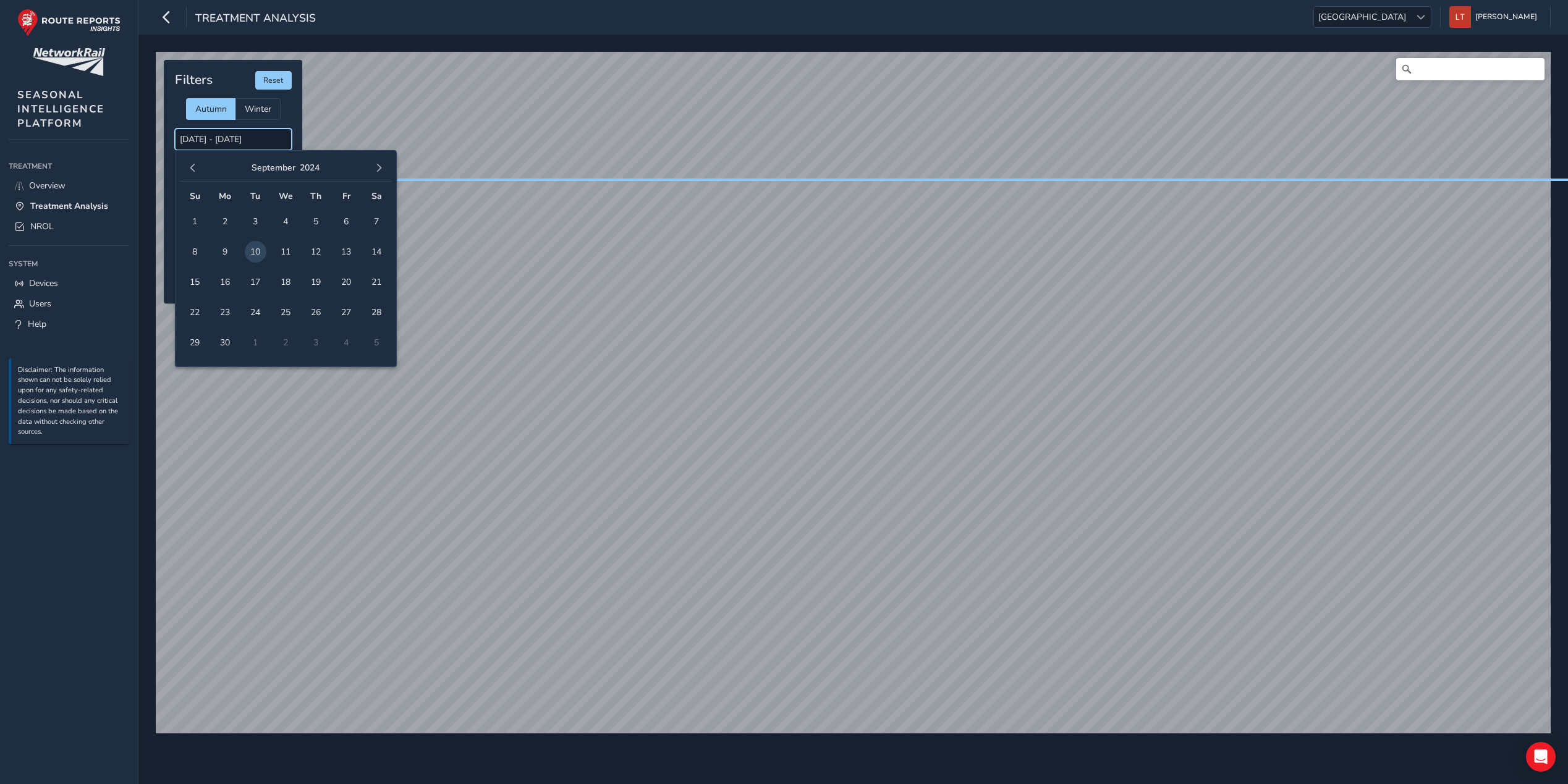
click at [273, 145] on input "10/09/2024 - 10/09/2024" at bounding box center [233, 139] width 117 height 22
click at [276, 143] on input "10/09/2024 - 10/09/2024" at bounding box center [233, 139] width 117 height 22
drag, startPoint x: 276, startPoint y: 143, endPoint x: 283, endPoint y: 142, distance: 7.1
click at [283, 142] on input "10/09/2024 - 10/09/2024" at bounding box center [233, 139] width 117 height 22
drag, startPoint x: 282, startPoint y: 142, endPoint x: 242, endPoint y: 140, distance: 40.0
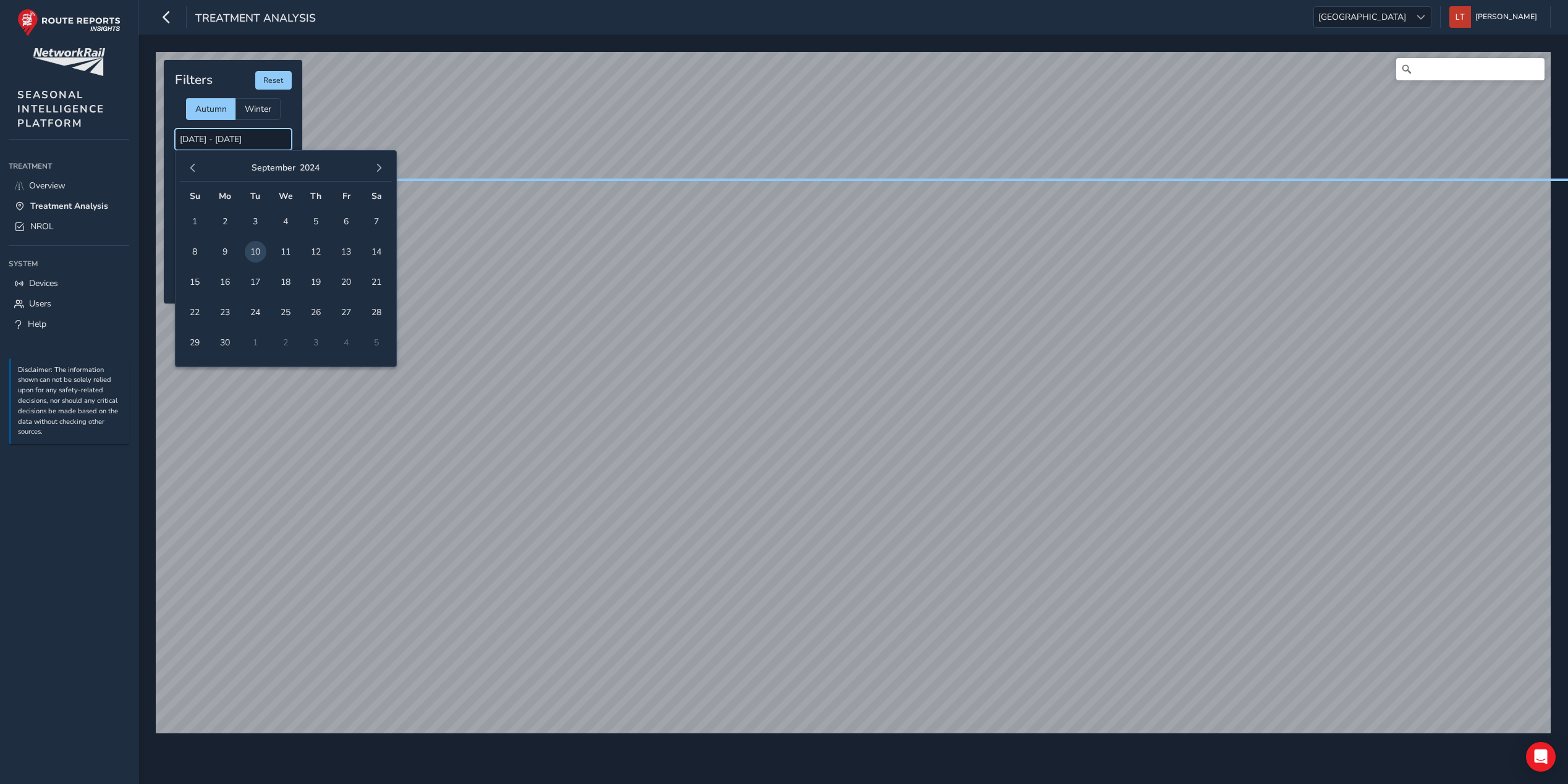
click at [242, 140] on input "10/09/2024 - 10/09/2024" at bounding box center [233, 139] width 117 height 22
drag, startPoint x: 392, startPoint y: 173, endPoint x: 384, endPoint y: 170, distance: 8.5
click at [392, 173] on div "September 2024 Su Mo Tu We Th Fr Sa 1 2 3 4 5 6 7 8 9 10 11 12 13 14 15 16 17 1…" at bounding box center [286, 259] width 222 height 217
click at [384, 170] on button "button" at bounding box center [379, 168] width 18 height 18
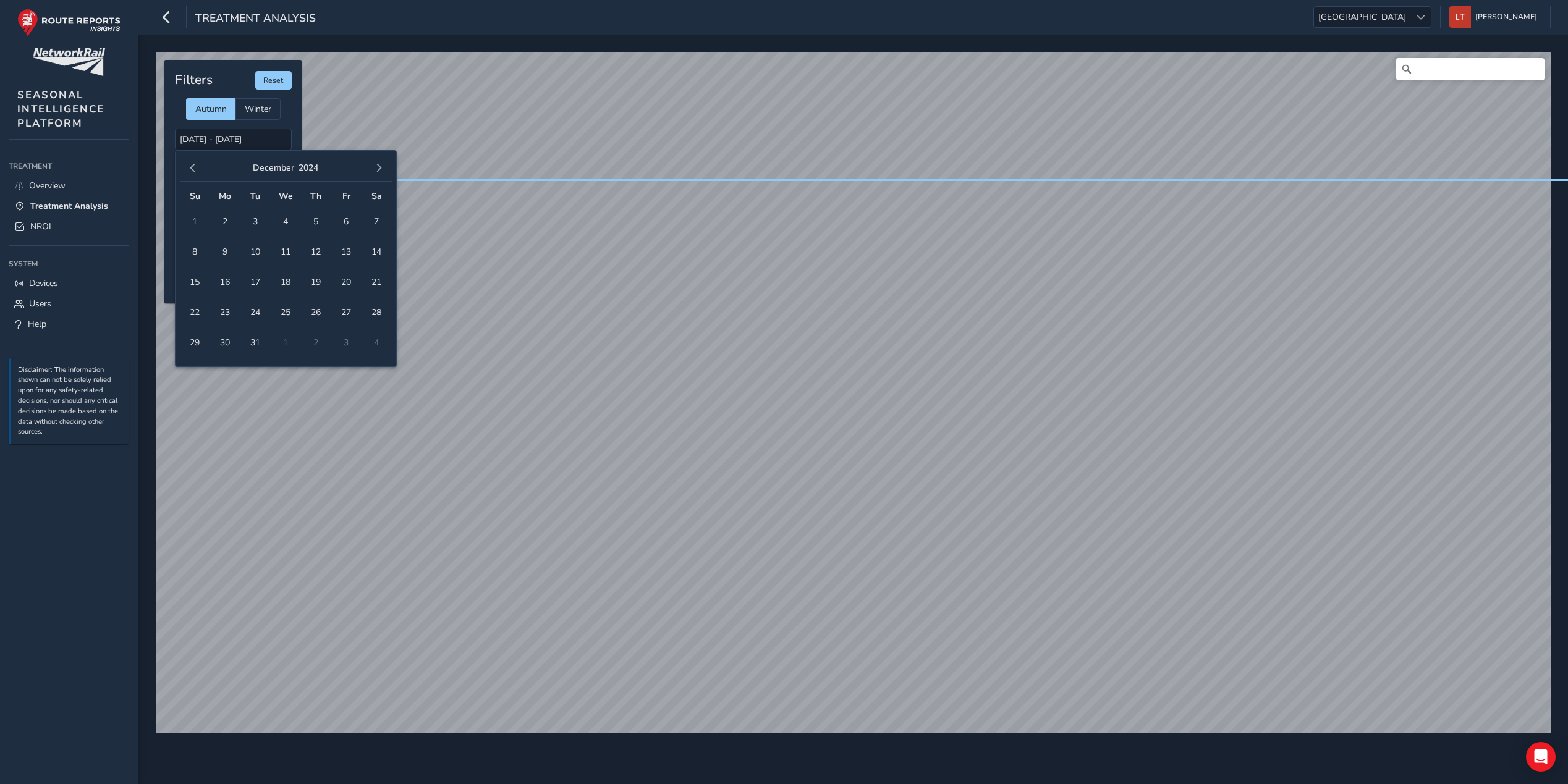
click at [384, 170] on button "button" at bounding box center [379, 168] width 18 height 18
click at [187, 165] on button "button" at bounding box center [193, 168] width 18 height 18
click at [191, 173] on button "button" at bounding box center [193, 168] width 18 height 18
click at [256, 308] on span "22" at bounding box center [255, 312] width 22 height 22
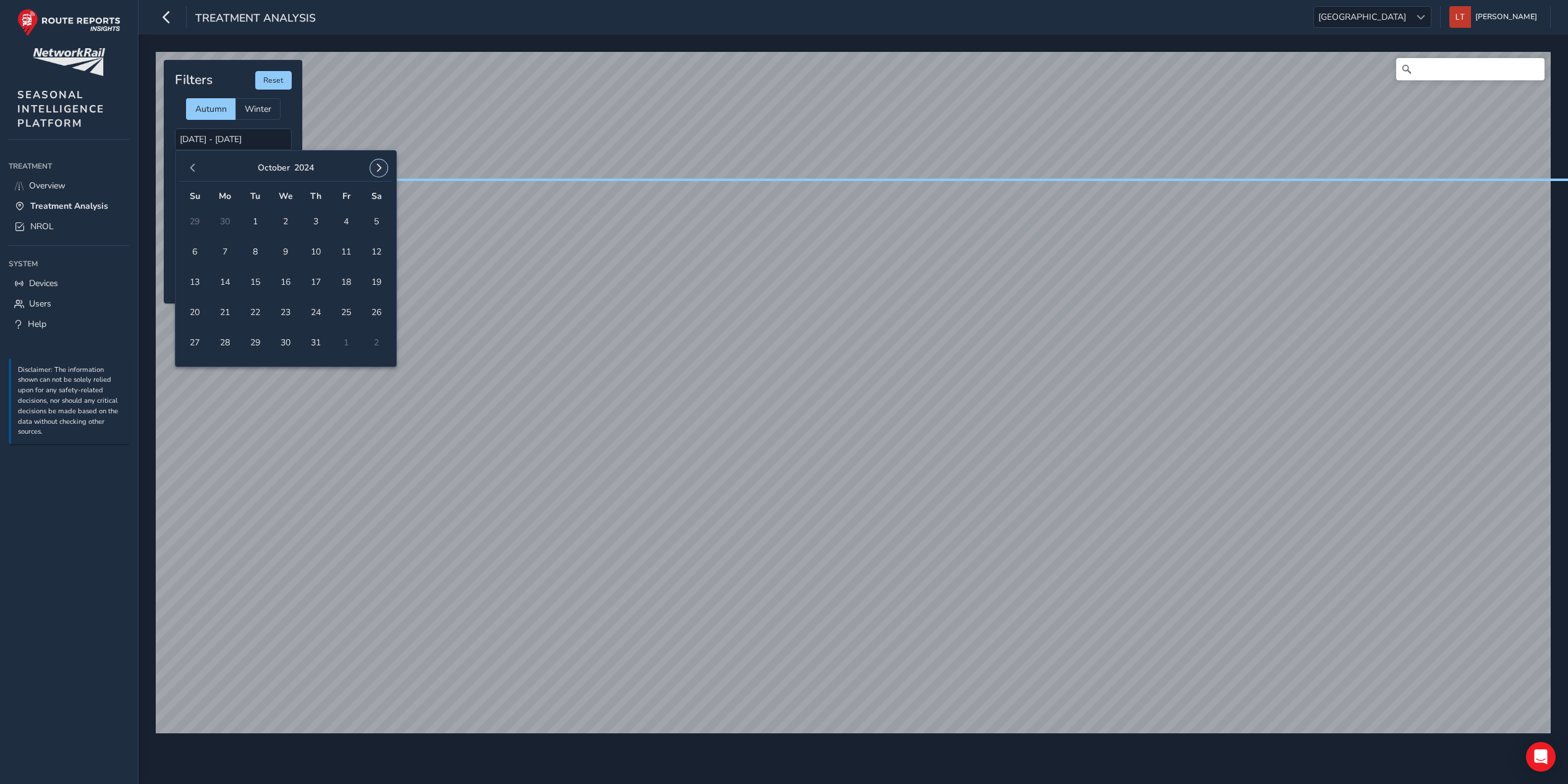
click at [380, 164] on span "button" at bounding box center [379, 168] width 9 height 9
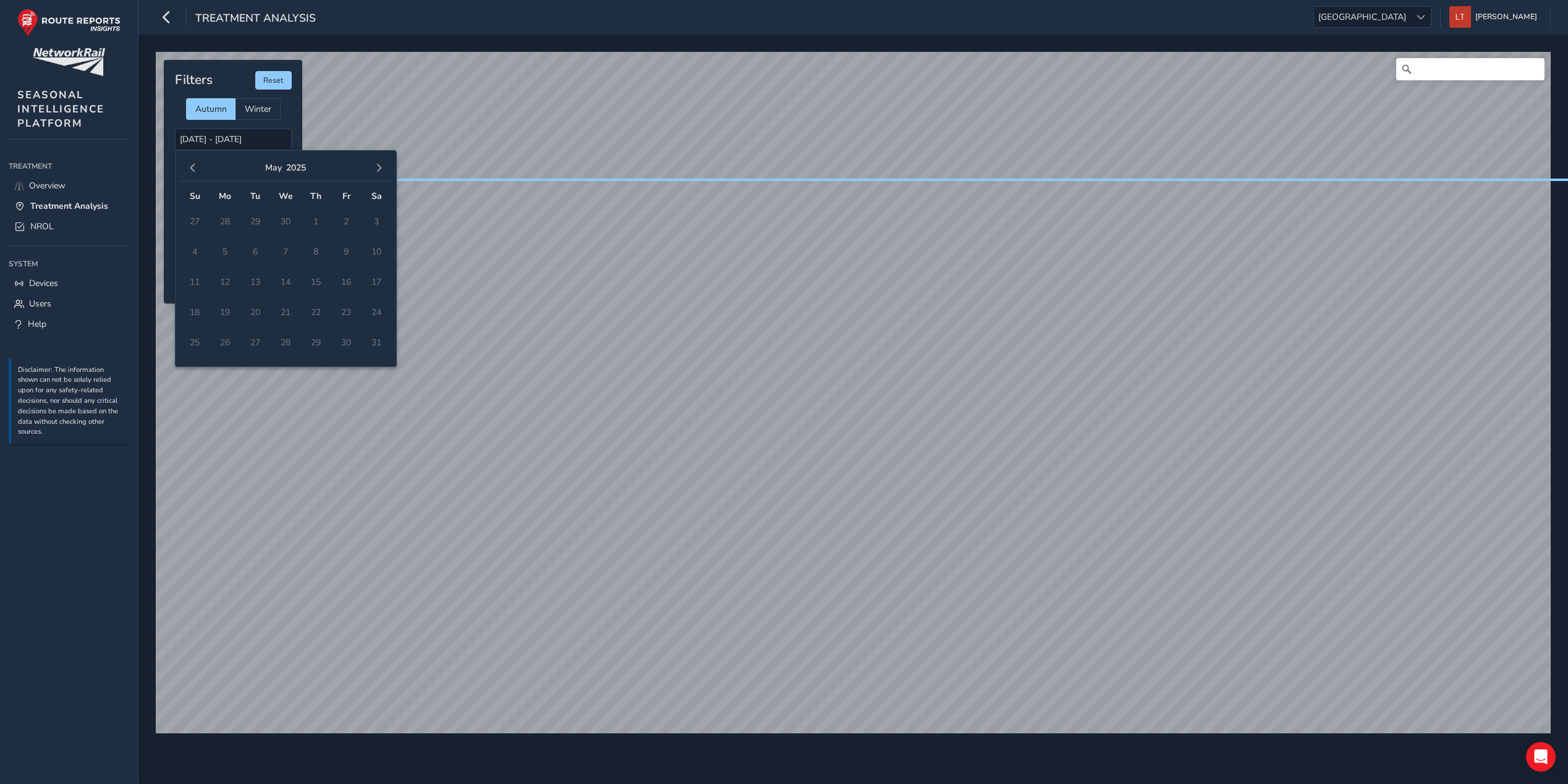
click at [380, 164] on span "button" at bounding box center [379, 168] width 9 height 9
click at [346, 308] on td "21" at bounding box center [347, 313] width 31 height 31
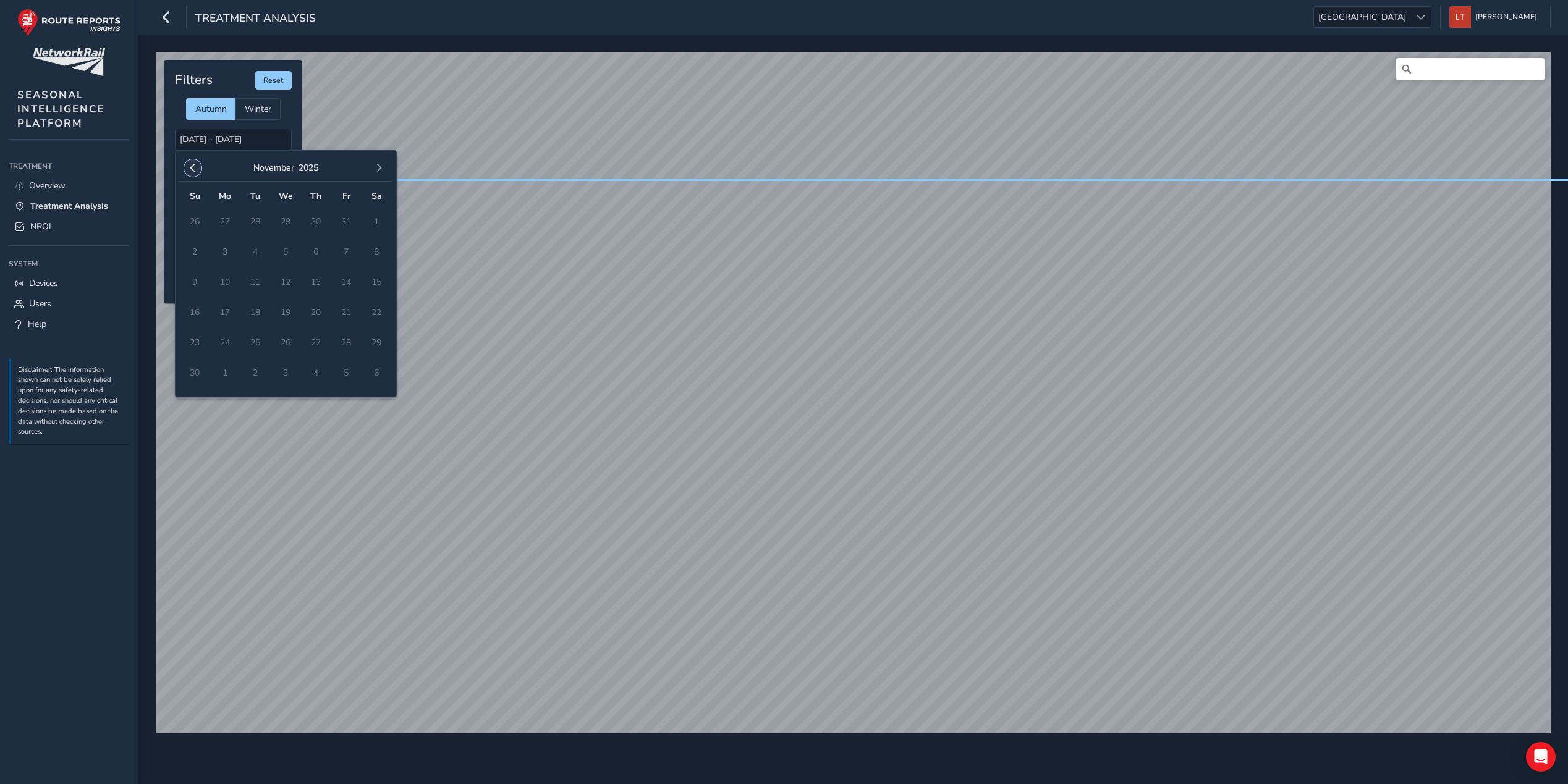
click at [192, 165] on span "button" at bounding box center [192, 168] width 9 height 9
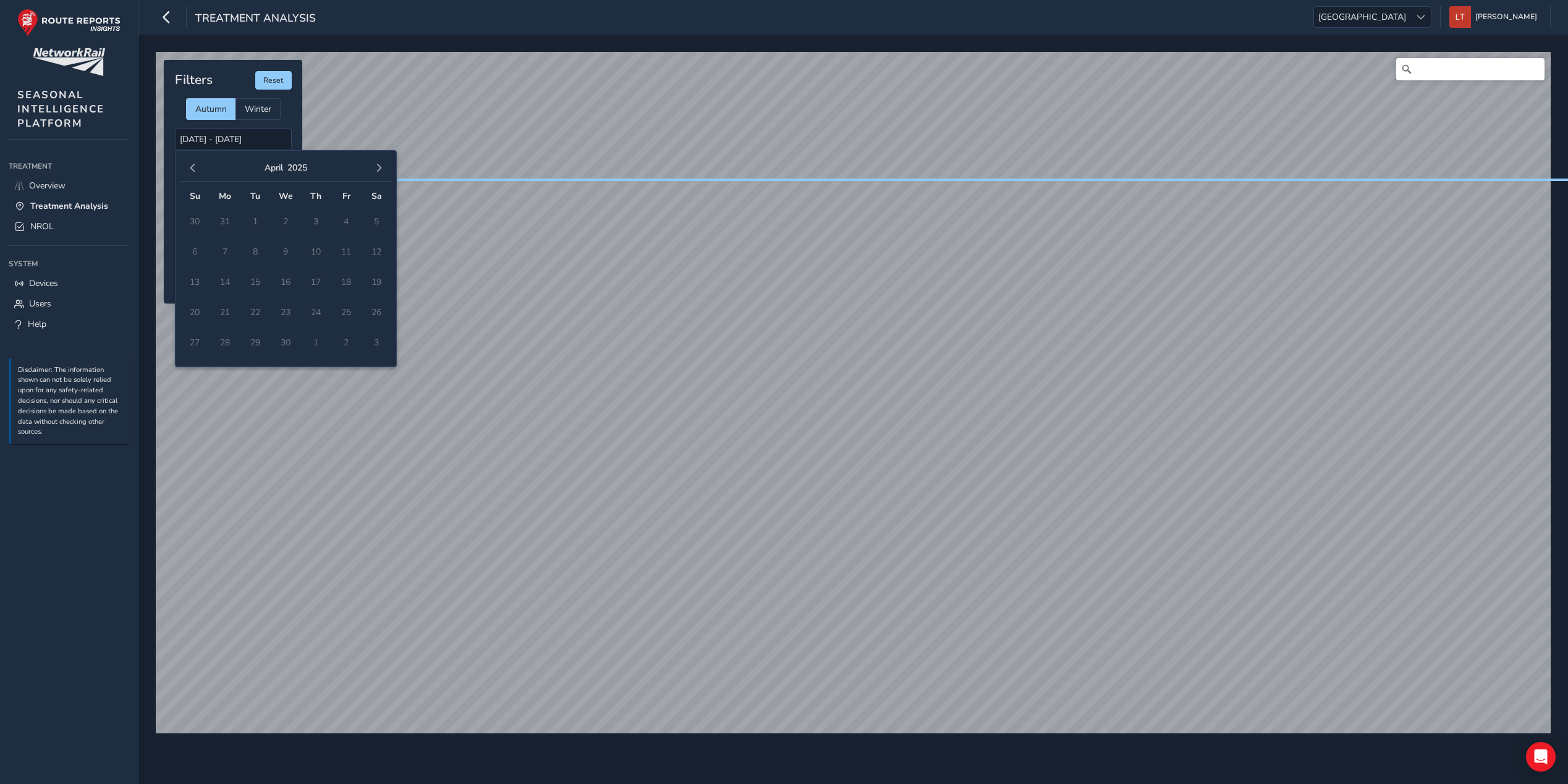
click at [192, 165] on span "button" at bounding box center [192, 168] width 9 height 9
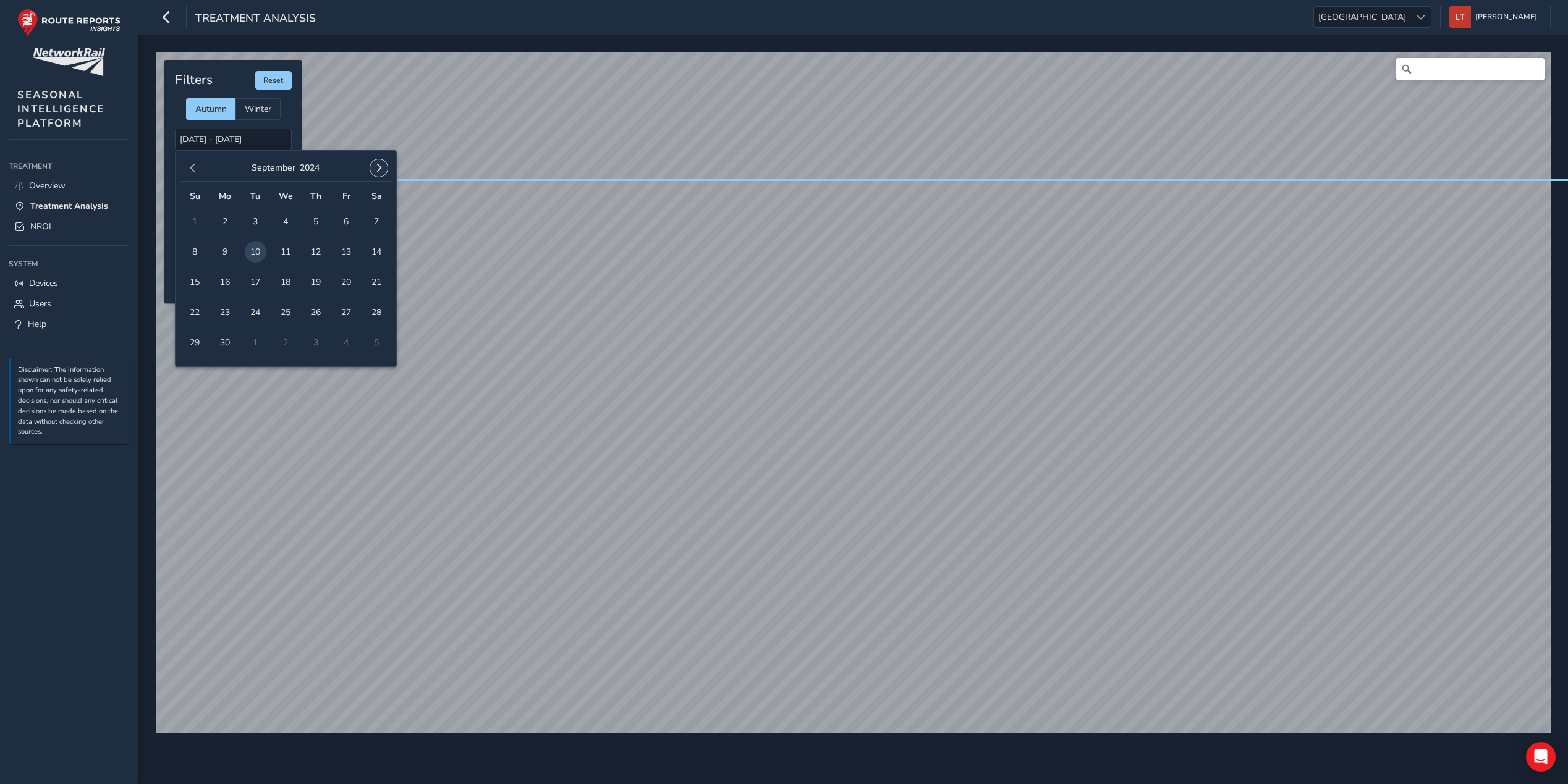
click at [371, 169] on button "button" at bounding box center [379, 168] width 18 height 18
click at [373, 169] on button "button" at bounding box center [379, 168] width 18 height 18
click at [188, 162] on button "button" at bounding box center [193, 168] width 18 height 18
click at [321, 336] on span "31" at bounding box center [316, 343] width 22 height 22
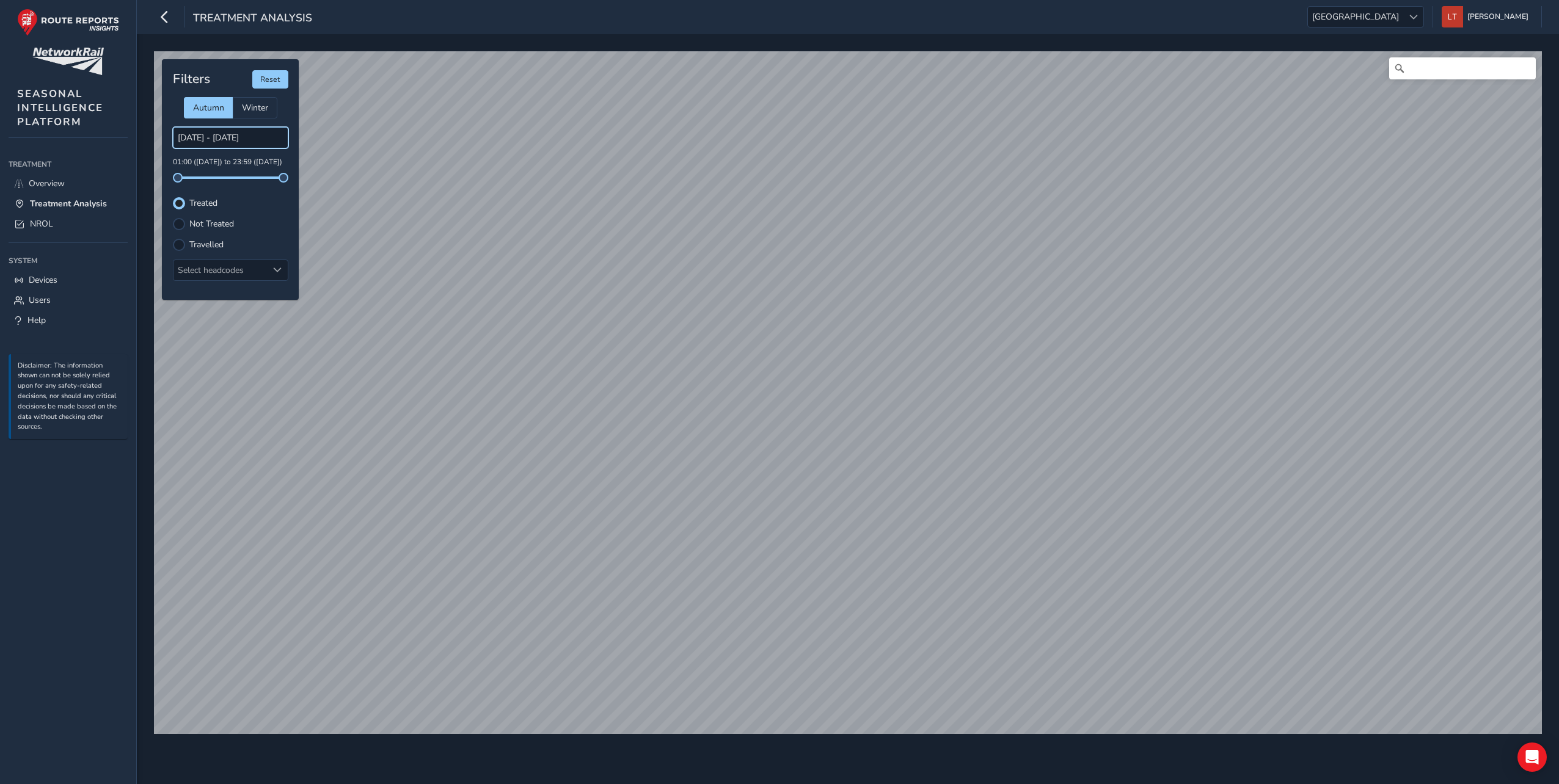
click at [235, 147] on input "22/10/2024 - 31/10/2024" at bounding box center [230, 137] width 115 height 21
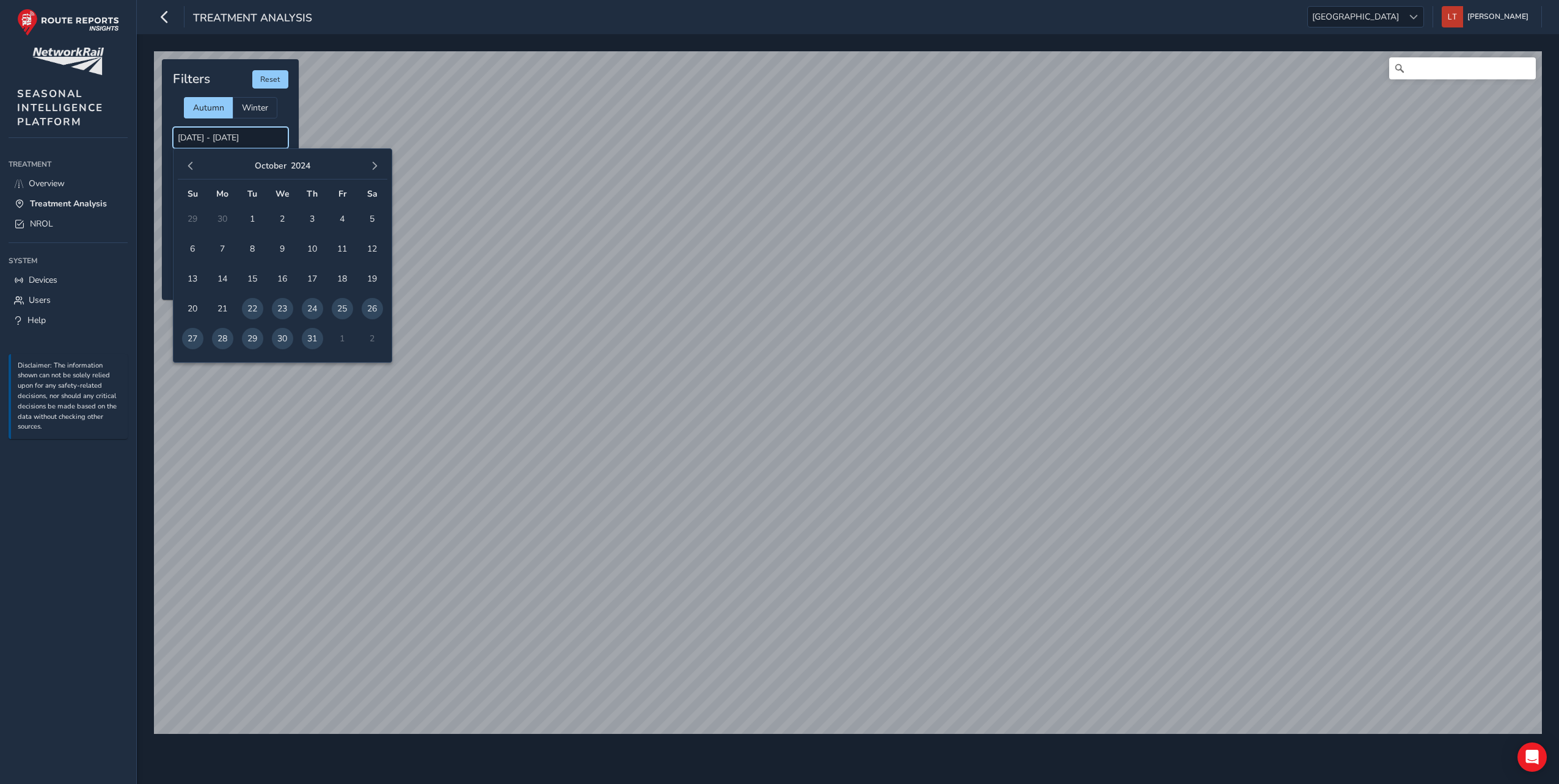
click at [274, 138] on input "22/10/2024 - 31/10/2024" at bounding box center [230, 137] width 115 height 21
drag, startPoint x: 279, startPoint y: 138, endPoint x: 177, endPoint y: 138, distance: 102.0
click at [177, 138] on input "22/10/2024 - 31/10/2024" at bounding box center [230, 137] width 115 height 21
click at [371, 164] on span "button" at bounding box center [374, 166] width 9 height 9
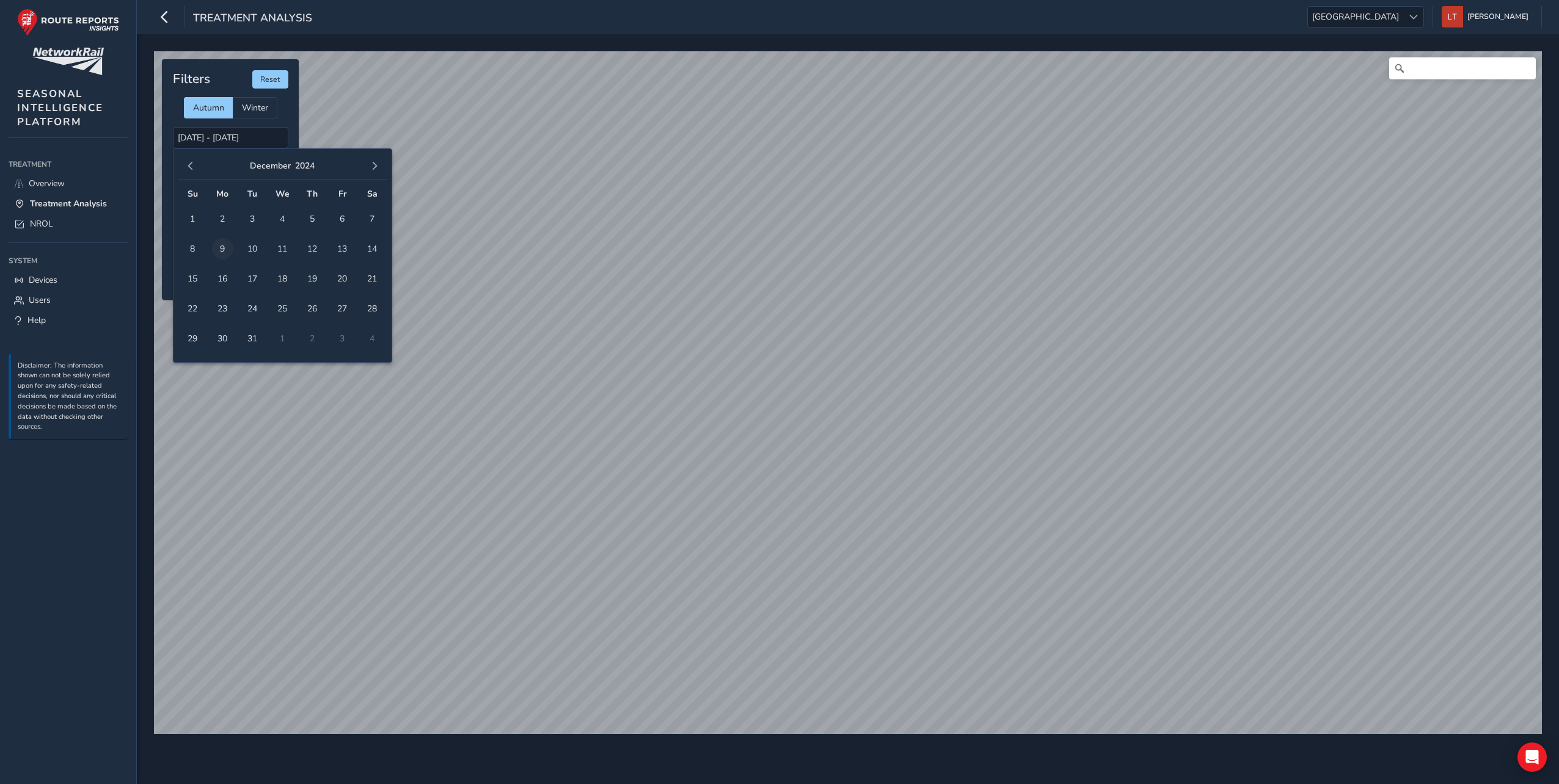
click at [226, 244] on span "9" at bounding box center [222, 249] width 21 height 21
click at [376, 165] on span "button" at bounding box center [374, 166] width 9 height 9
click at [198, 173] on div "January 2025" at bounding box center [283, 166] width 210 height 26
click at [190, 165] on span "button" at bounding box center [190, 166] width 9 height 9
click at [250, 334] on span "31" at bounding box center [252, 338] width 21 height 21
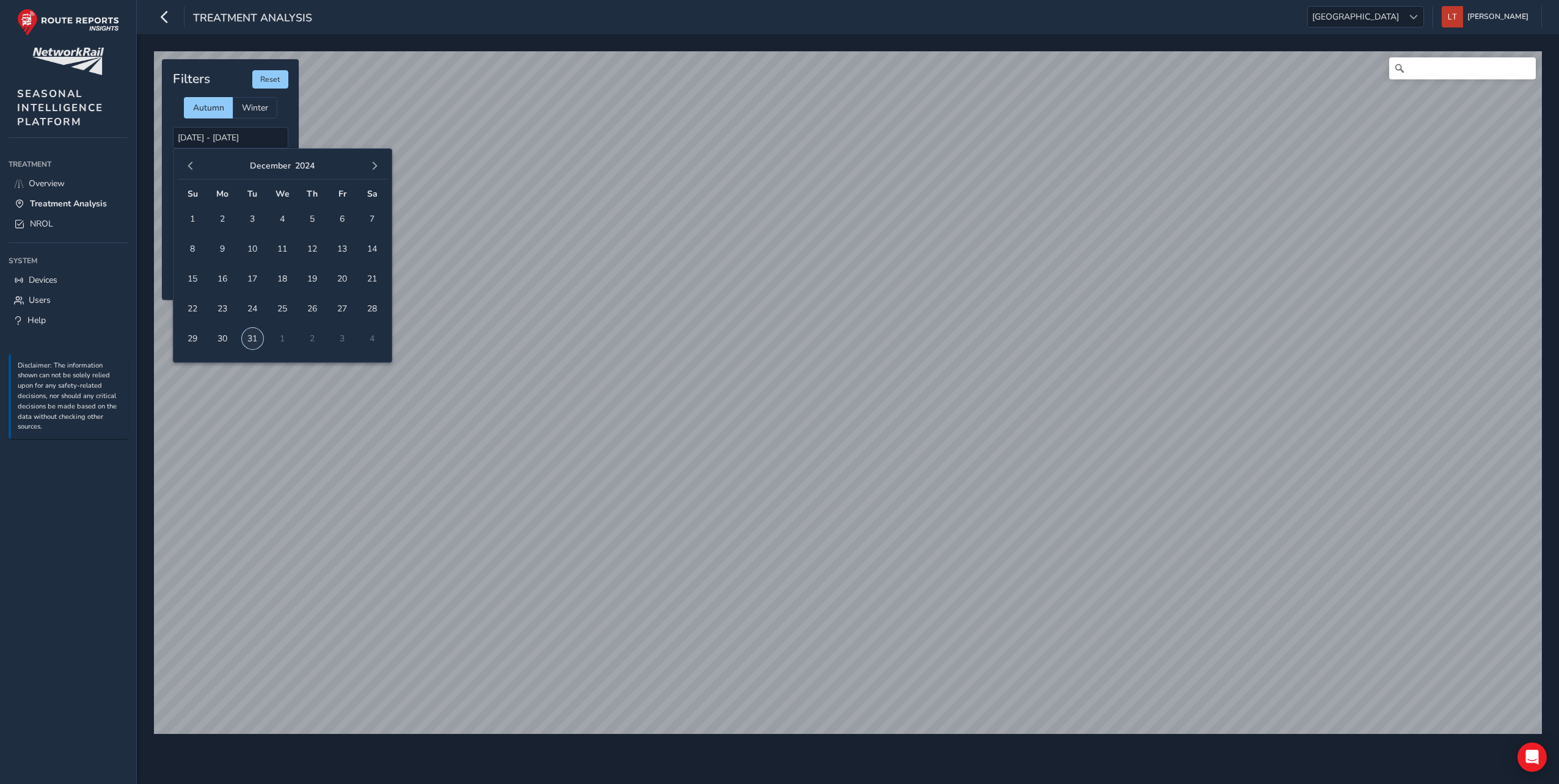
type input "09/12/2024 - 31/12/2024"
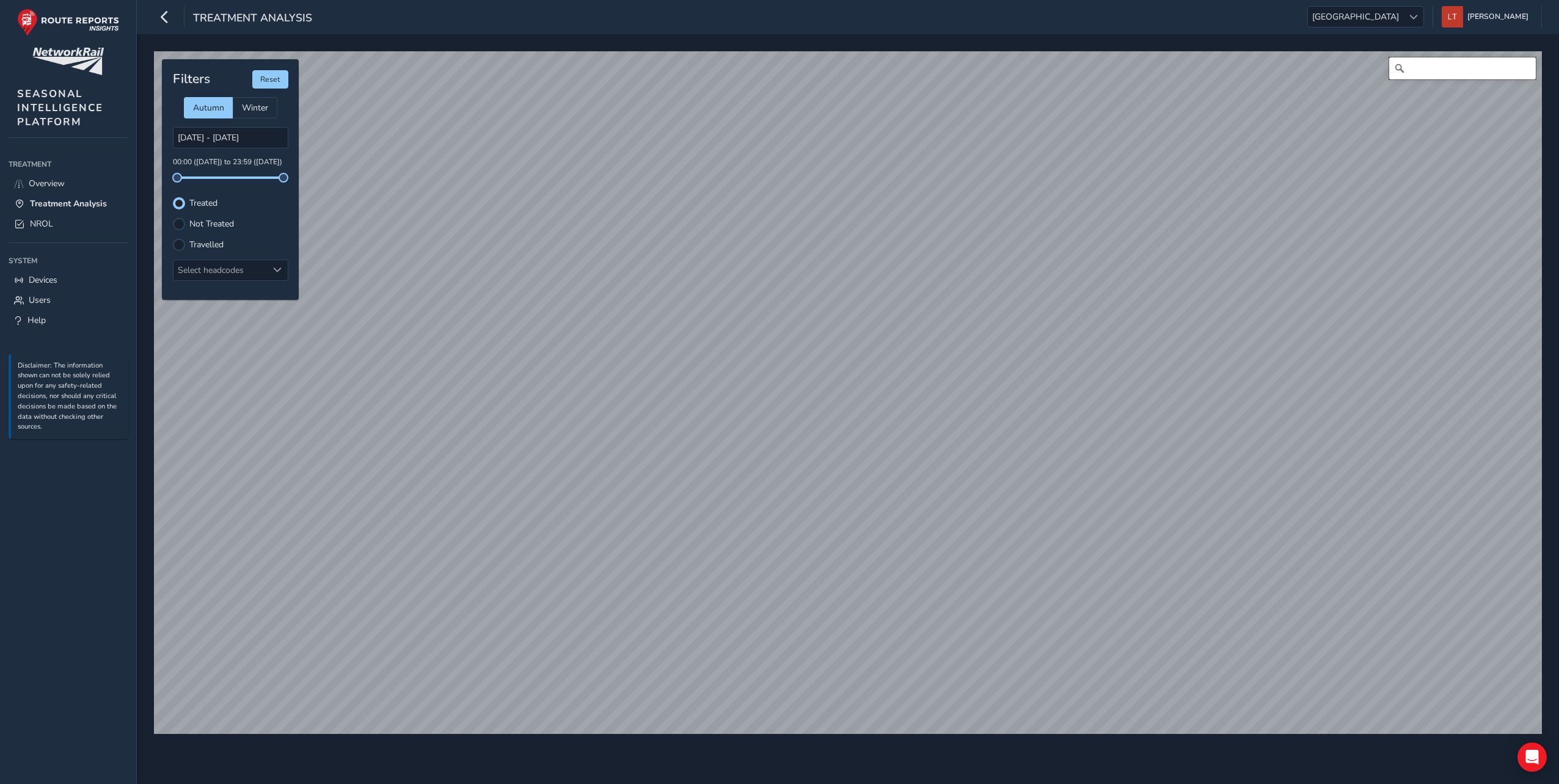
click at [1453, 62] on input "Search" at bounding box center [1462, 68] width 146 height 22
type input "Wickenby CP, West Lindsey, Lincolnshire, Greater Lincolnshire, England, United …"
click at [227, 136] on input "09/12/2024 - 31/12/2024" at bounding box center [230, 137] width 115 height 21
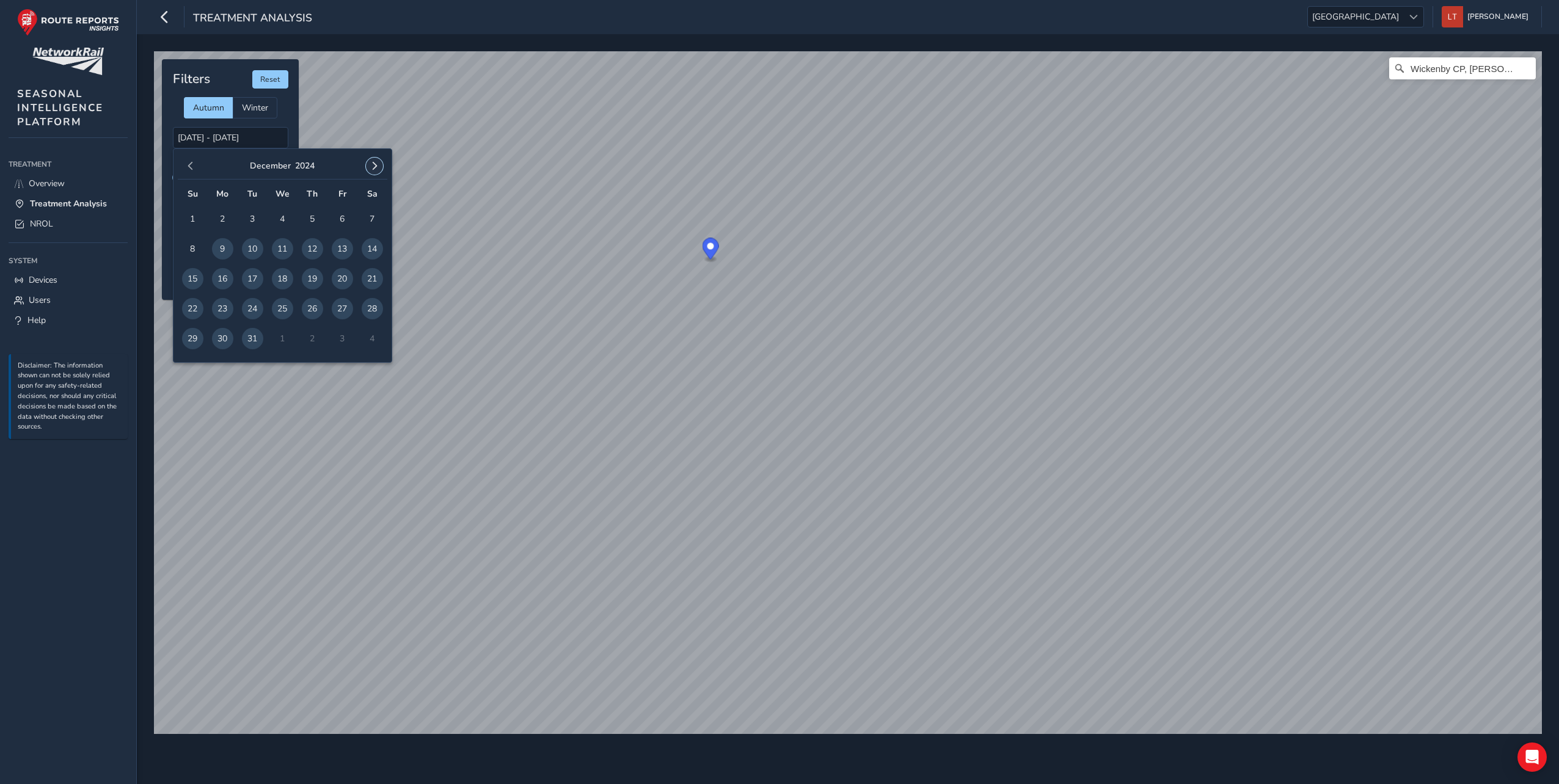
click at [371, 165] on span "button" at bounding box center [374, 166] width 9 height 9
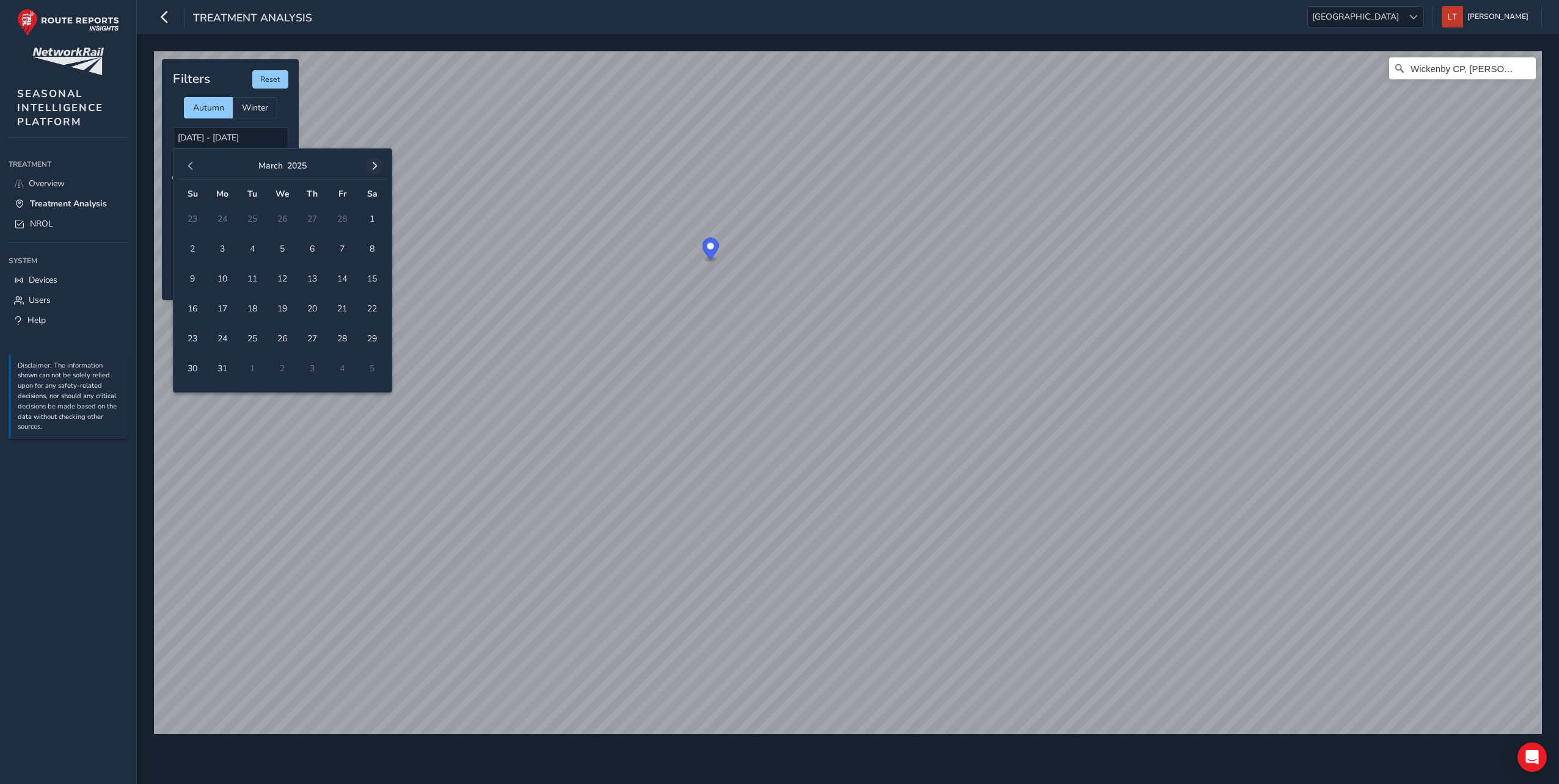
click at [371, 165] on span "button" at bounding box center [374, 166] width 9 height 9
click at [287, 248] on span "11" at bounding box center [282, 249] width 21 height 21
click at [375, 164] on span "button" at bounding box center [374, 166] width 9 height 9
click at [376, 163] on span "button" at bounding box center [374, 166] width 9 height 9
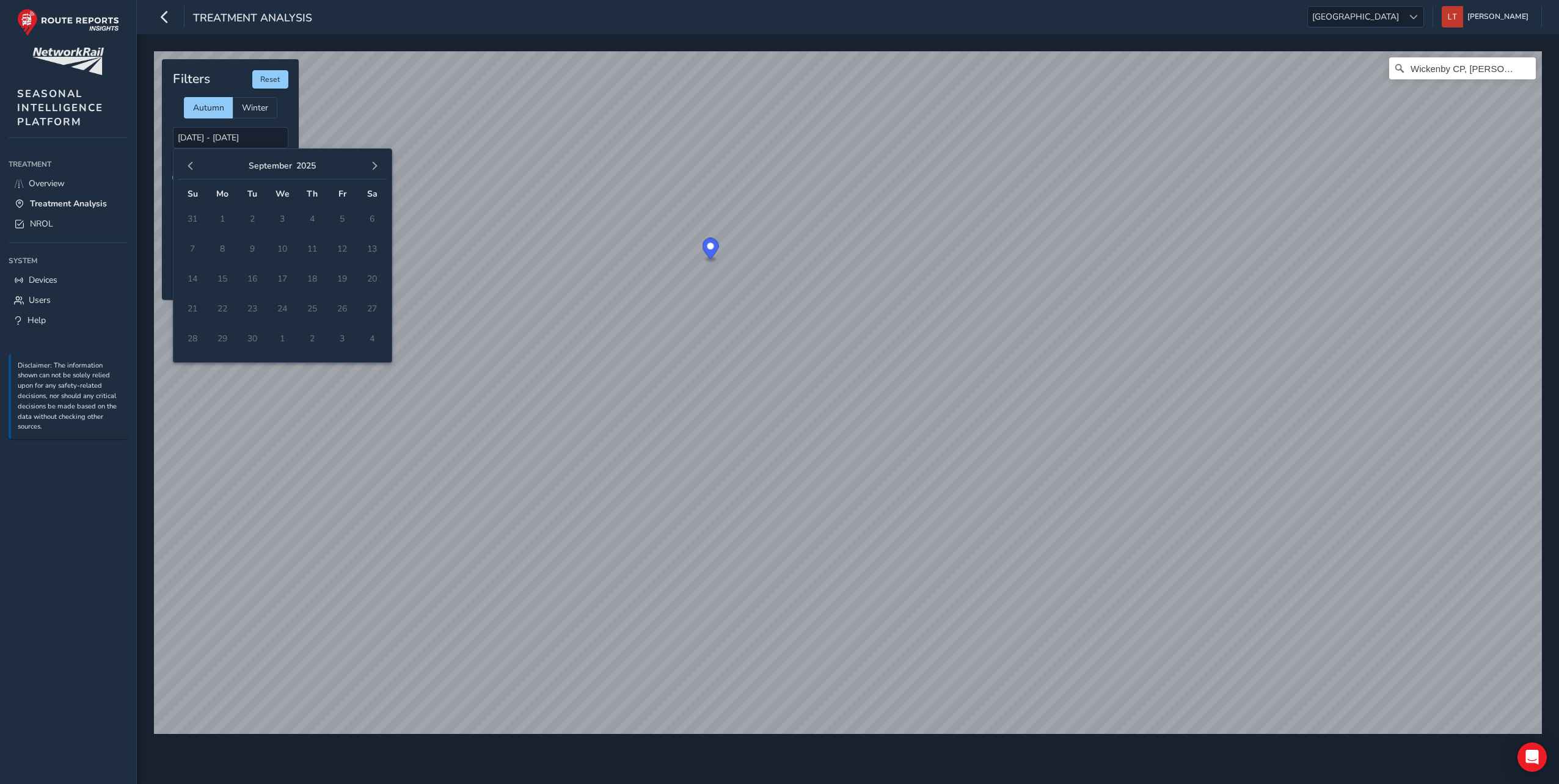
click at [238, 208] on td "2" at bounding box center [253, 219] width 30 height 30
click at [189, 164] on span "button" at bounding box center [190, 166] width 9 height 9
click at [371, 162] on span "button" at bounding box center [374, 166] width 9 height 9
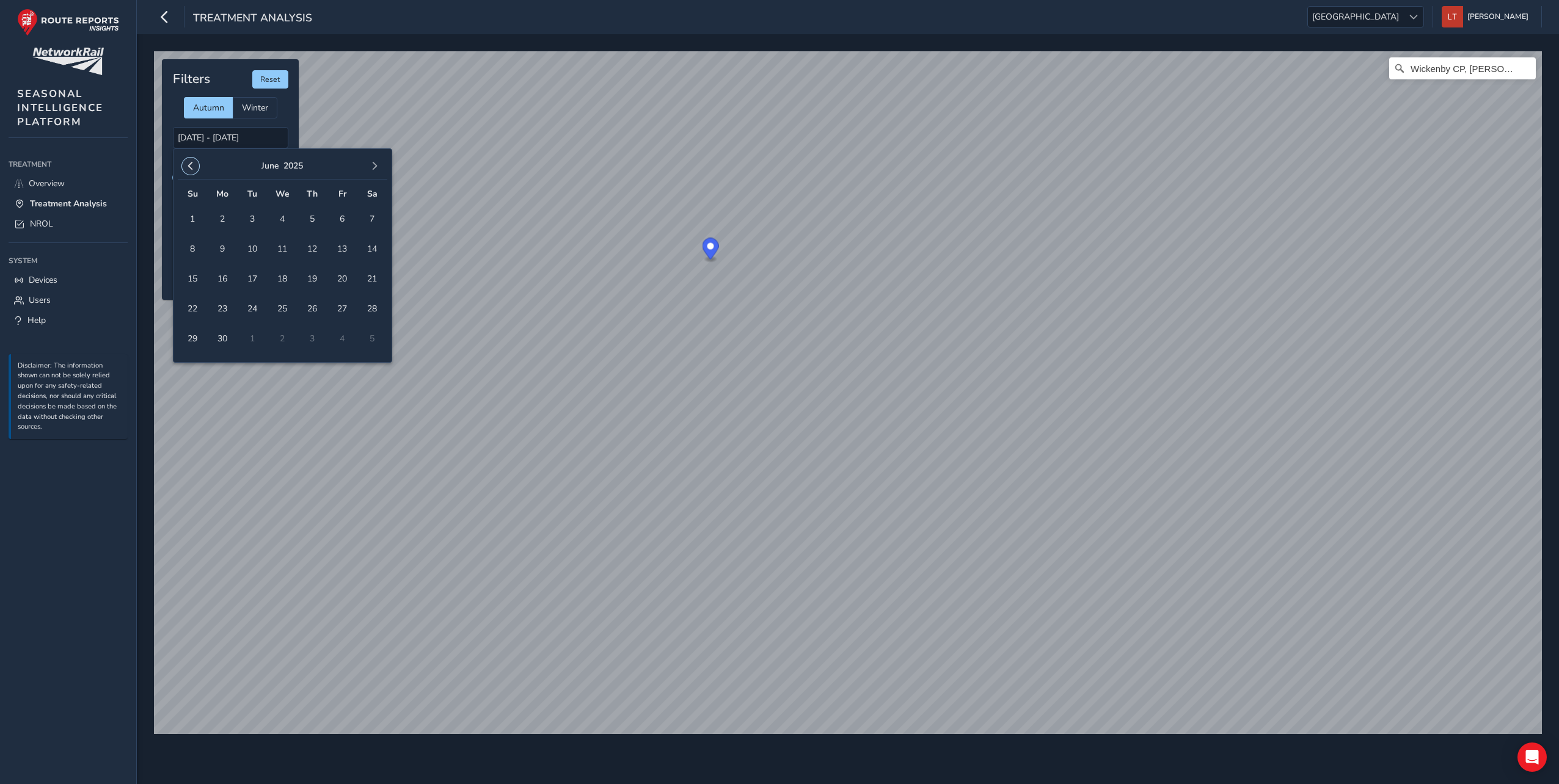
click at [191, 164] on span "button" at bounding box center [190, 166] width 9 height 9
click at [317, 249] on span "6" at bounding box center [312, 249] width 21 height 21
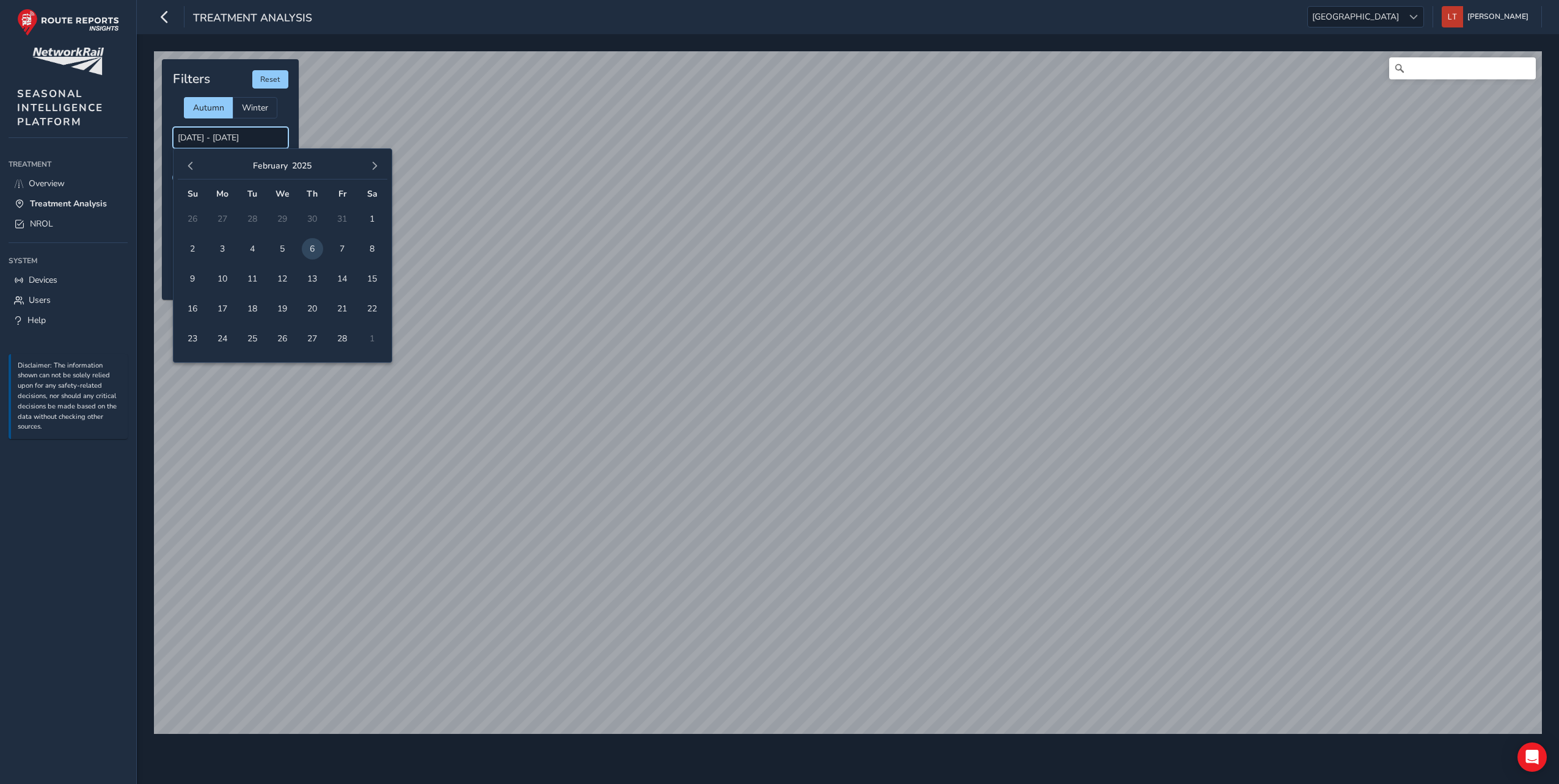
click at [212, 144] on input "11/06/2025 - 06/02/2025" at bounding box center [230, 137] width 115 height 21
click at [372, 165] on span "button" at bounding box center [374, 166] width 9 height 9
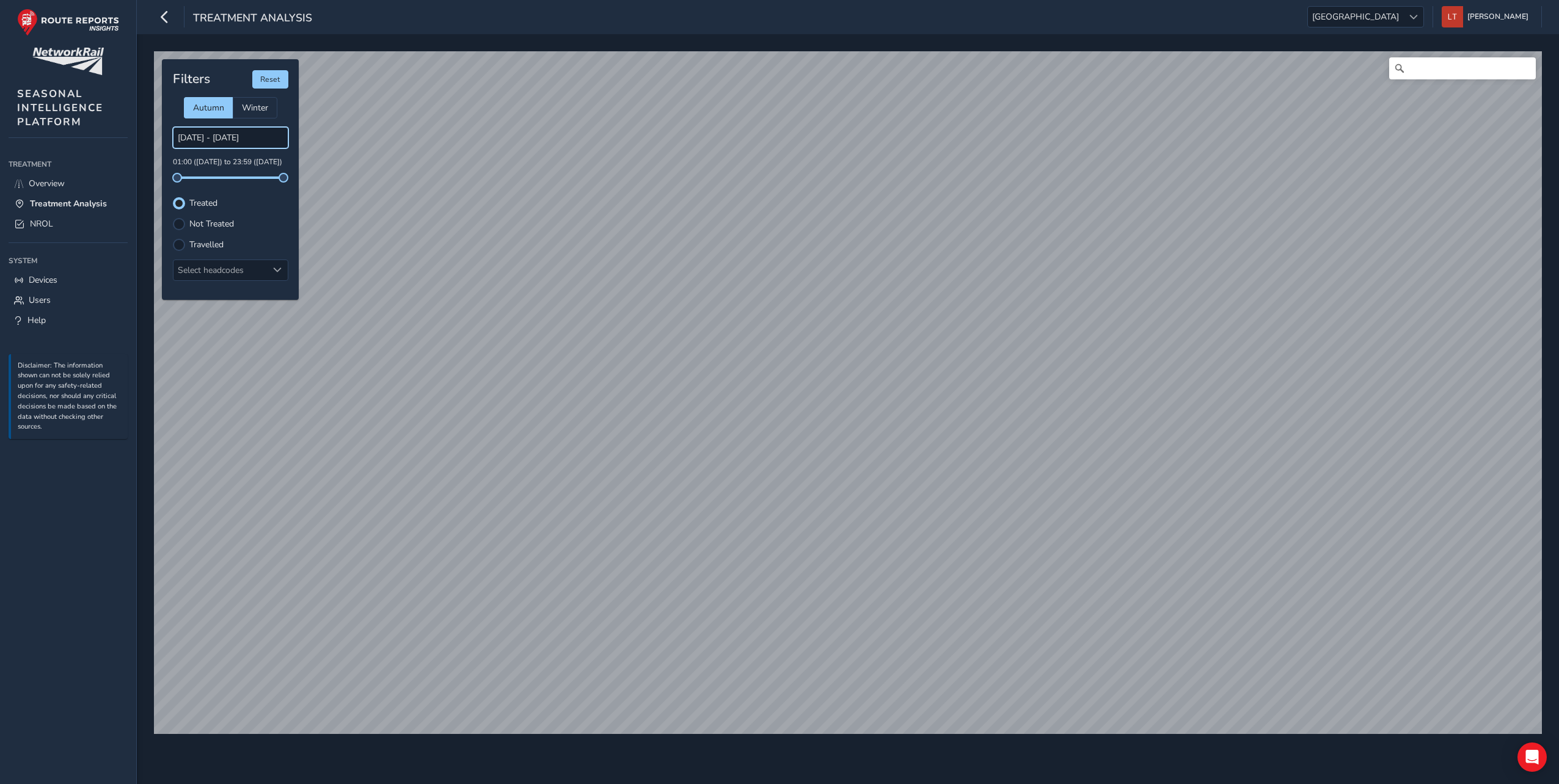
click at [260, 141] on input "11/06/2025 - 06/02/2025" at bounding box center [230, 137] width 115 height 21
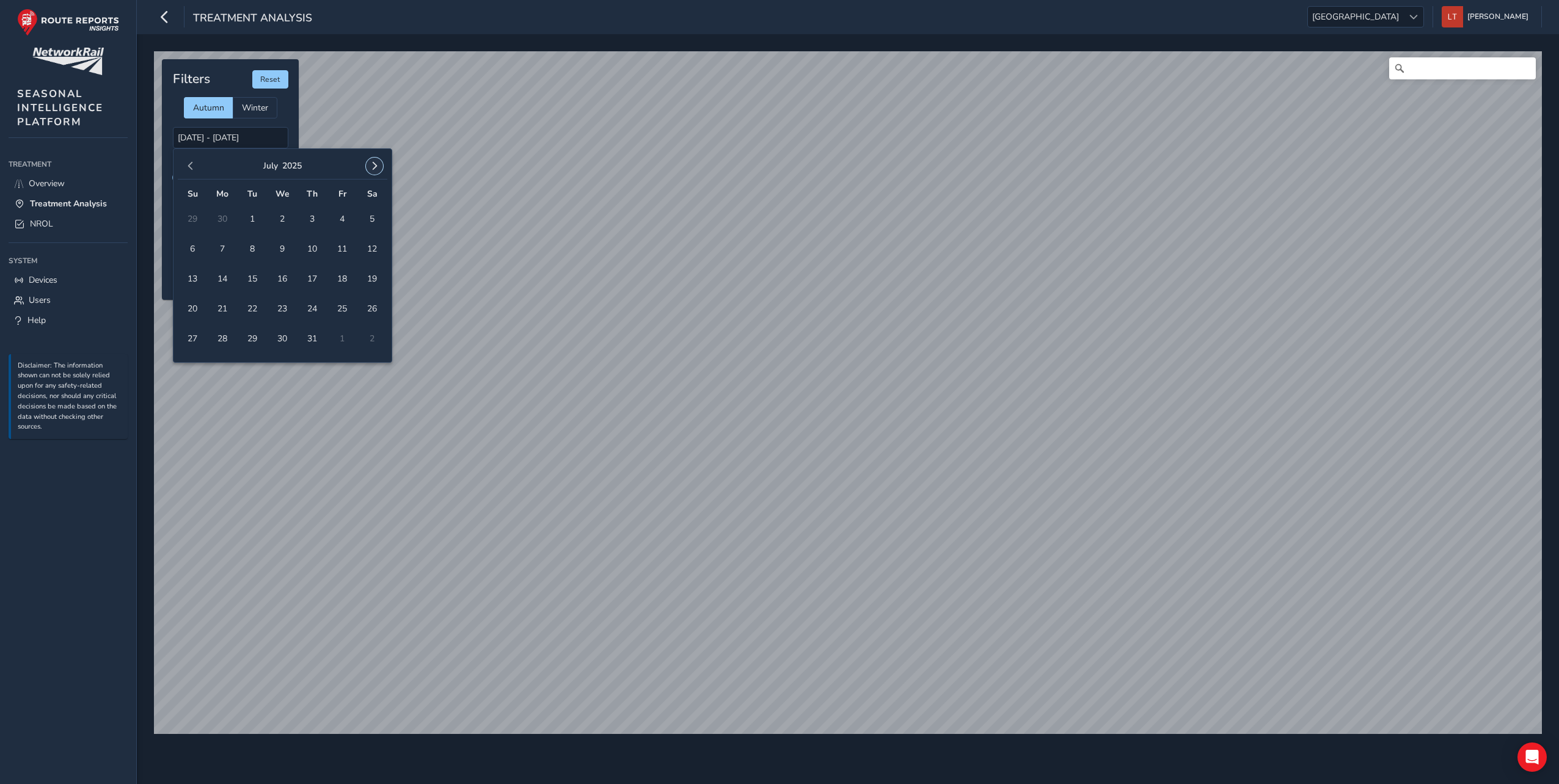
click at [368, 172] on button "button" at bounding box center [374, 166] width 17 height 17
click at [368, 171] on button "button" at bounding box center [374, 166] width 17 height 17
click at [187, 167] on span "button" at bounding box center [190, 166] width 9 height 9
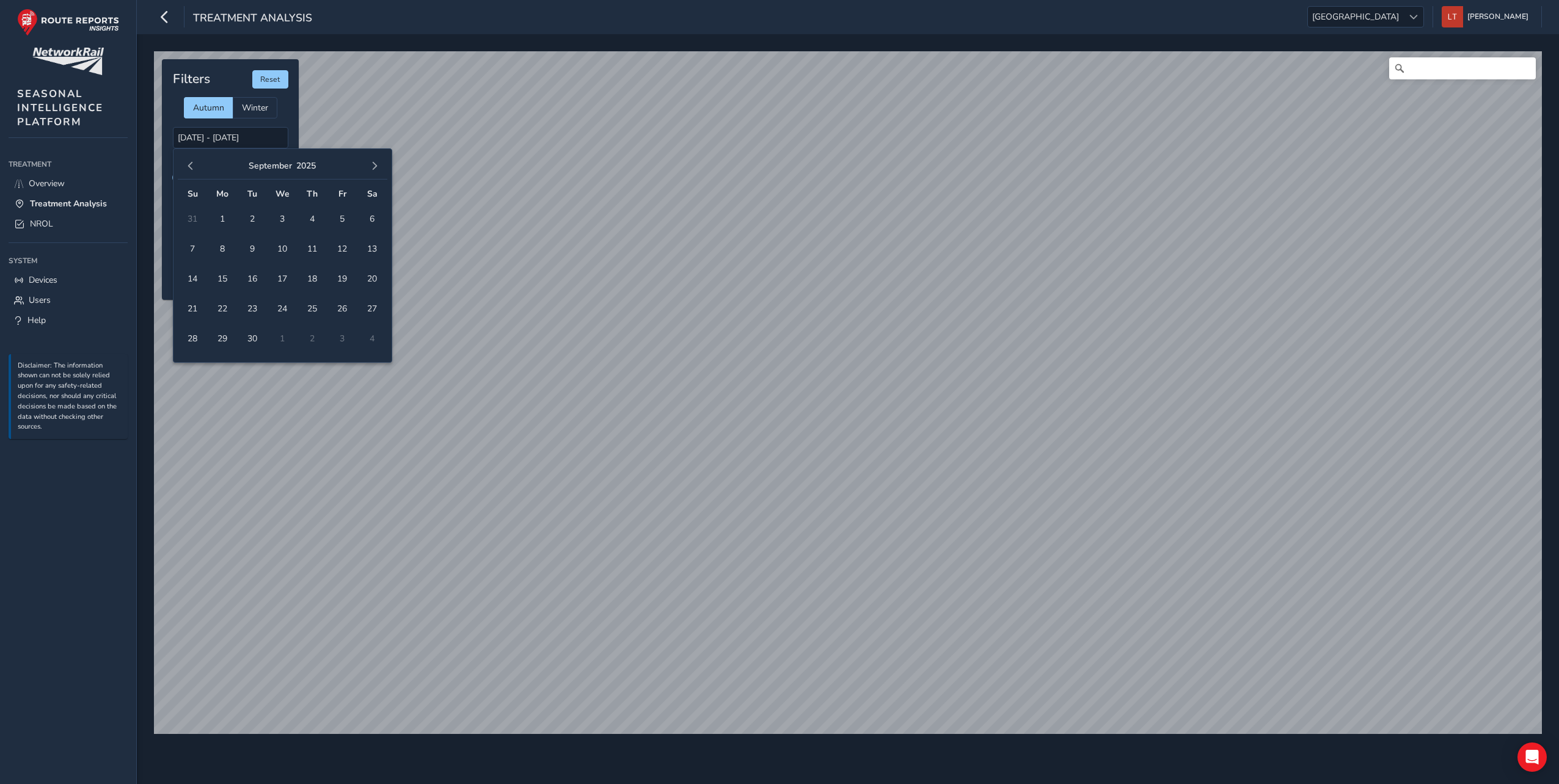
click at [187, 167] on span "button" at bounding box center [190, 166] width 9 height 9
click at [254, 340] on span "26" at bounding box center [252, 338] width 21 height 21
click at [373, 160] on button "button" at bounding box center [374, 166] width 17 height 17
click at [191, 169] on span "button" at bounding box center [190, 166] width 9 height 9
click at [193, 363] on span "31" at bounding box center [192, 368] width 21 height 21
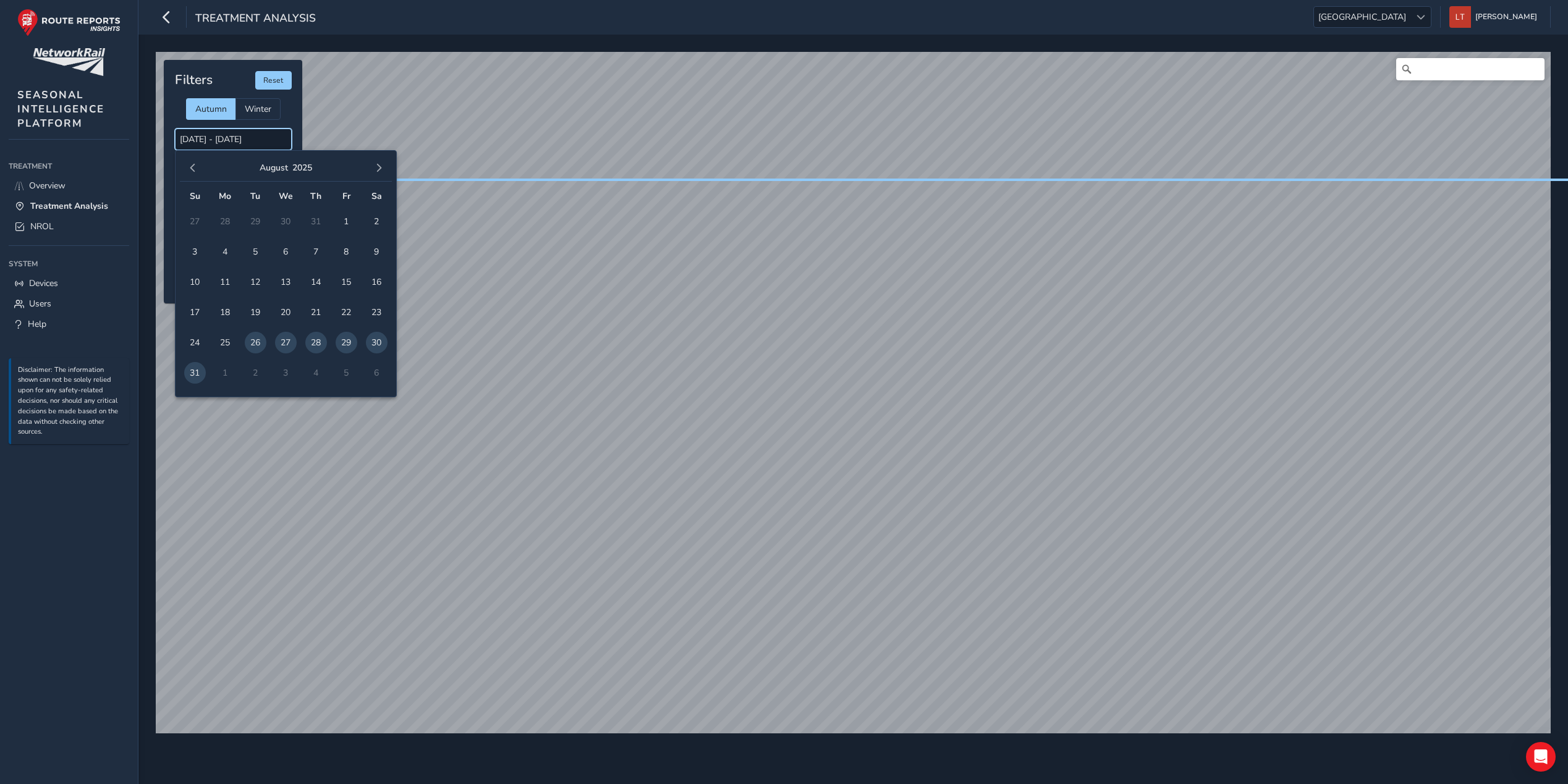
click at [268, 138] on input "26/08/2025 - 31/08/2025" at bounding box center [233, 139] width 117 height 22
click at [372, 167] on button "button" at bounding box center [379, 168] width 18 height 18
click at [257, 337] on span "30" at bounding box center [255, 343] width 22 height 22
click at [255, 335] on span "30" at bounding box center [255, 343] width 22 height 22
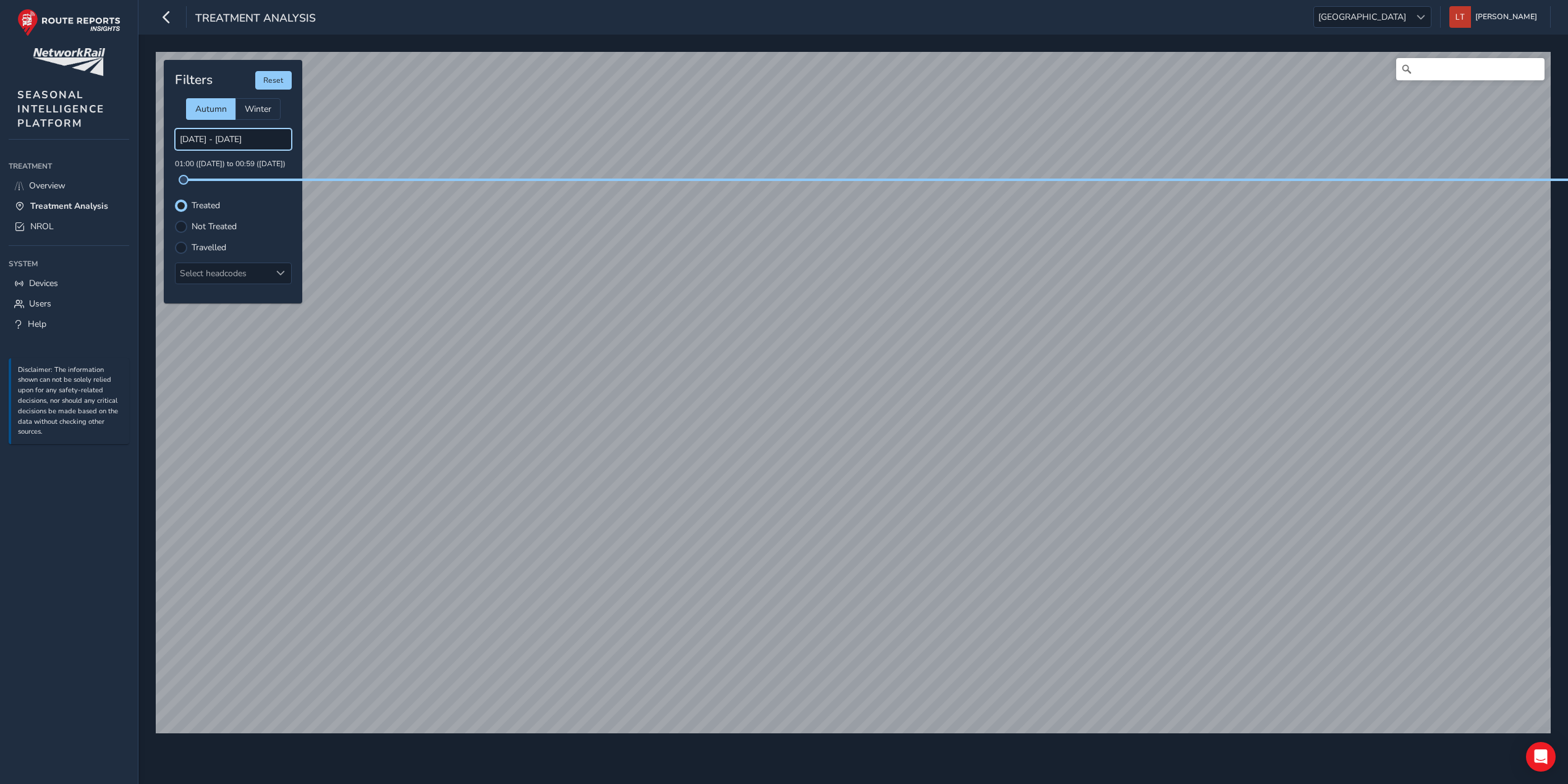
click at [255, 138] on input "30/09/2025 - 30/09/2025" at bounding box center [233, 139] width 117 height 22
click at [215, 141] on input "30/09/2025 - 30/09/2025" at bounding box center [233, 139] width 117 height 22
click at [199, 142] on input "30/09/2025 - 30/09/2025" at bounding box center [233, 139] width 117 height 22
drag, startPoint x: 199, startPoint y: 142, endPoint x: 248, endPoint y: 136, distance: 49.4
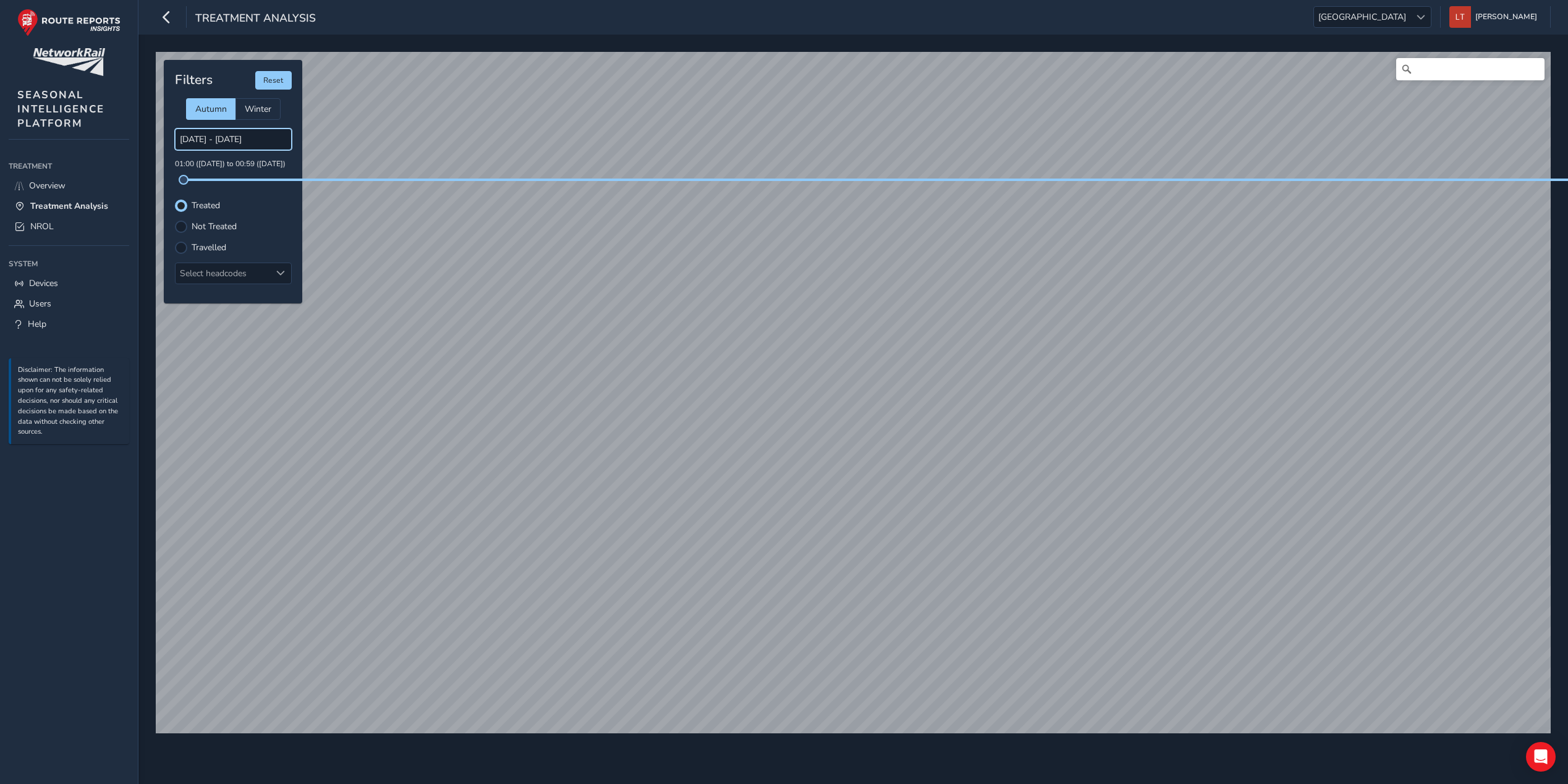
click at [248, 136] on input "30/09/2025 - 30/09/2025" at bounding box center [233, 139] width 117 height 22
drag, startPoint x: 248, startPoint y: 136, endPoint x: 276, endPoint y: 139, distance: 28.2
click at [276, 139] on input "30/09/2025 - 30/09/2025" at bounding box center [233, 139] width 117 height 22
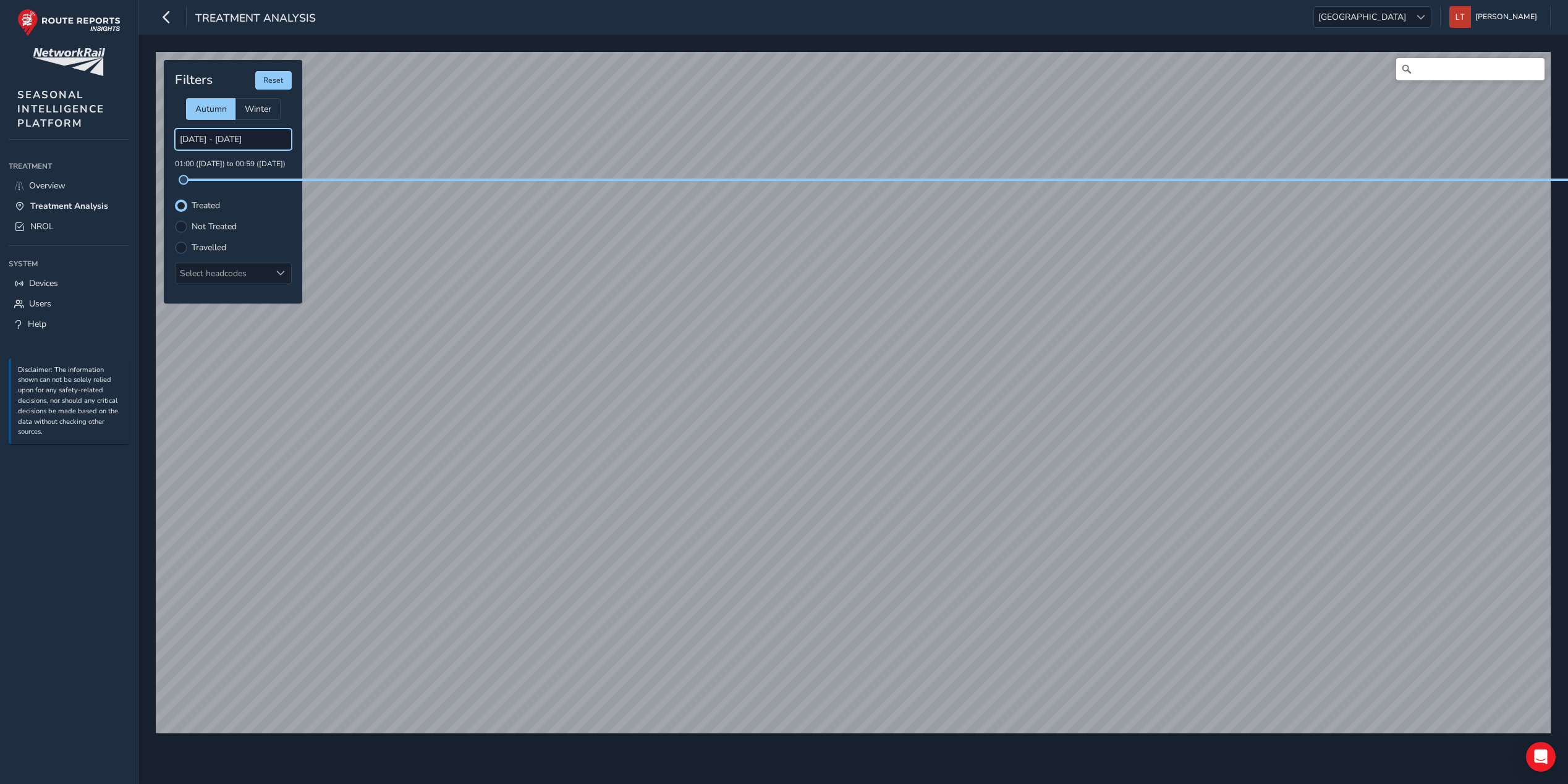
drag, startPoint x: 276, startPoint y: 139, endPoint x: 282, endPoint y: 138, distance: 6.1
click at [282, 138] on input "30/09/2025 - 30/09/2025" at bounding box center [233, 139] width 117 height 22
click at [285, 139] on input "30/09/2025 - 30/09/2025" at bounding box center [233, 139] width 117 height 22
drag, startPoint x: 285, startPoint y: 139, endPoint x: 113, endPoint y: 154, distance: 172.7
click at [113, 154] on div "Treatment Analysis East Midlands East Midlands Louise Tilly Colour Scheme: Dark…" at bounding box center [784, 392] width 1568 height 784
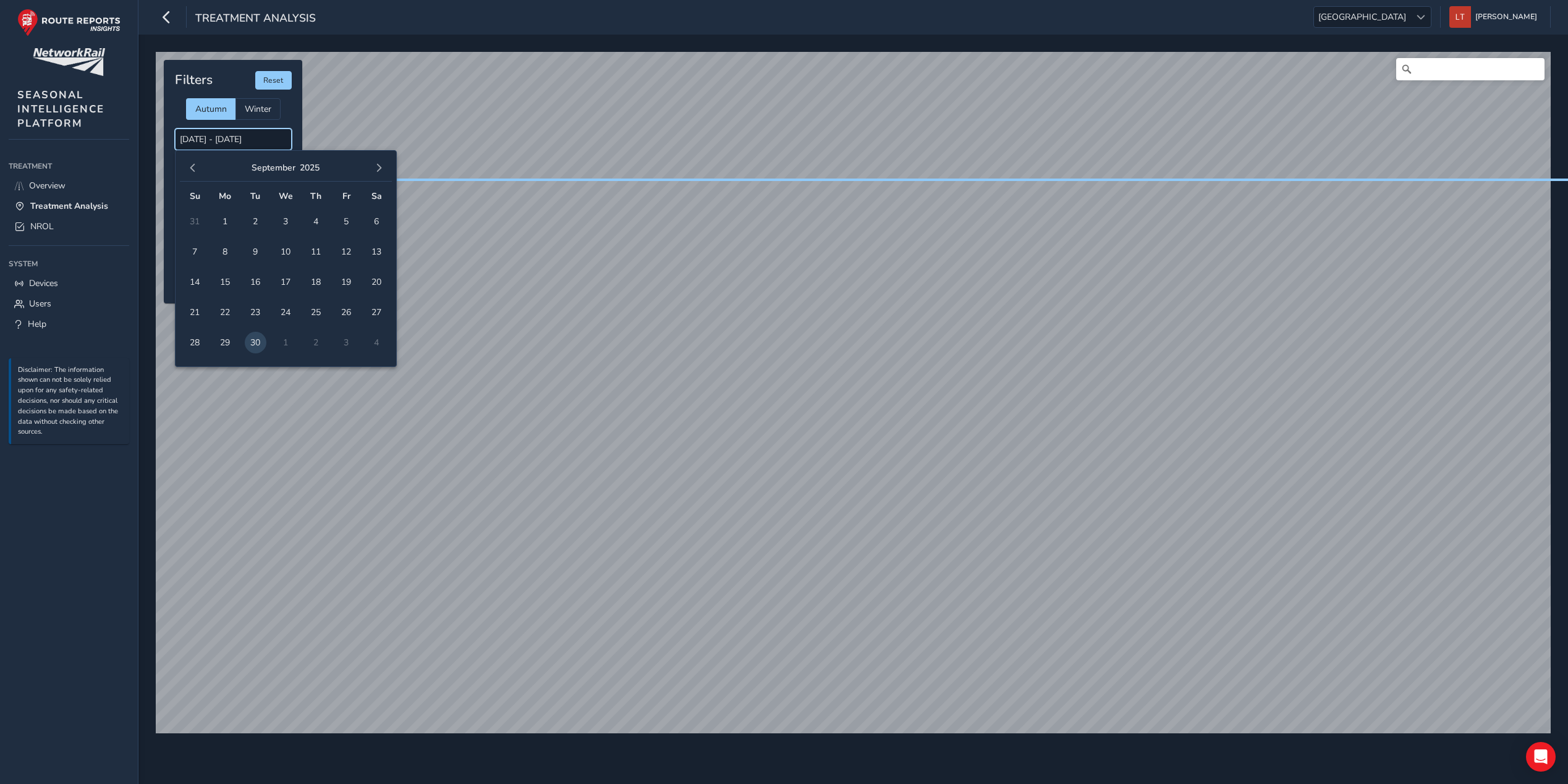
click at [252, 142] on input "30/09/2025 - 30/09/2025" at bounding box center [233, 139] width 117 height 22
click at [220, 224] on span "1" at bounding box center [225, 221] width 22 height 22
click at [313, 261] on span "11" at bounding box center [316, 252] width 22 height 22
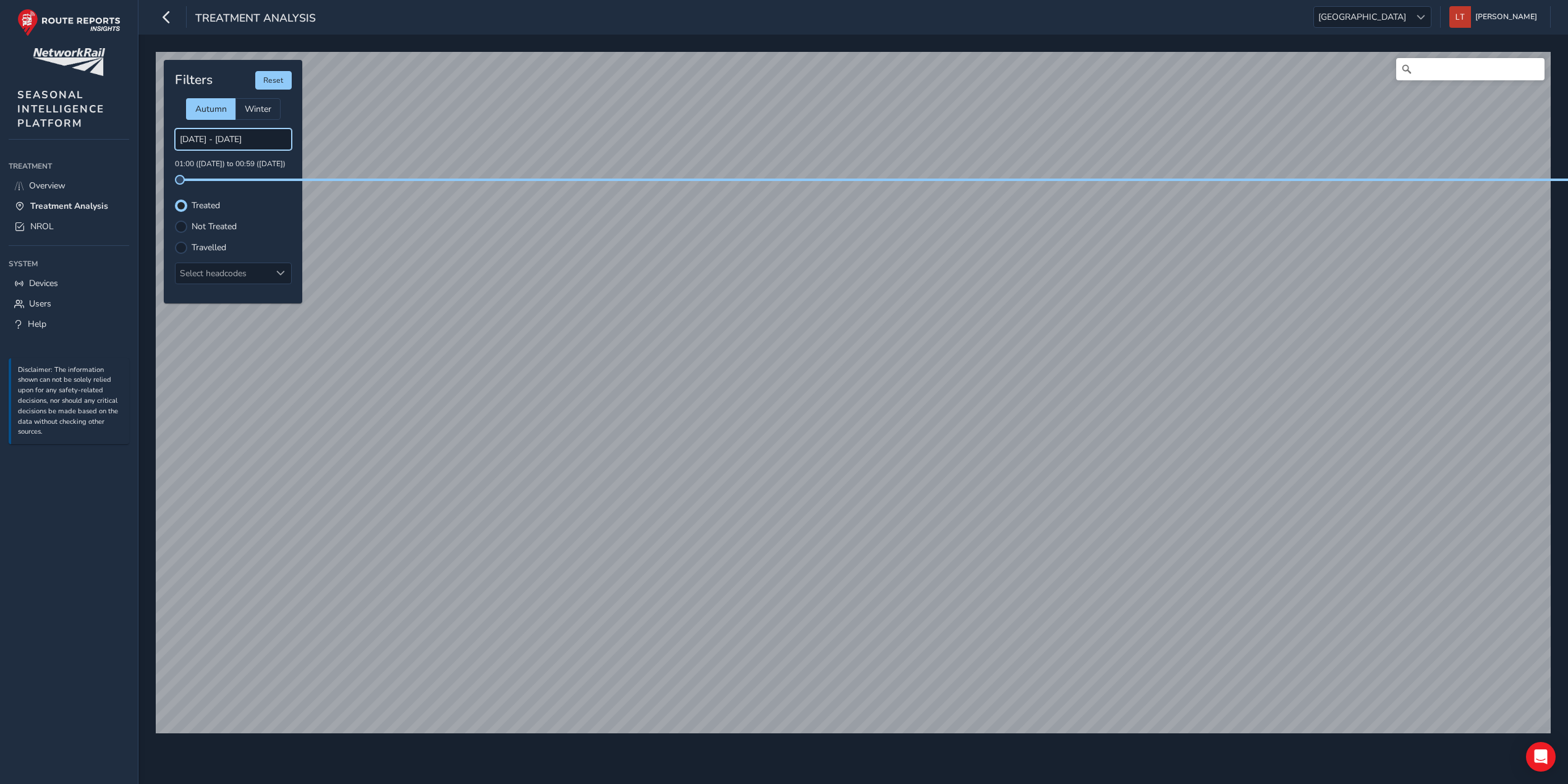
click at [239, 146] on input "01/09/2025 - 11/09/2025" at bounding box center [233, 139] width 117 height 22
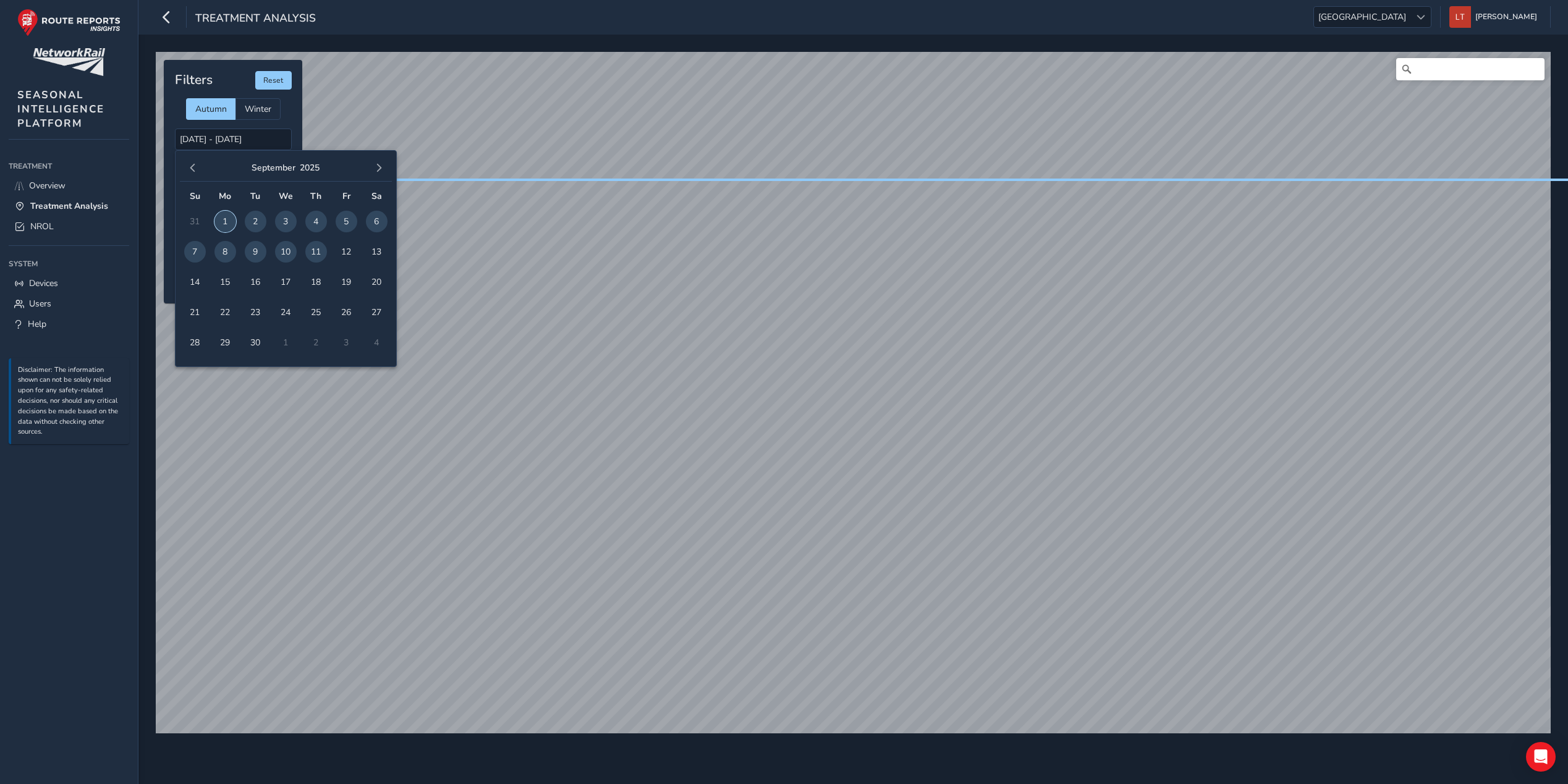
click at [226, 224] on span "1" at bounding box center [225, 221] width 22 height 22
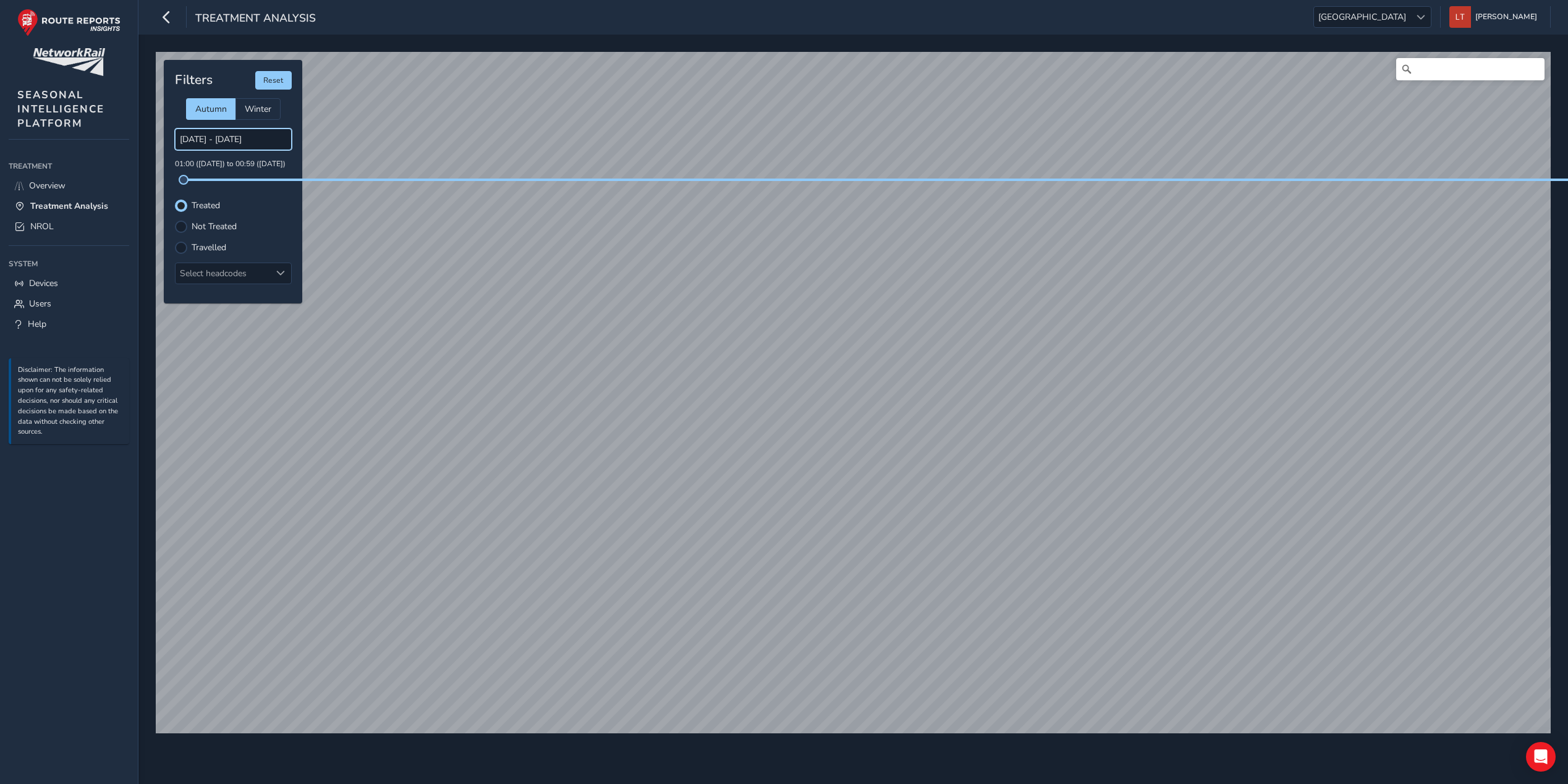
click at [207, 143] on input "01/09/2025 - 01/09/2025" at bounding box center [233, 139] width 117 height 22
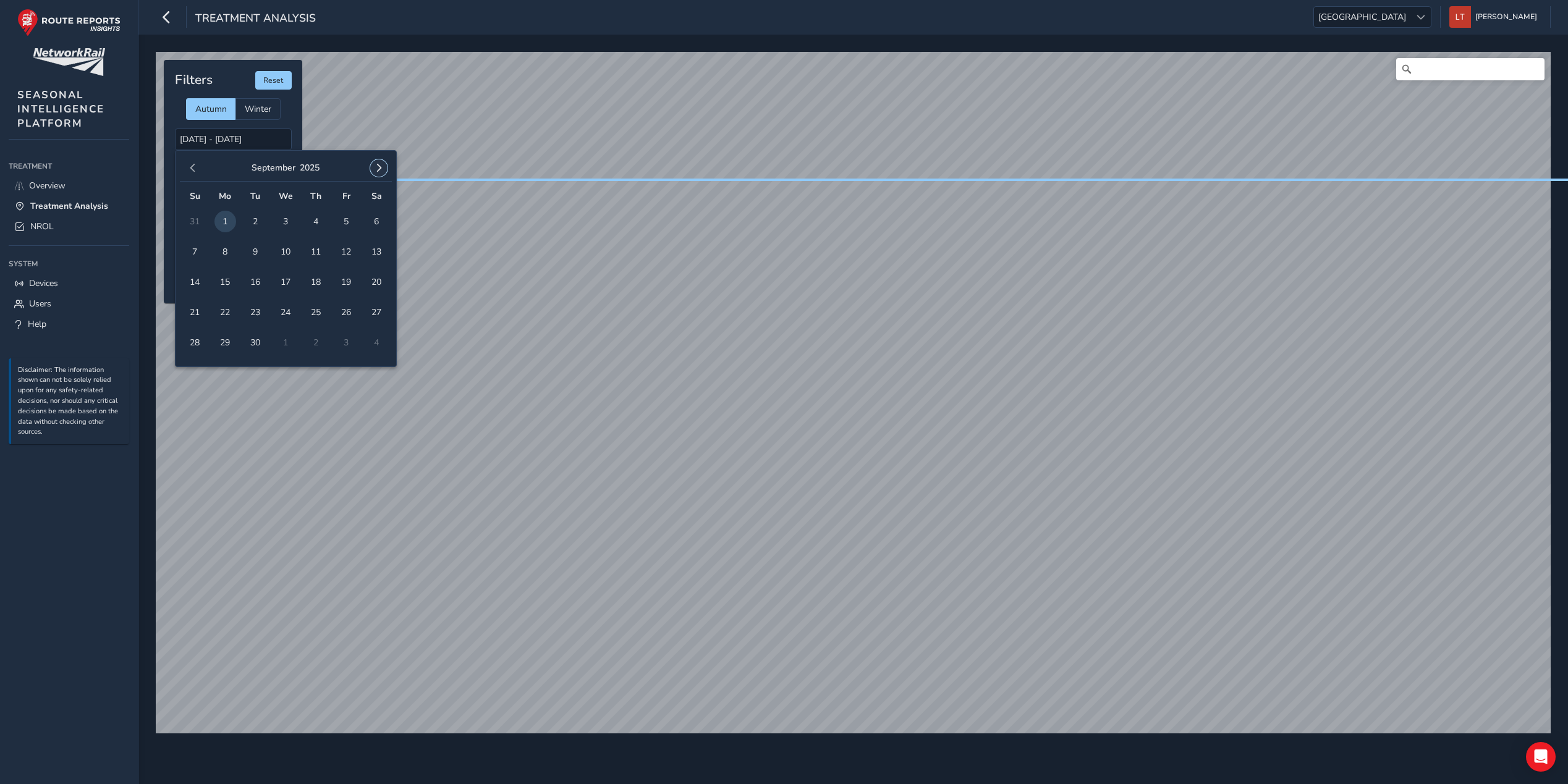
click at [379, 160] on button "button" at bounding box center [379, 168] width 18 height 18
click at [254, 252] on span "7" at bounding box center [255, 252] width 22 height 22
click at [227, 142] on input "07/10/2025 - 07/10/2025" at bounding box center [233, 139] width 117 height 22
click at [194, 165] on span "button" at bounding box center [192, 168] width 9 height 9
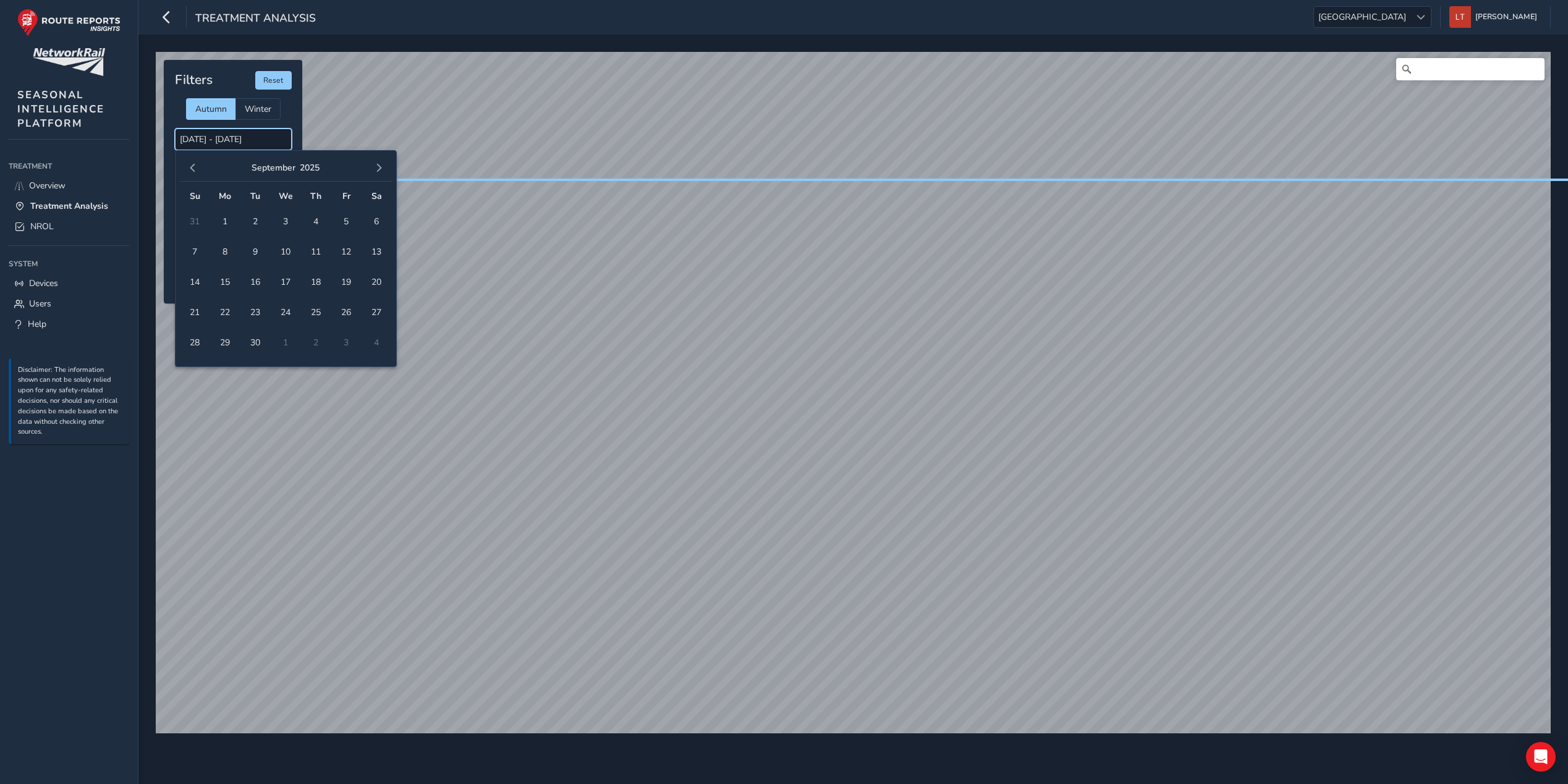
click at [226, 129] on input "07/10/2025 - 07/10/2025" at bounding box center [233, 139] width 117 height 22
click at [232, 216] on span "1" at bounding box center [225, 221] width 22 height 22
click at [379, 166] on span "button" at bounding box center [379, 168] width 9 height 9
click at [250, 254] on td "7" at bounding box center [256, 252] width 31 height 31
click at [196, 165] on span "button" at bounding box center [192, 168] width 9 height 9
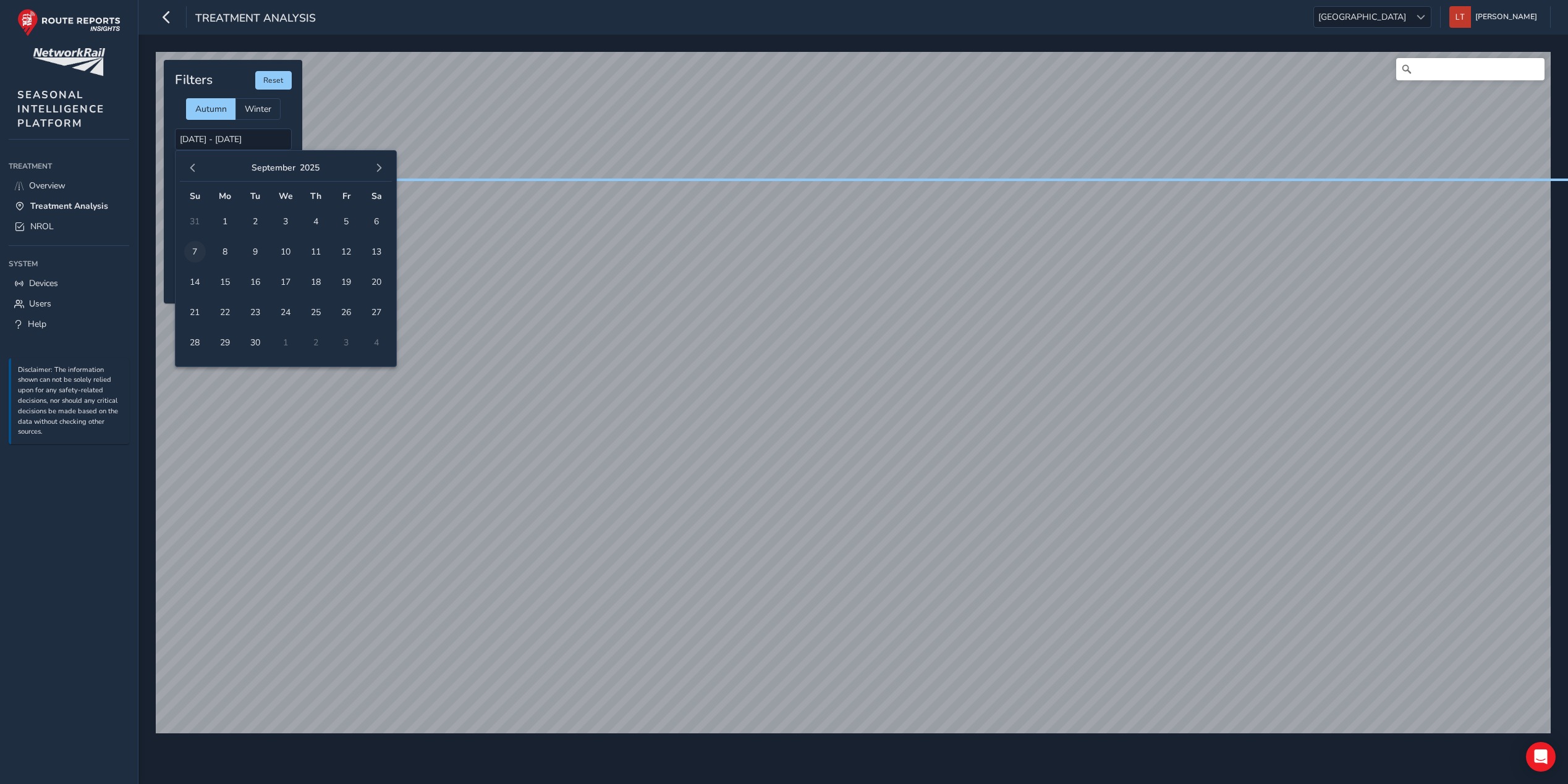
click at [194, 248] on span "7" at bounding box center [195, 252] width 22 height 22
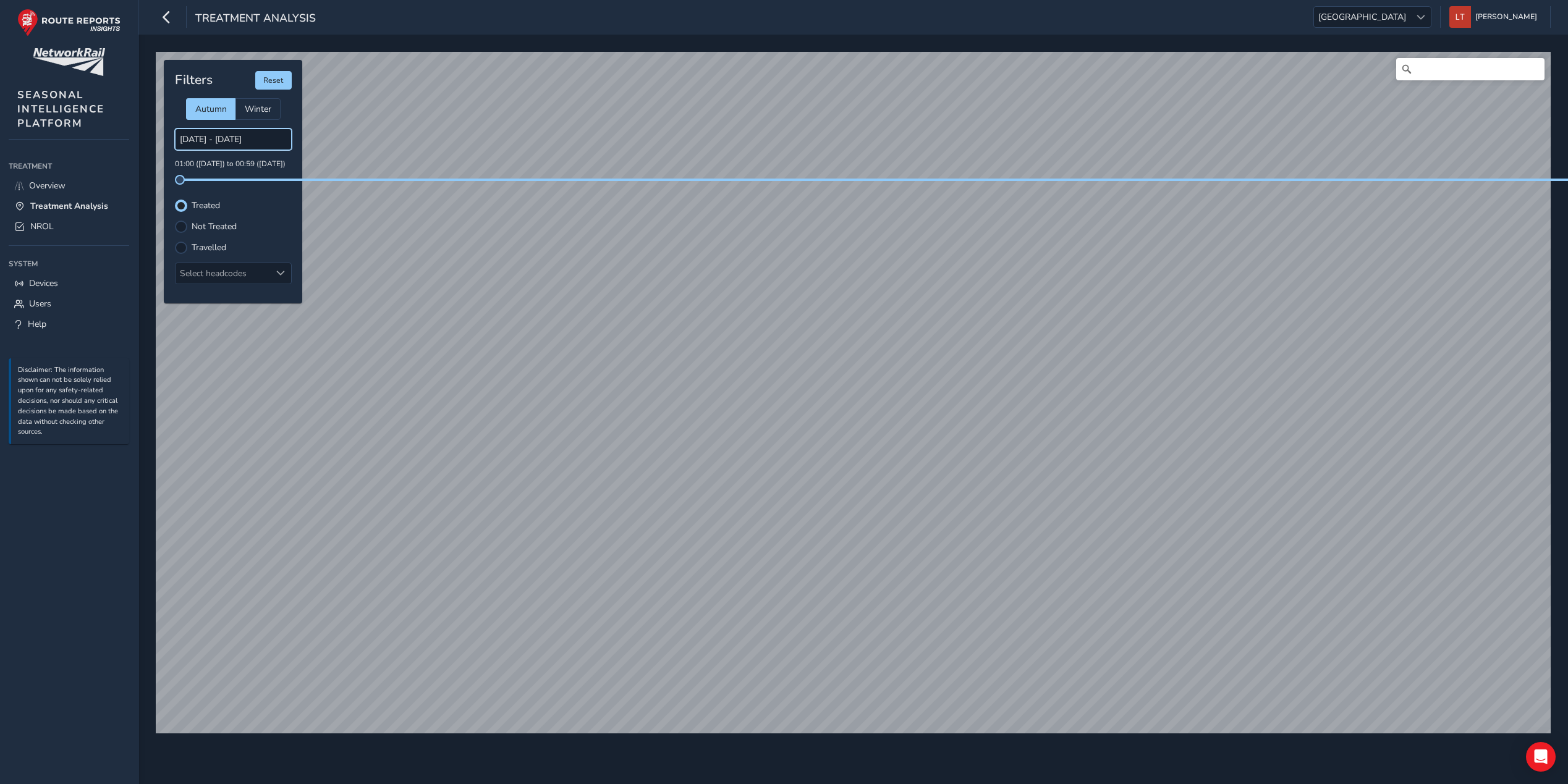
click at [261, 138] on input "01/09/2025 - 07/09/2025" at bounding box center [233, 139] width 117 height 22
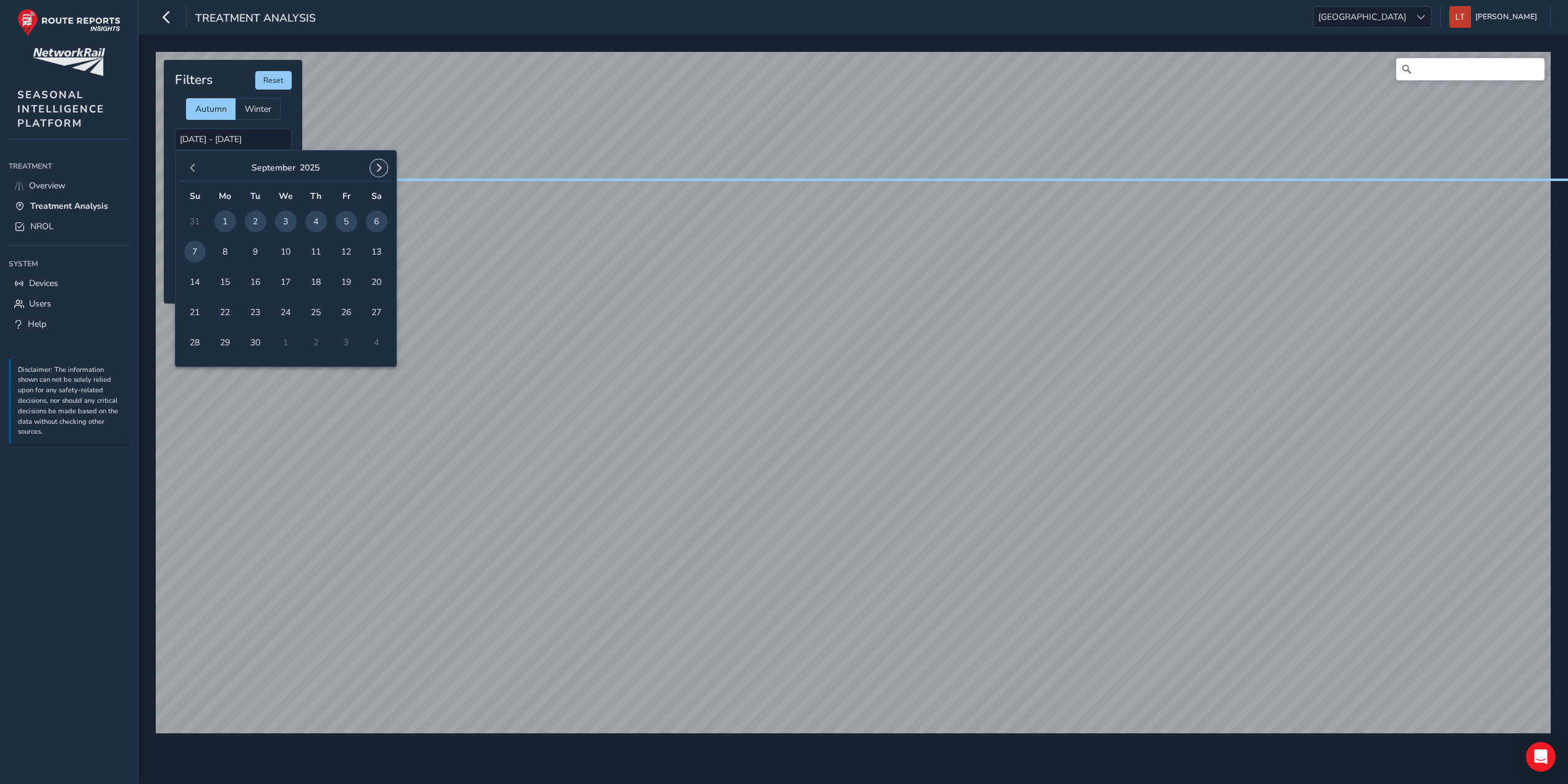
click at [376, 169] on span "button" at bounding box center [379, 168] width 9 height 9
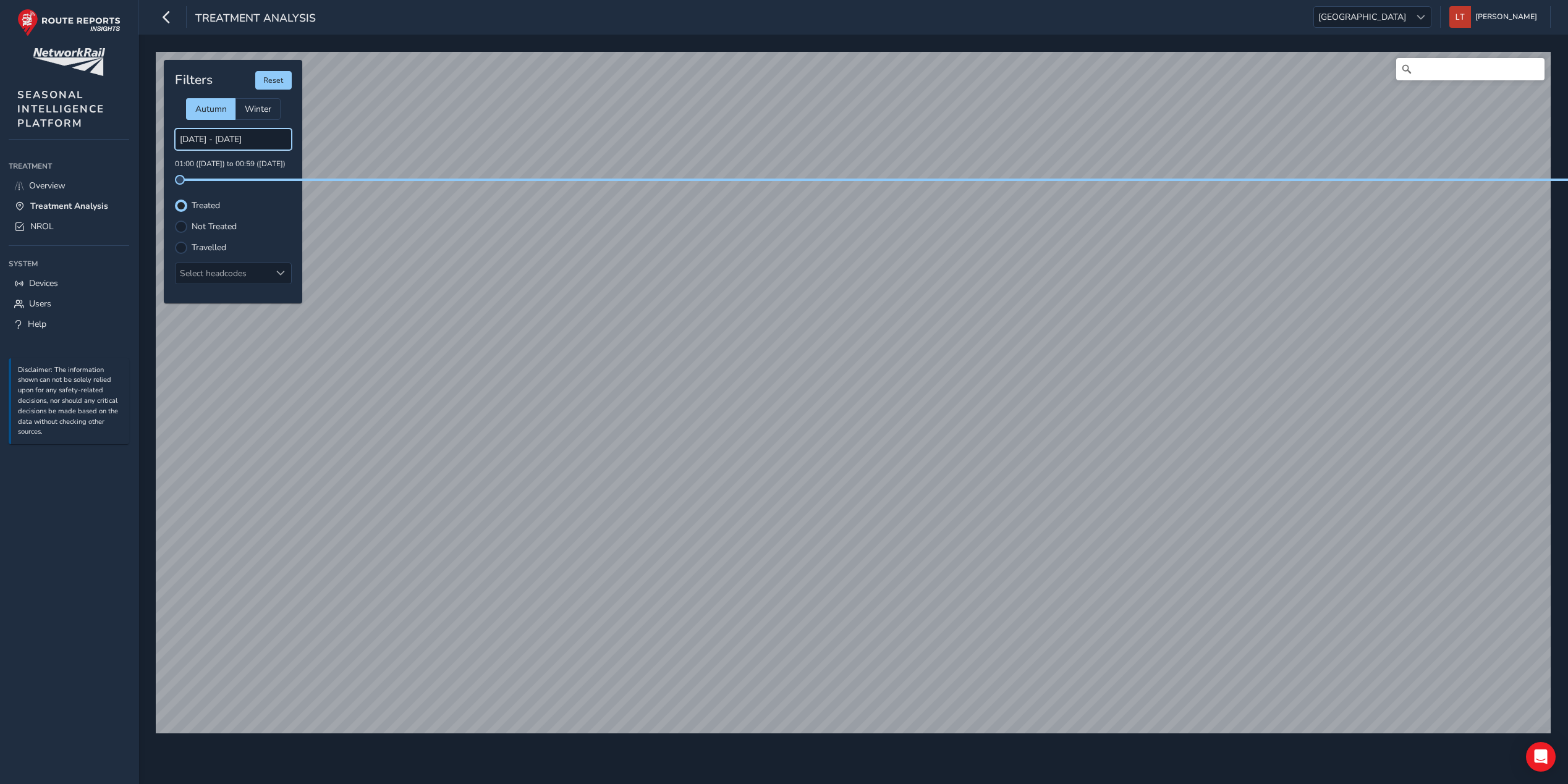
click at [258, 135] on input "01/09/2025 - 07/09/2025" at bounding box center [233, 139] width 117 height 22
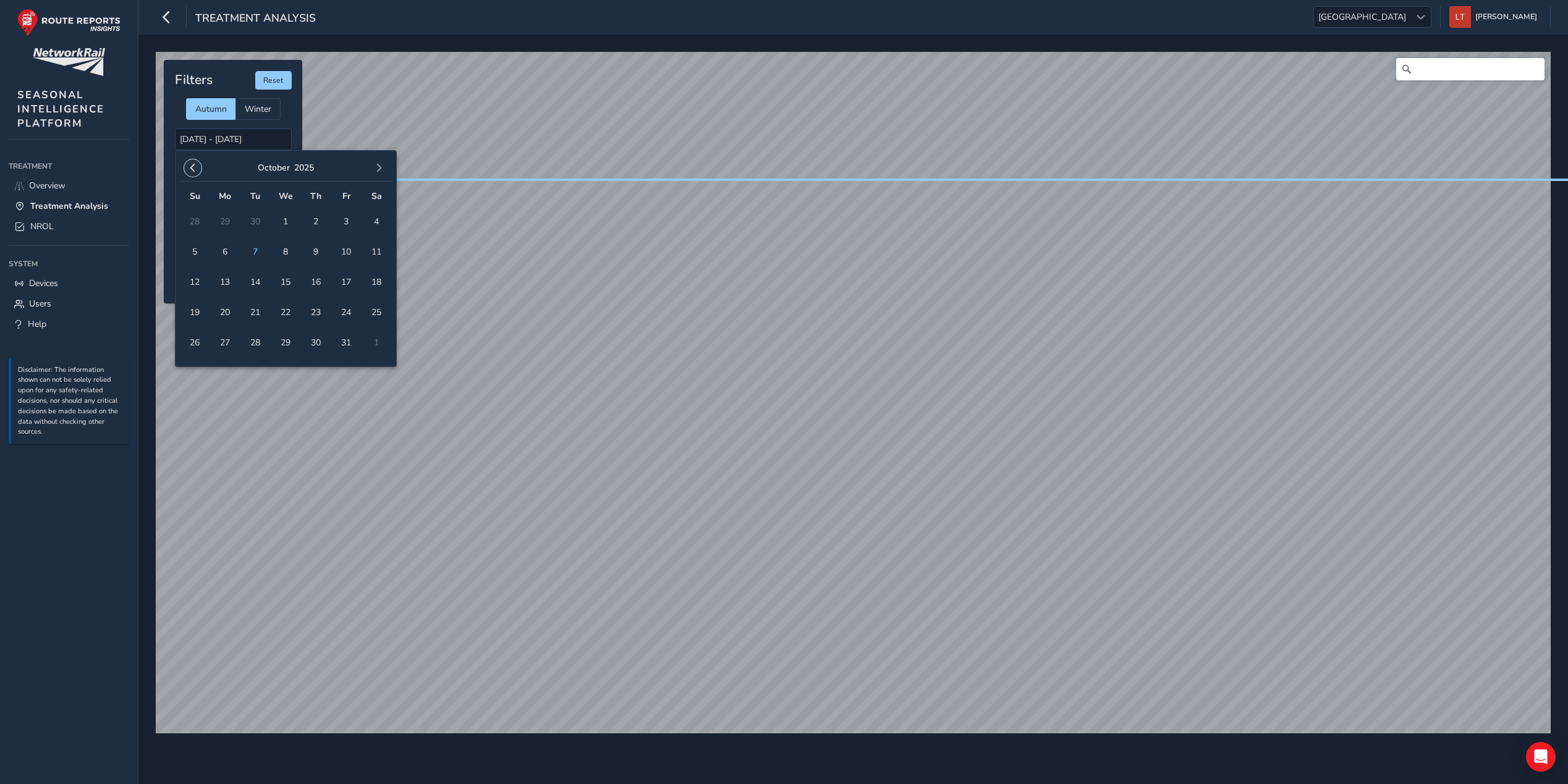
click at [194, 166] on span "button" at bounding box center [192, 168] width 9 height 9
click at [200, 250] on span "7" at bounding box center [195, 252] width 22 height 22
click at [377, 164] on span "button" at bounding box center [379, 168] width 9 height 9
click at [291, 242] on td "8" at bounding box center [286, 252] width 31 height 31
click at [285, 246] on td "8" at bounding box center [286, 252] width 31 height 31
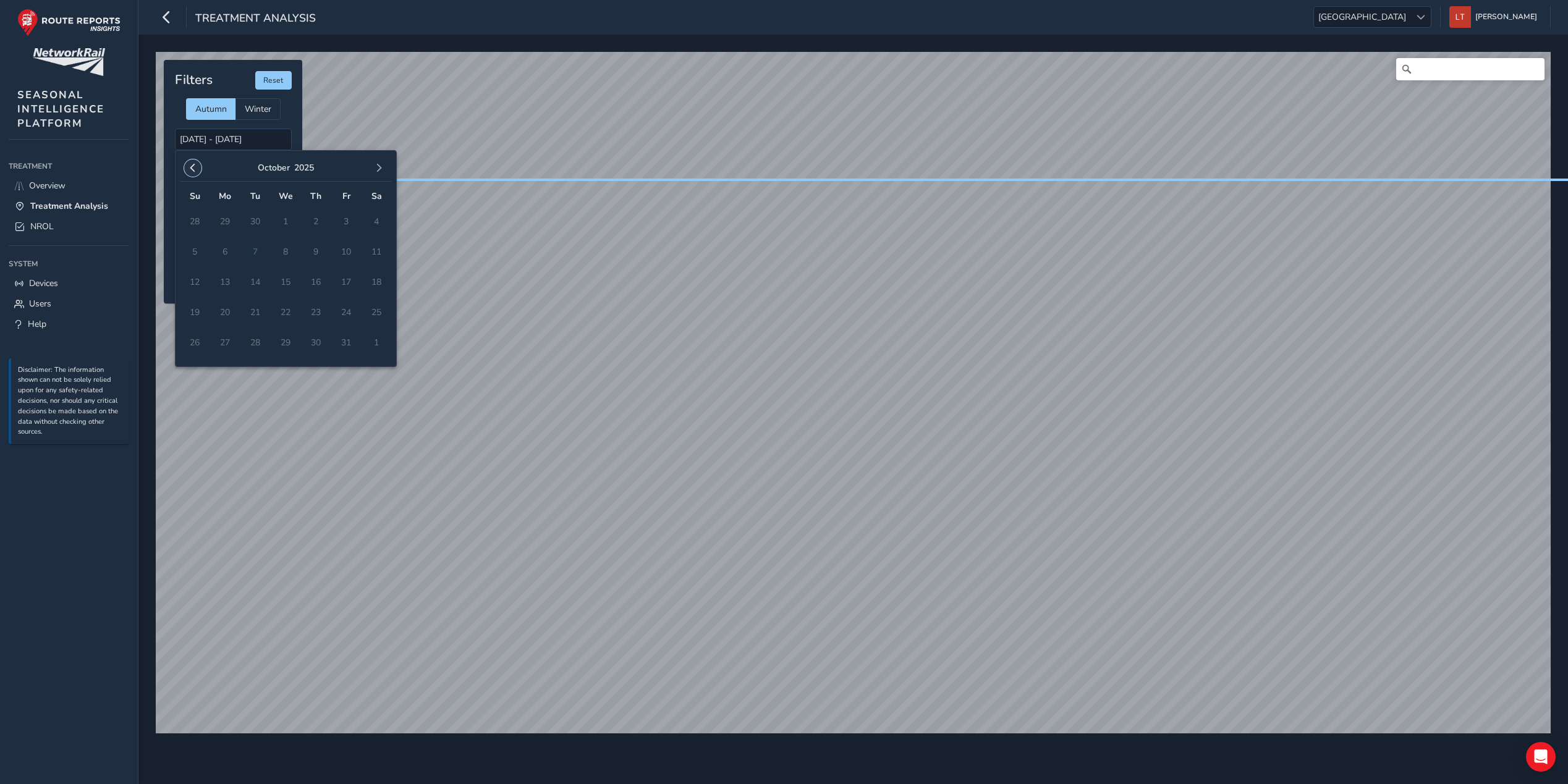
click at [187, 170] on button "button" at bounding box center [193, 168] width 18 height 18
click at [252, 330] on td "30" at bounding box center [256, 343] width 31 height 31
click at [255, 336] on span "30" at bounding box center [255, 343] width 22 height 22
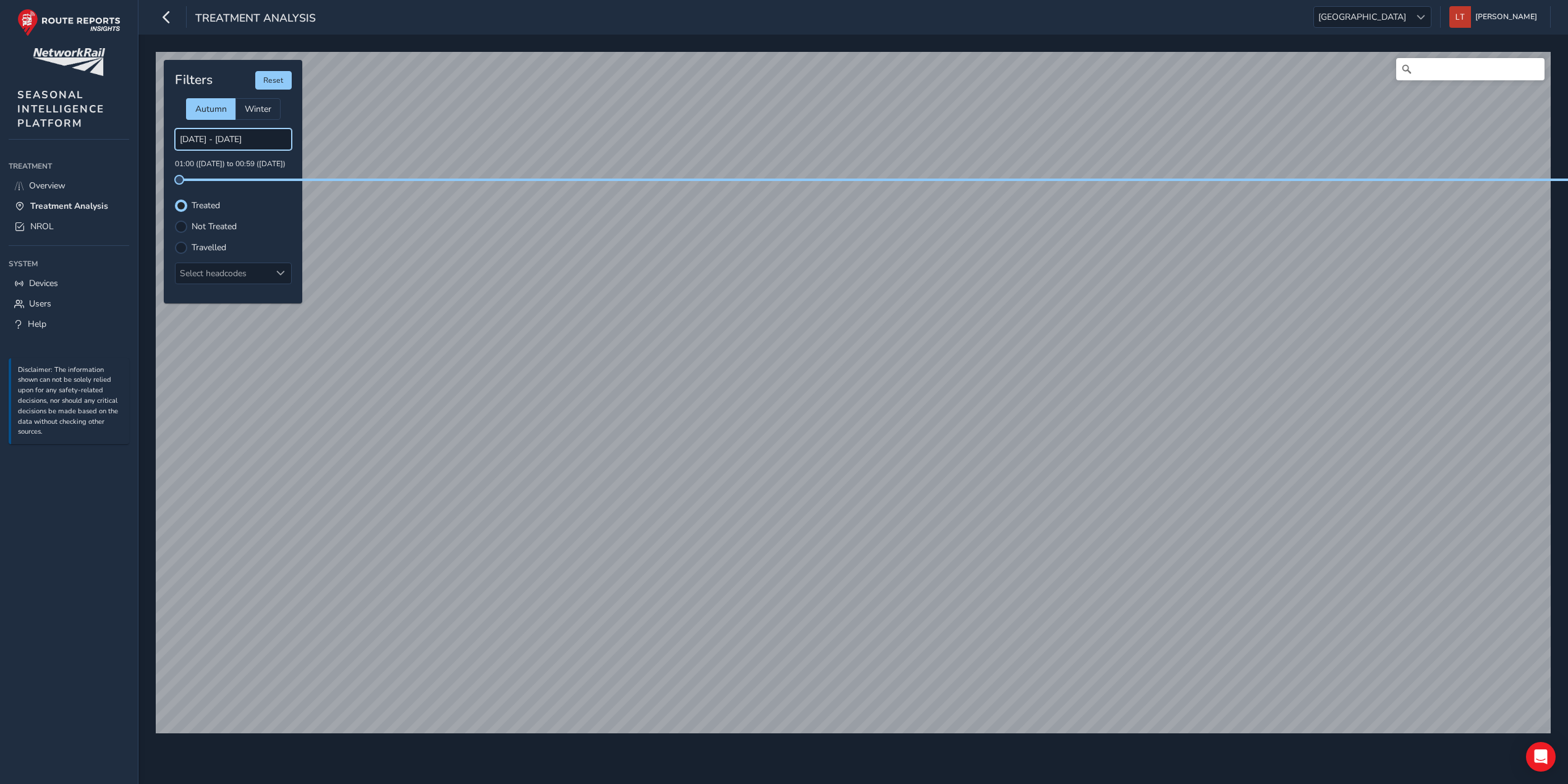
click at [267, 135] on input "07/09/2025 - 30/09/2025" at bounding box center [233, 139] width 117 height 22
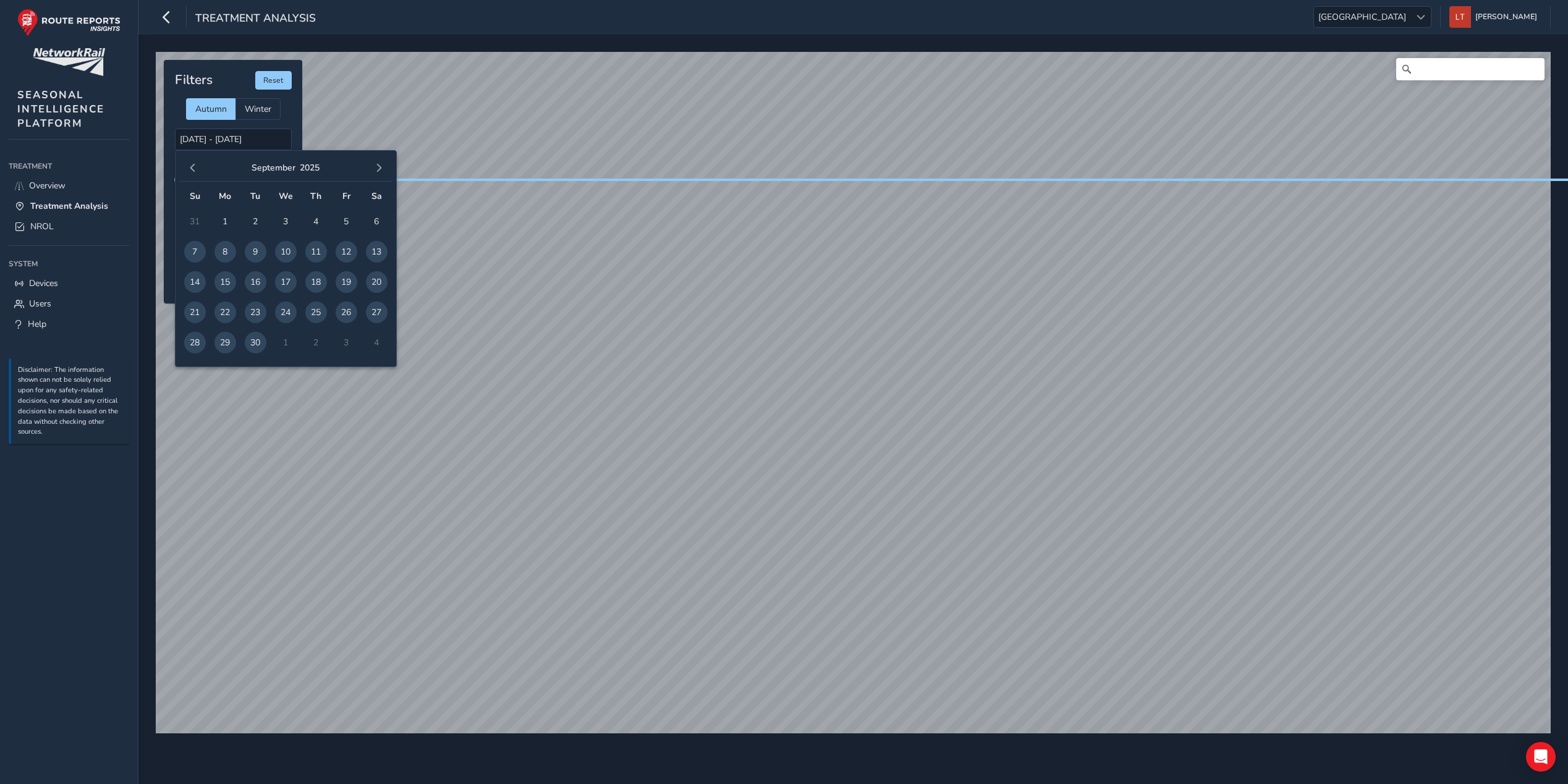
click at [247, 346] on span "30" at bounding box center [255, 343] width 22 height 22
click at [376, 172] on span "button" at bounding box center [379, 168] width 9 height 9
click at [302, 218] on td "2" at bounding box center [316, 222] width 31 height 31
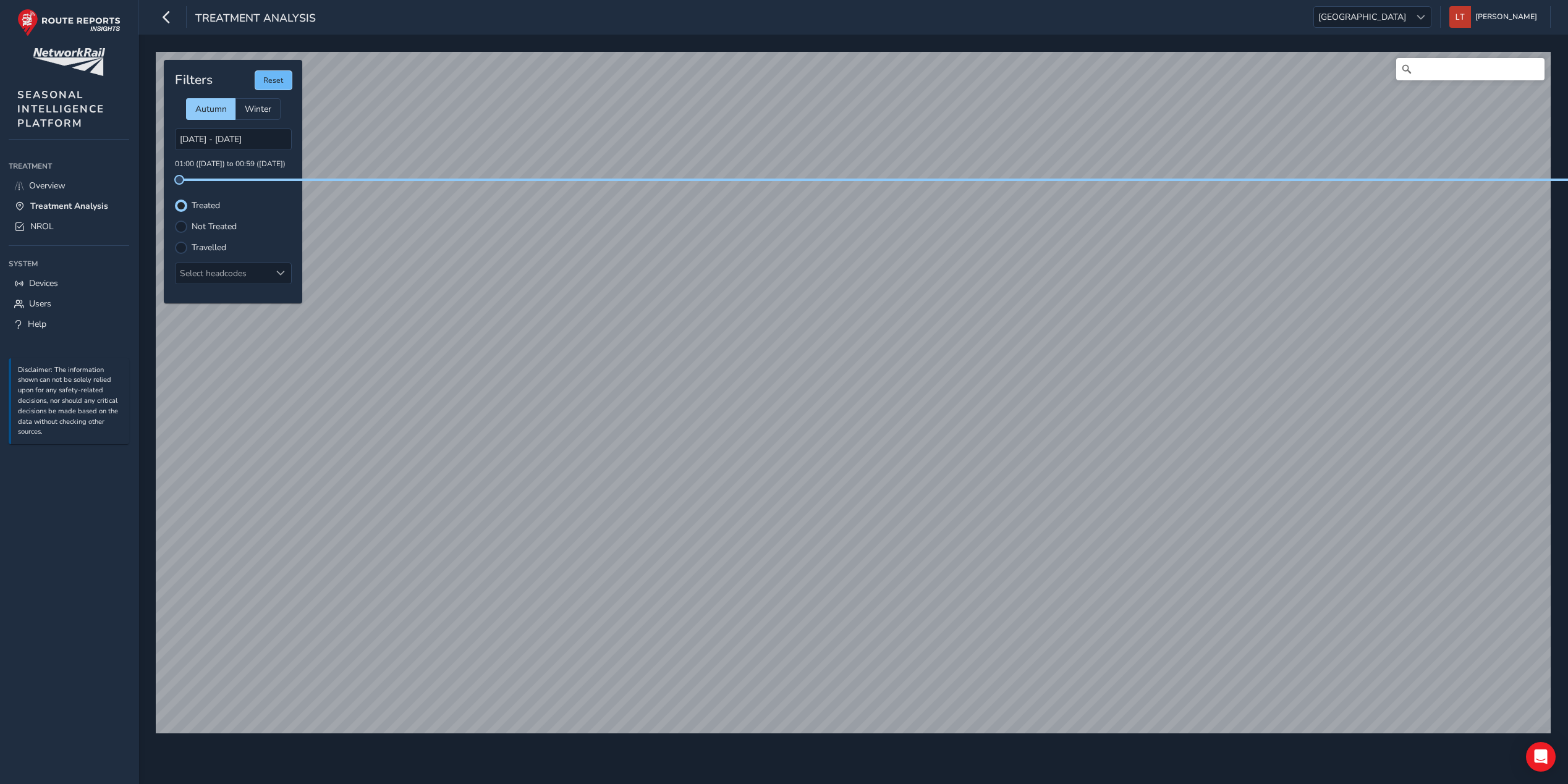
click at [277, 80] on button "Reset" at bounding box center [273, 80] width 36 height 18
click at [238, 140] on input "[DATE] - [DATE]" at bounding box center [233, 139] width 117 height 22
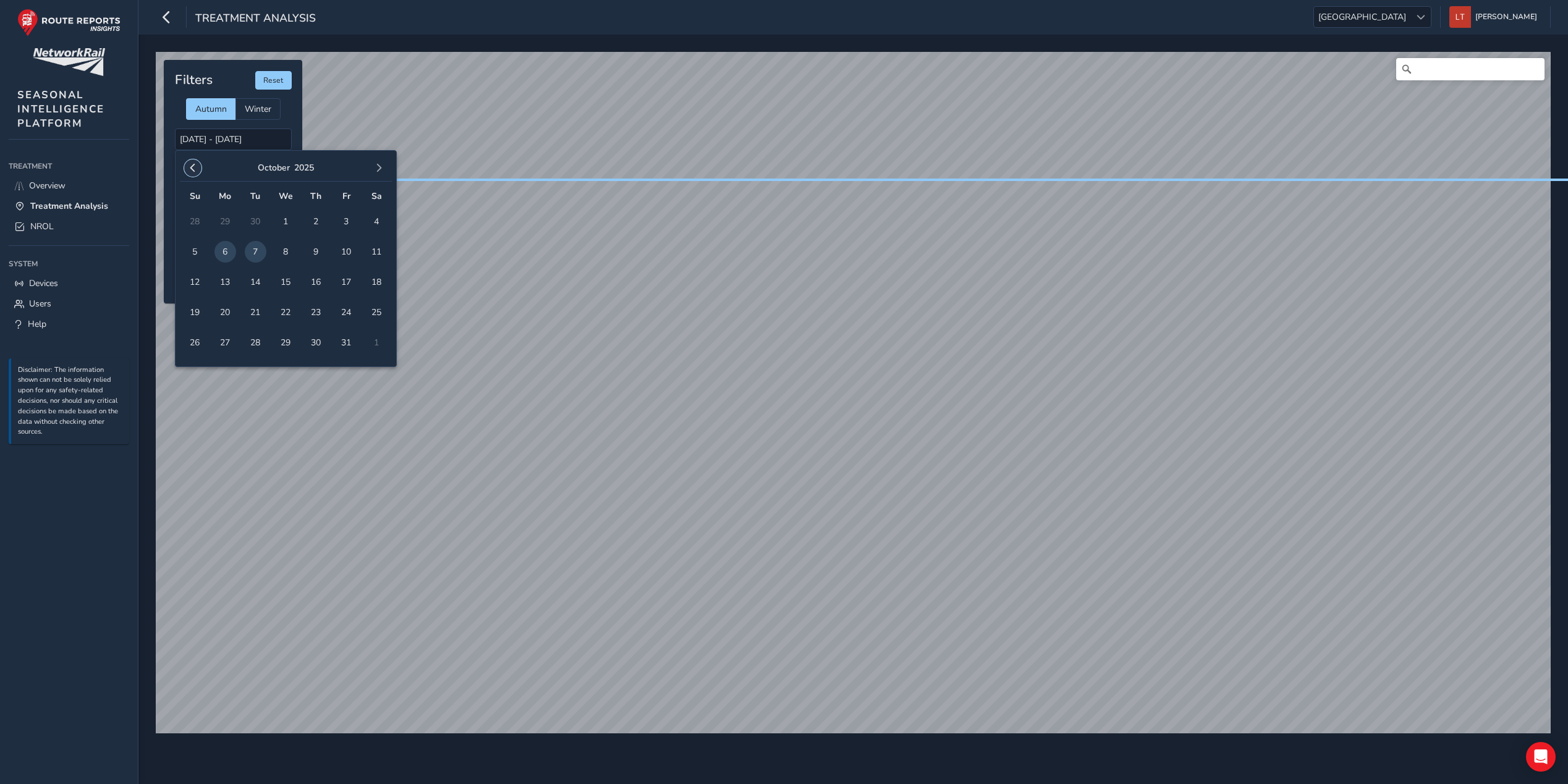
click at [194, 169] on span "button" at bounding box center [192, 168] width 9 height 9
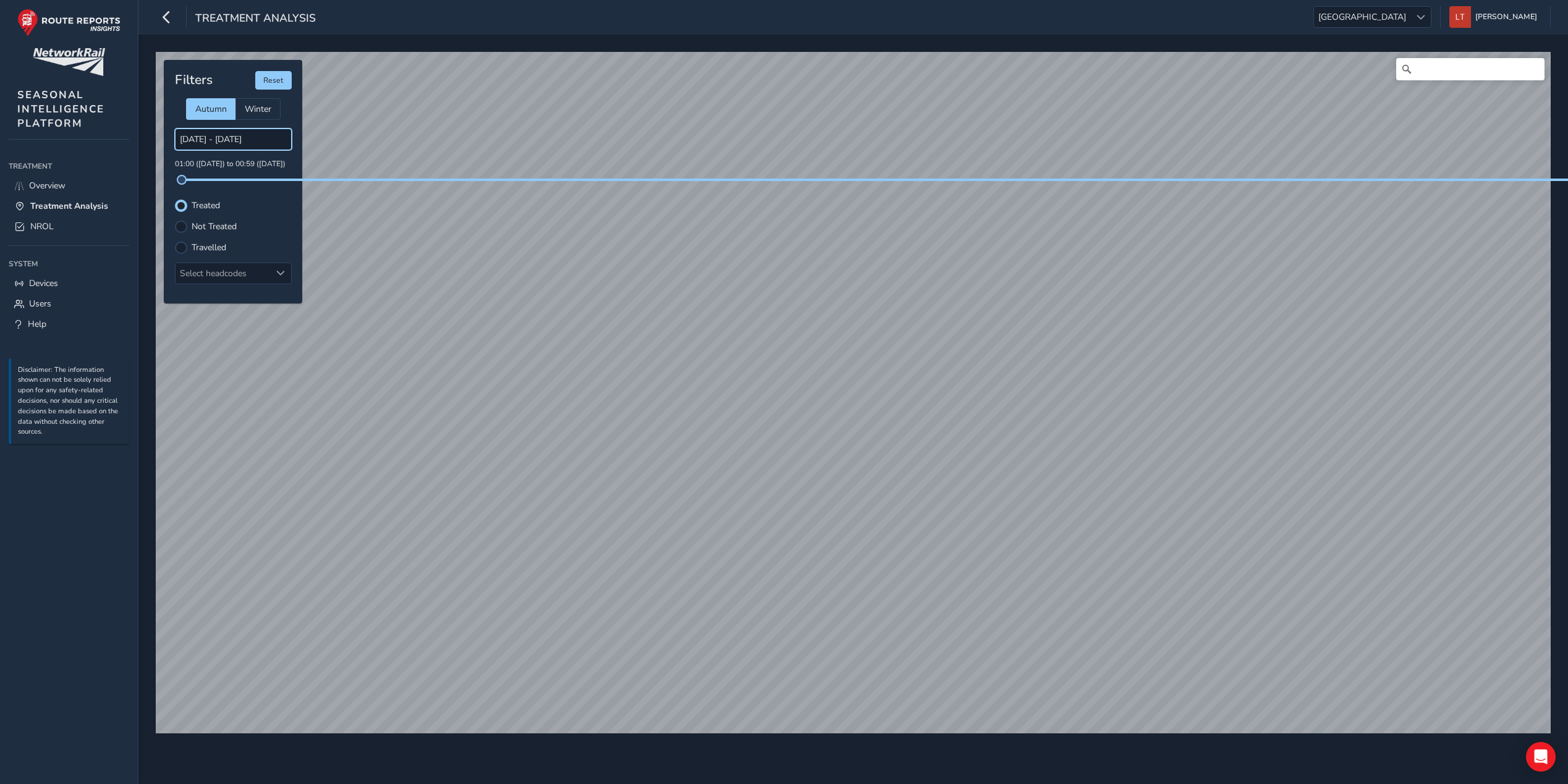
click at [191, 142] on input "[DATE] - [DATE]" at bounding box center [233, 139] width 117 height 22
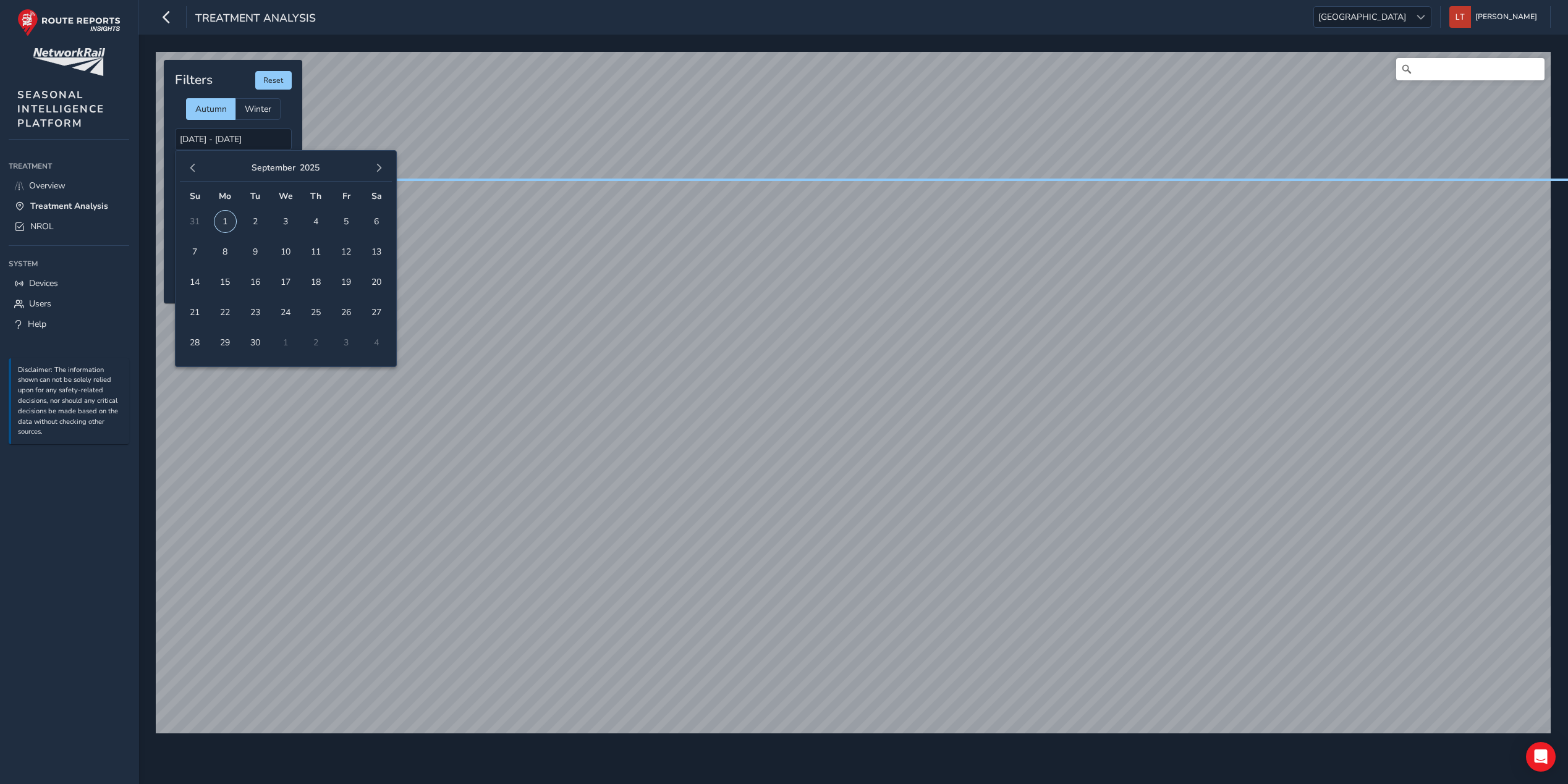
click at [218, 220] on span "1" at bounding box center [225, 221] width 22 height 22
click at [382, 168] on span "button" at bounding box center [379, 168] width 9 height 9
click at [255, 252] on td "7" at bounding box center [256, 252] width 31 height 31
click at [195, 167] on span "button" at bounding box center [192, 168] width 9 height 9
click at [287, 310] on span "24" at bounding box center [285, 312] width 22 height 22
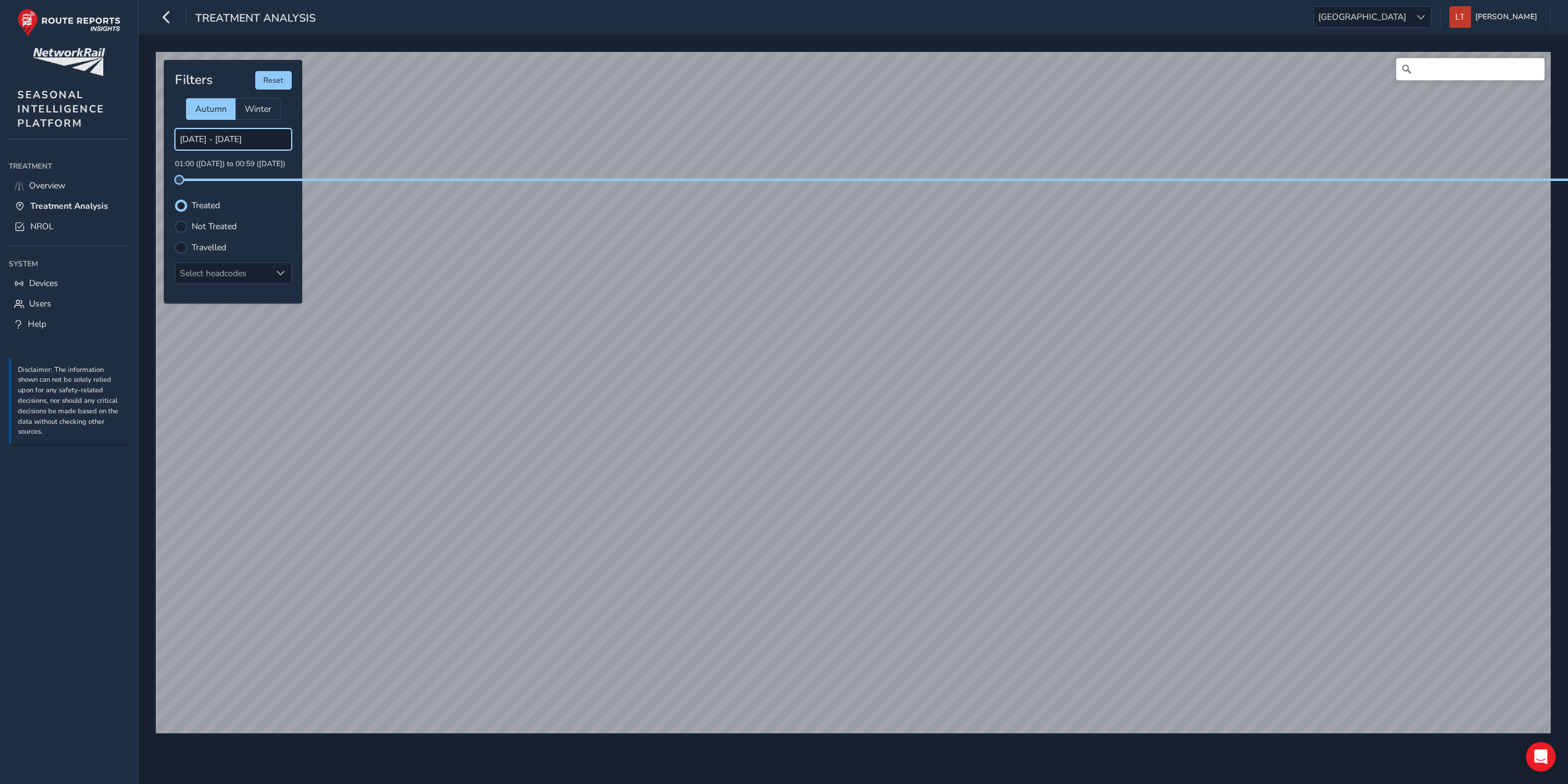
click at [240, 142] on input "01/09/2025 - 24/09/2025" at bounding box center [233, 139] width 117 height 22
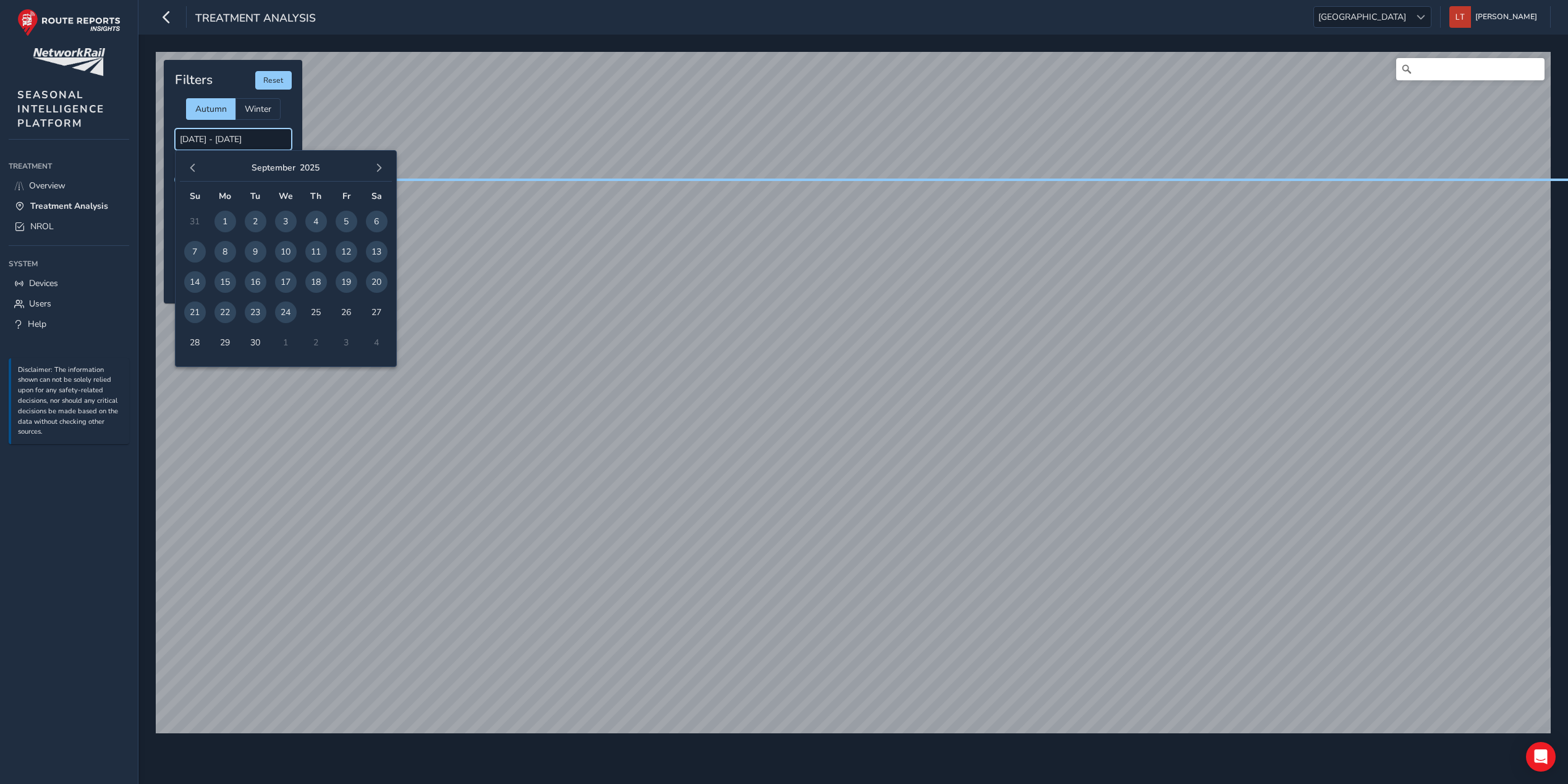
click at [253, 142] on input "01/09/2025 - 24/09/2025" at bounding box center [233, 139] width 117 height 22
click at [288, 314] on span "24" at bounding box center [285, 312] width 22 height 22
click at [375, 172] on span "button" at bounding box center [379, 168] width 9 height 9
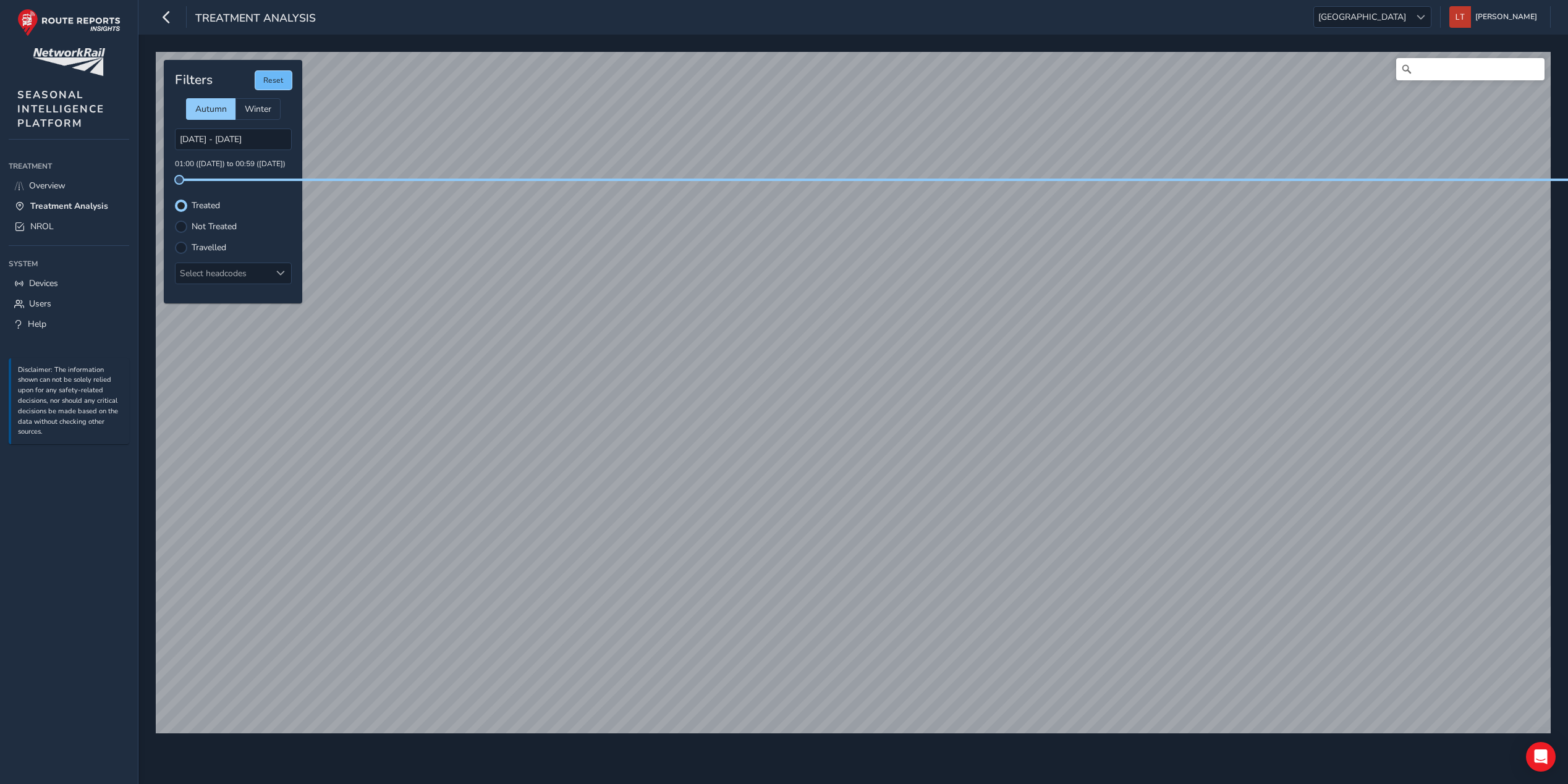
click at [269, 84] on button "Reset" at bounding box center [273, 80] width 36 height 18
click at [265, 149] on input "[DATE] - [DATE]" at bounding box center [233, 139] width 117 height 22
click at [250, 132] on input "[DATE] - [DATE]" at bounding box center [233, 139] width 117 height 22
click at [244, 130] on input "[DATE] - [DATE]" at bounding box center [233, 139] width 117 height 22
click at [257, 142] on input "[DATE] - [DATE]" at bounding box center [233, 139] width 117 height 22
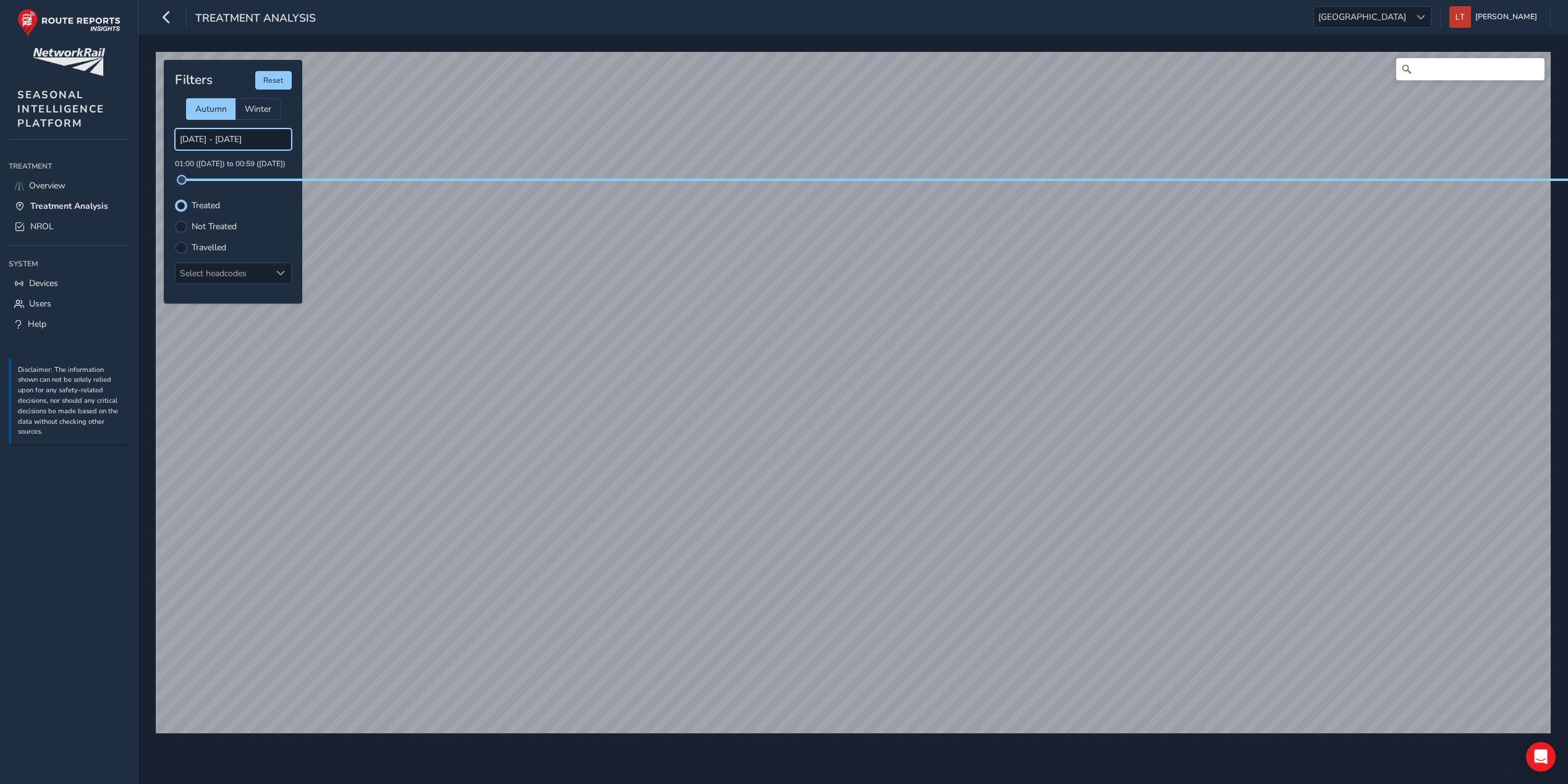
click at [285, 148] on input "[DATE] - [DATE]" at bounding box center [233, 139] width 117 height 22
click at [283, 146] on input "[DATE] - [DATE]" at bounding box center [233, 139] width 117 height 22
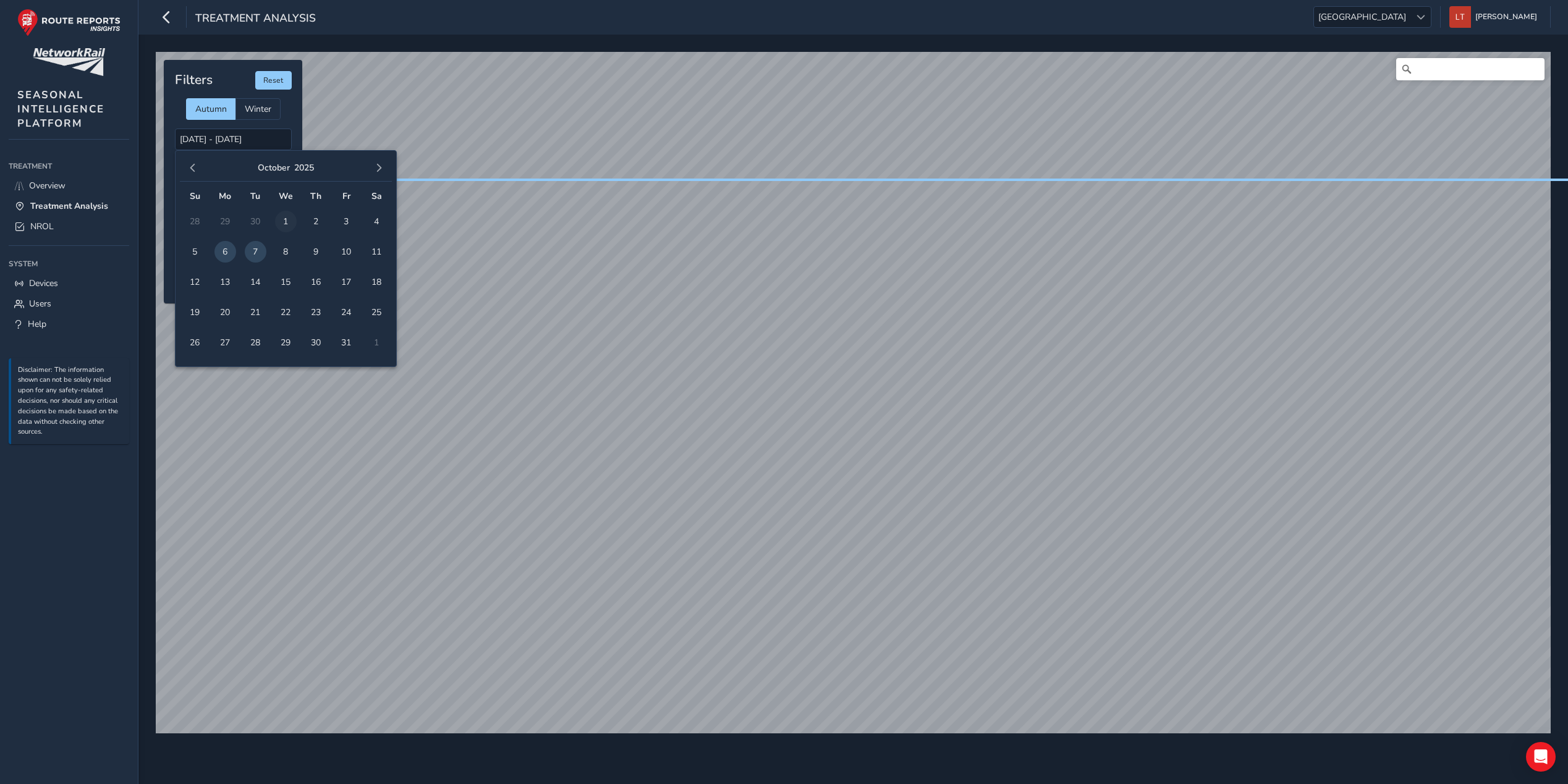
click at [283, 212] on span "1" at bounding box center [285, 221] width 22 height 22
click at [260, 257] on span "7" at bounding box center [255, 252] width 22 height 22
type input "[DATE] - [DATE]"
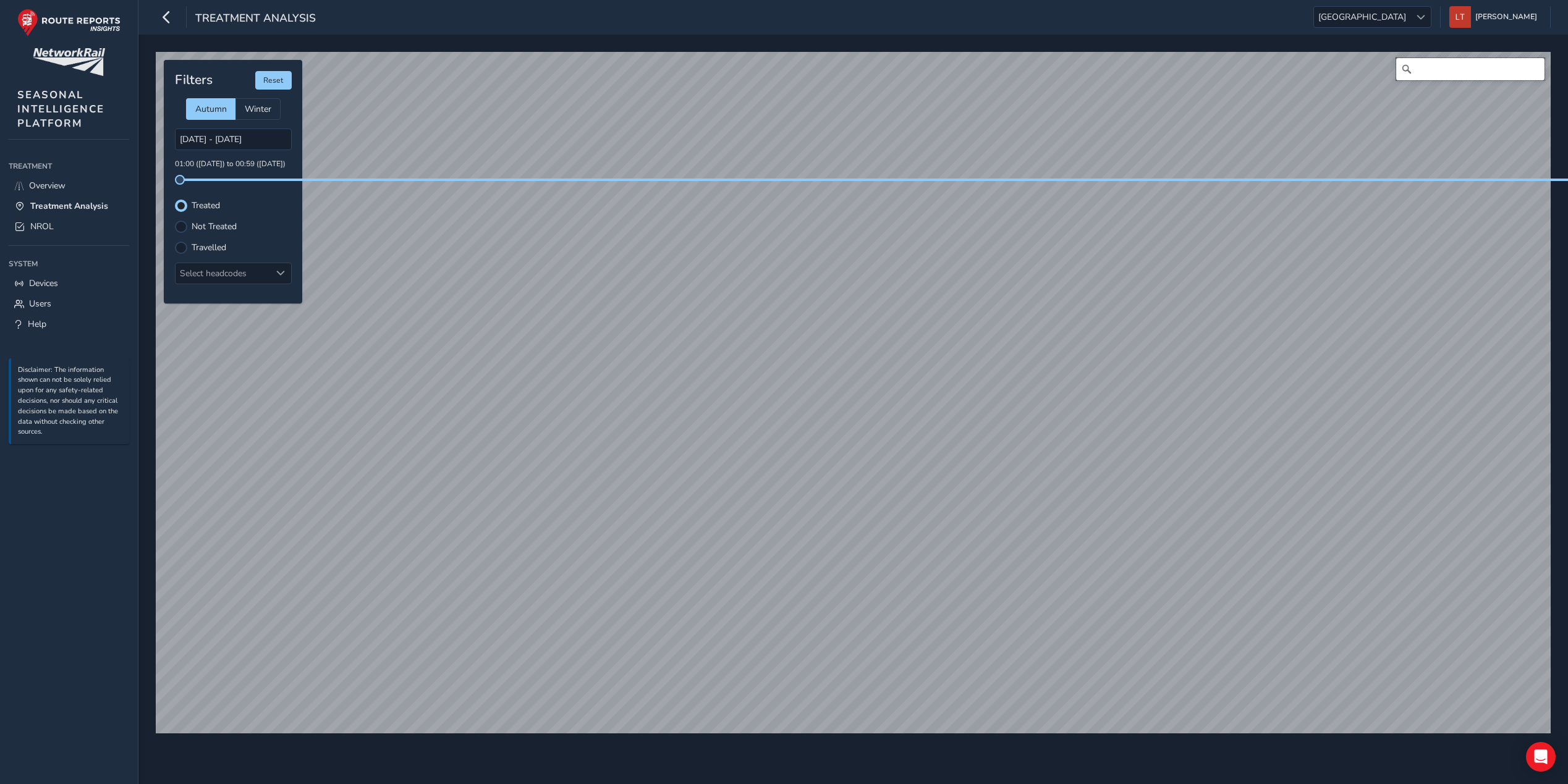
click at [1477, 65] on input "Search" at bounding box center [1470, 69] width 148 height 23
click at [1454, 62] on input "wike" at bounding box center [1470, 69] width 148 height 23
type input "wikenby"
click at [1327, 81] on div "wikenby No results found © Mapbox © OpenStreetMap Improve this map" at bounding box center [853, 393] width 1395 height 682
type input "Wickenby CP, West Lindsey, Lincolnshire, Greater Lincolnshire, England, United …"
